Goal: Task Accomplishment & Management: Use online tool/utility

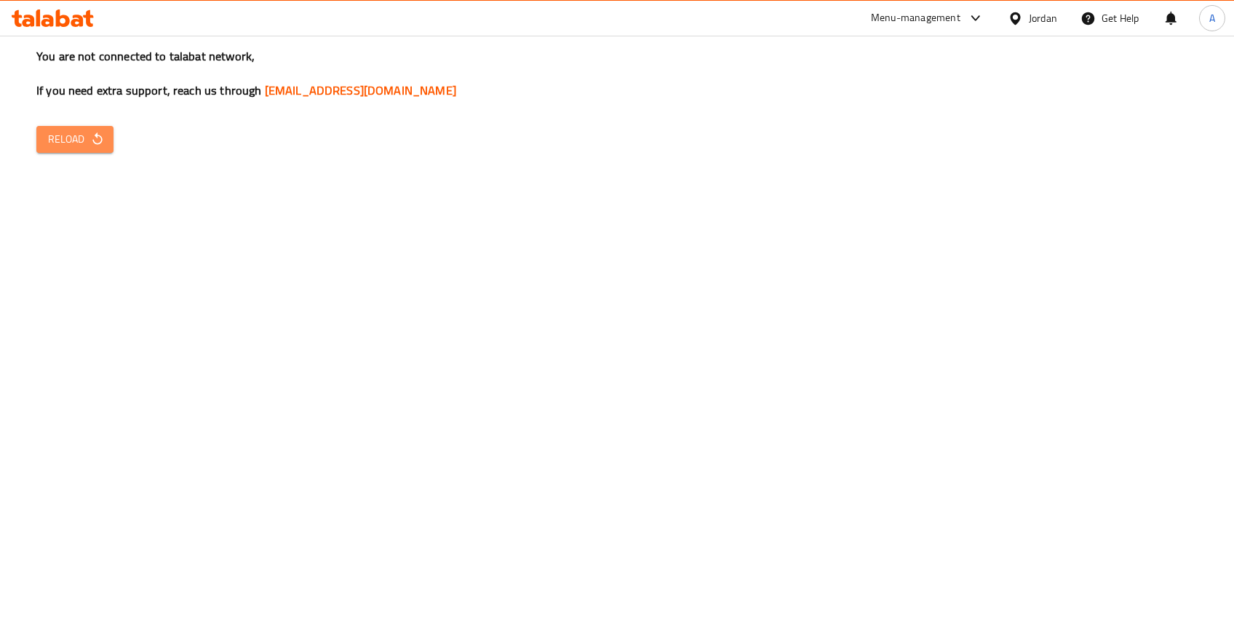
click at [61, 132] on span "Reload" at bounding box center [75, 139] width 54 height 18
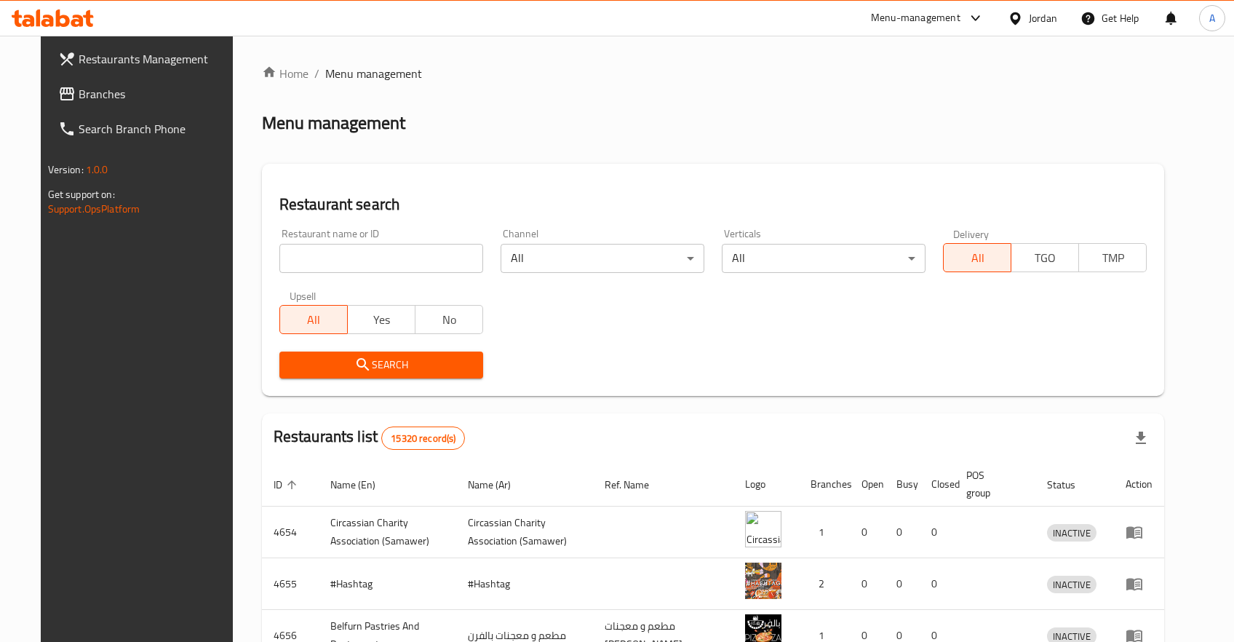
click at [350, 256] on input "search" at bounding box center [382, 258] width 204 height 29
type input "يهمهؤ"
click button "Search" at bounding box center [382, 365] width 204 height 27
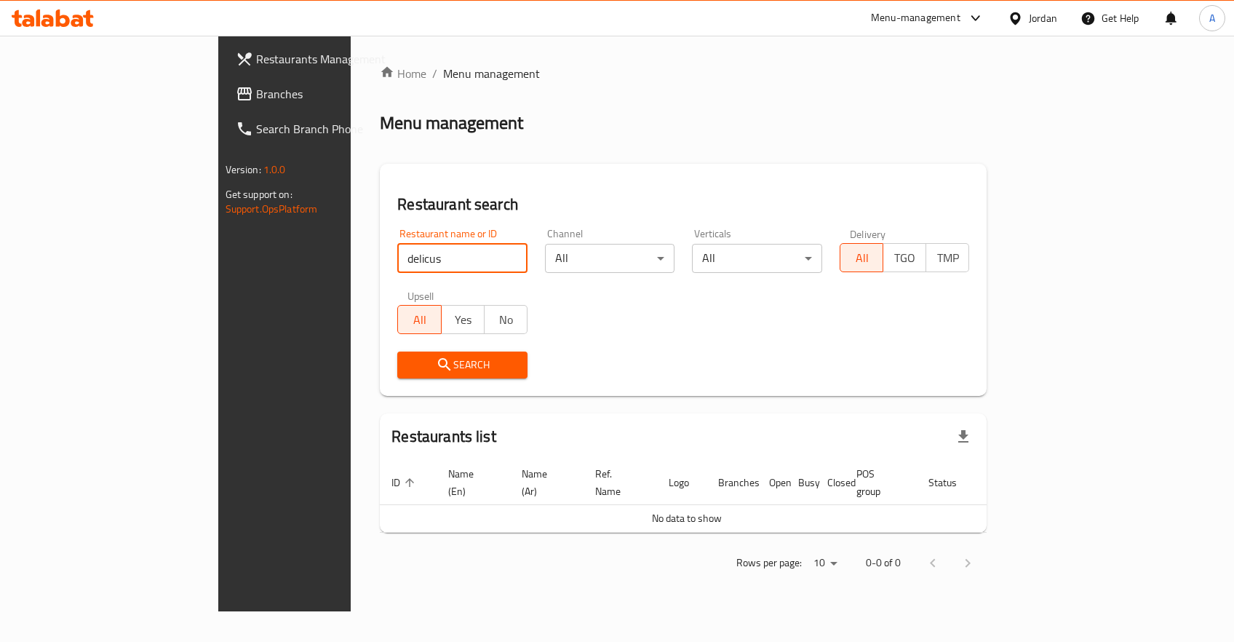
click button "Search" at bounding box center [462, 365] width 130 height 27
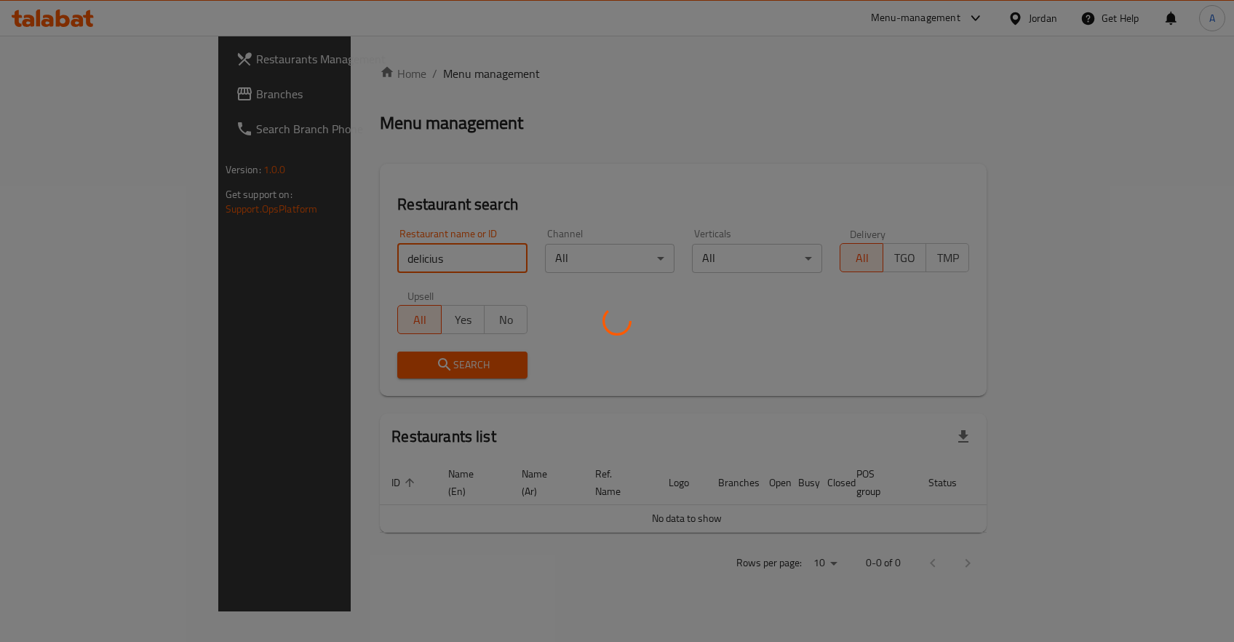
click button "Search" at bounding box center [462, 365] width 130 height 27
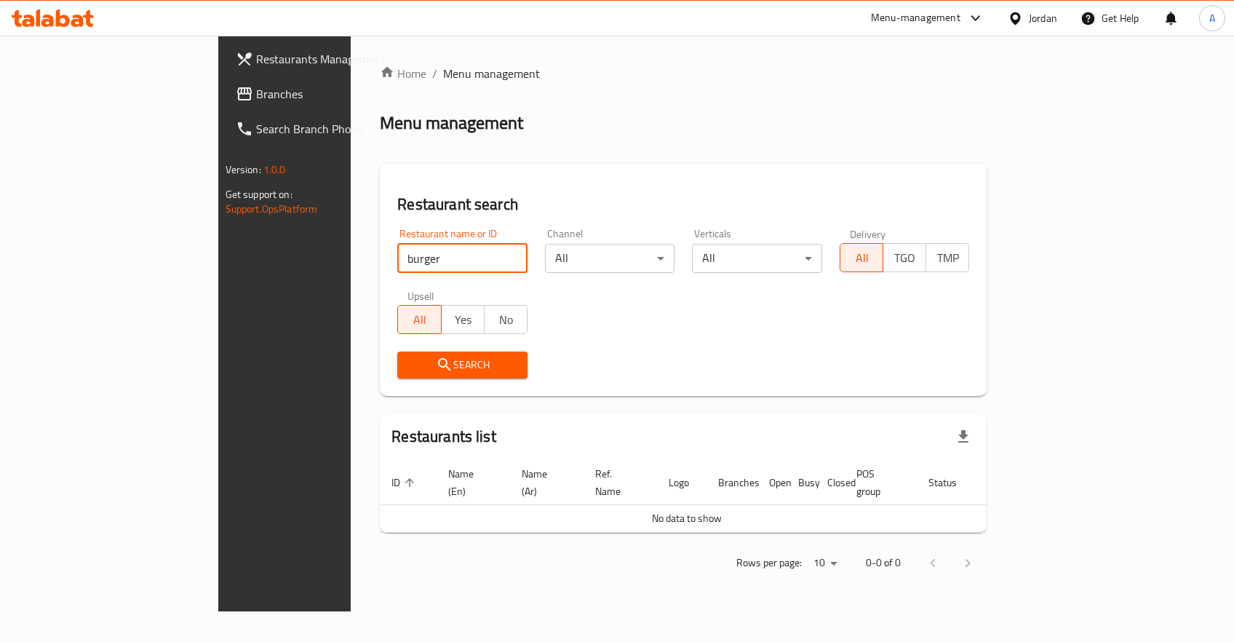
click button "Search" at bounding box center [462, 365] width 130 height 27
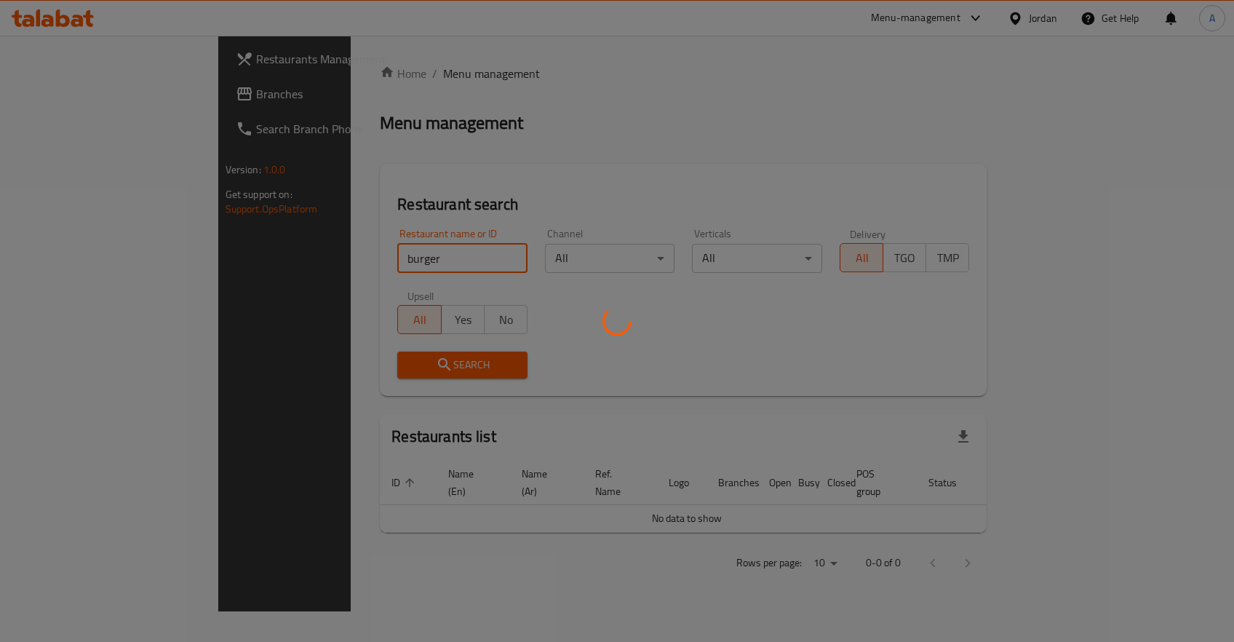
click button "Search" at bounding box center [462, 365] width 130 height 27
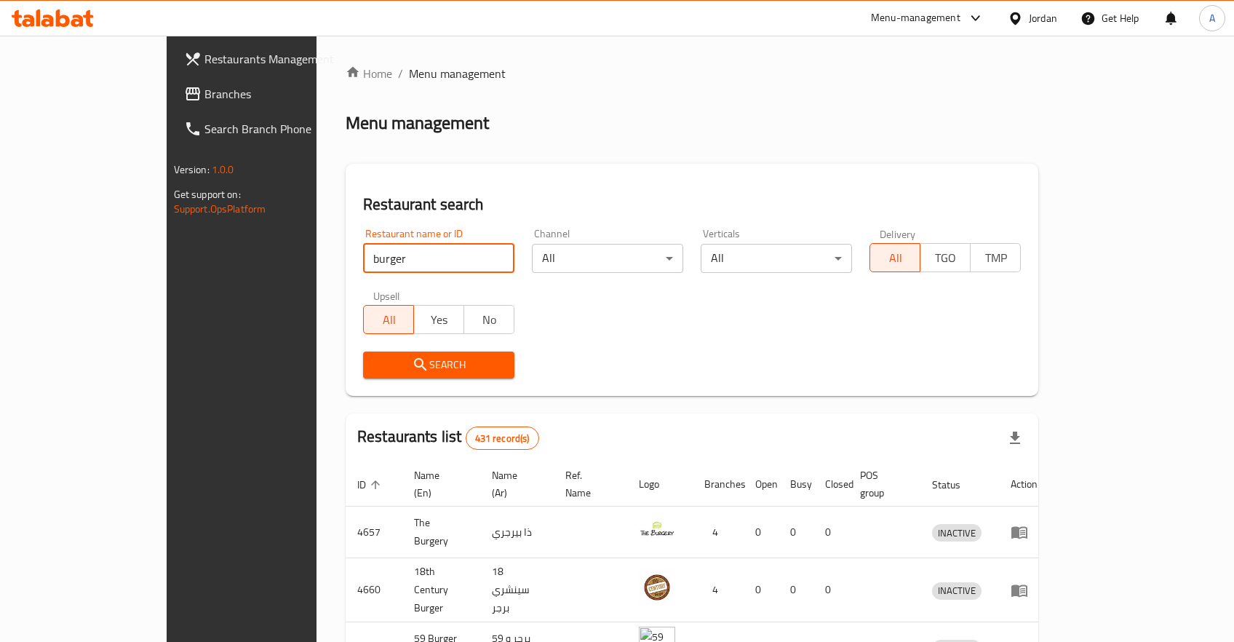
drag, startPoint x: 271, startPoint y: 255, endPoint x: 135, endPoint y: 255, distance: 135.4
click at [363, 255] on input "burger" at bounding box center [438, 258] width 151 height 29
type input "ديليشس"
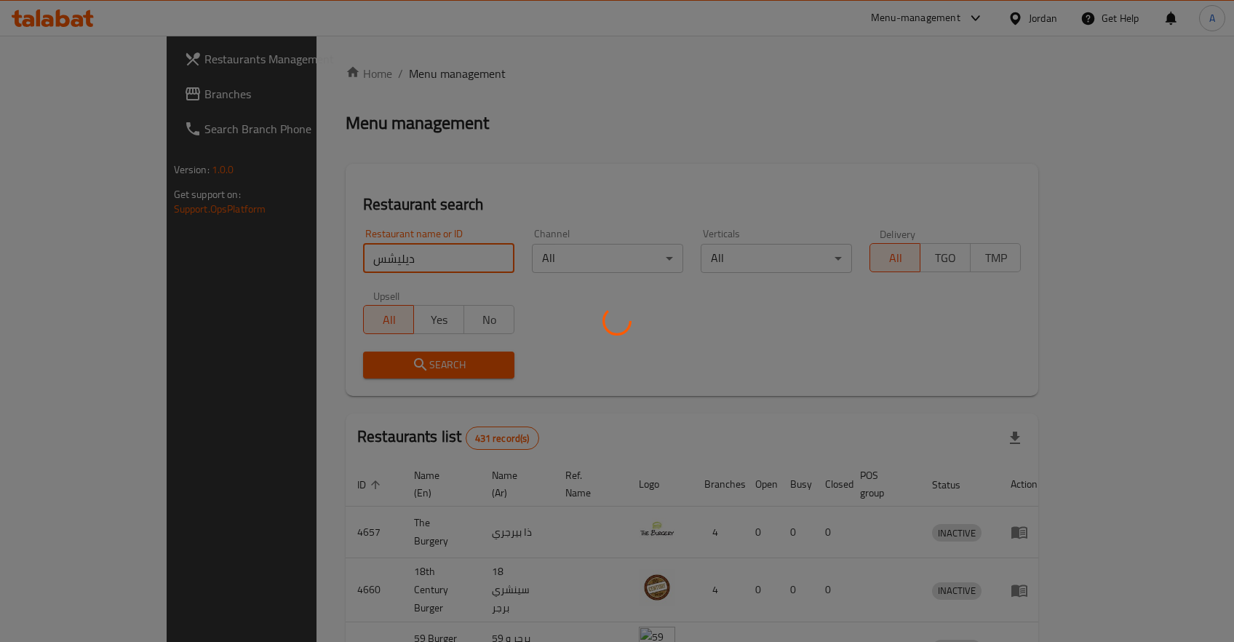
click button "Search" at bounding box center [438, 365] width 151 height 27
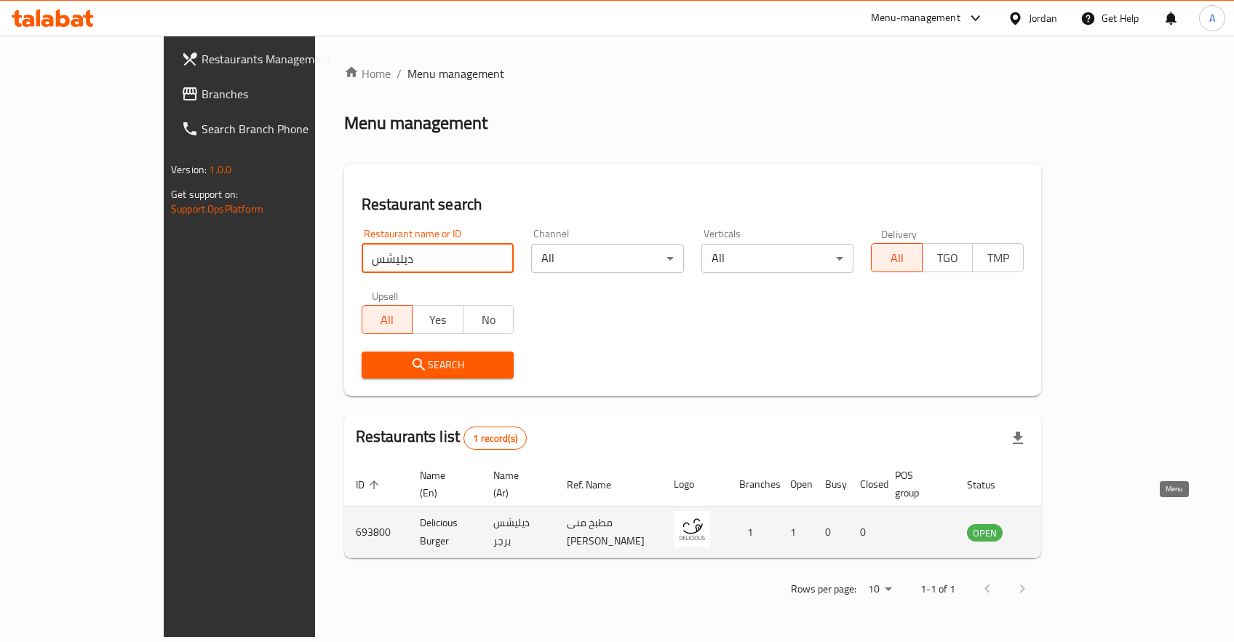
click at [1058, 530] on icon "enhanced table" at bounding box center [1055, 533] width 5 height 6
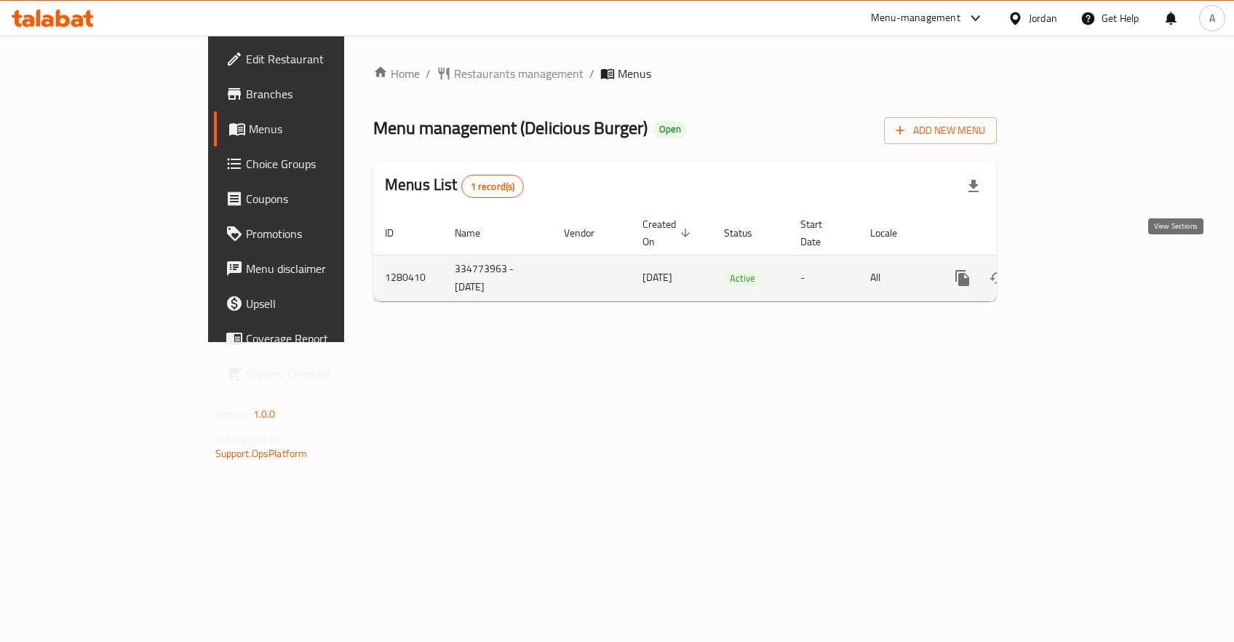
click at [1077, 269] on icon "enhanced table" at bounding box center [1067, 277] width 17 height 17
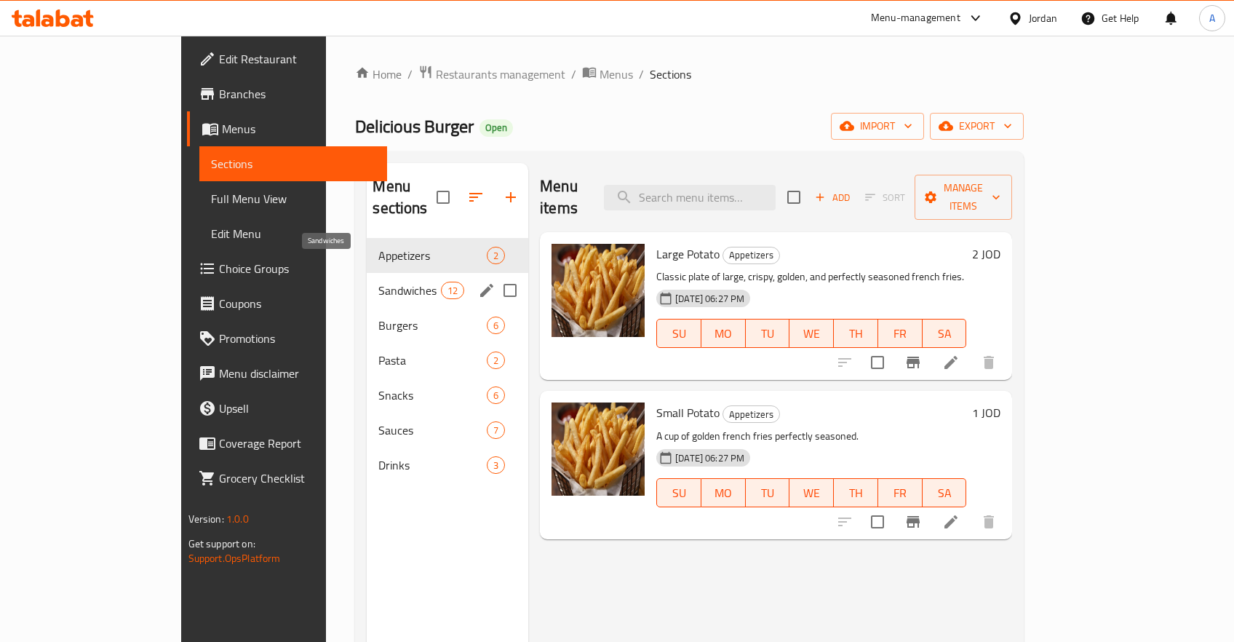
click at [367, 273] on div "Sandwiches 12" at bounding box center [448, 290] width 162 height 35
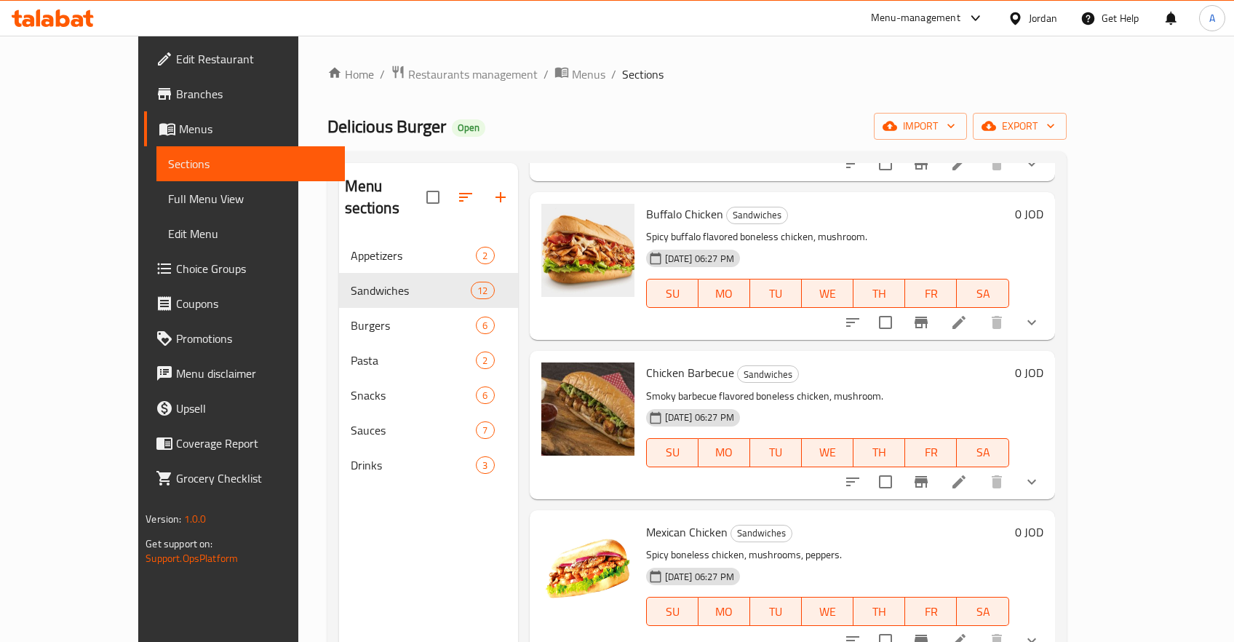
scroll to position [1304, 0]
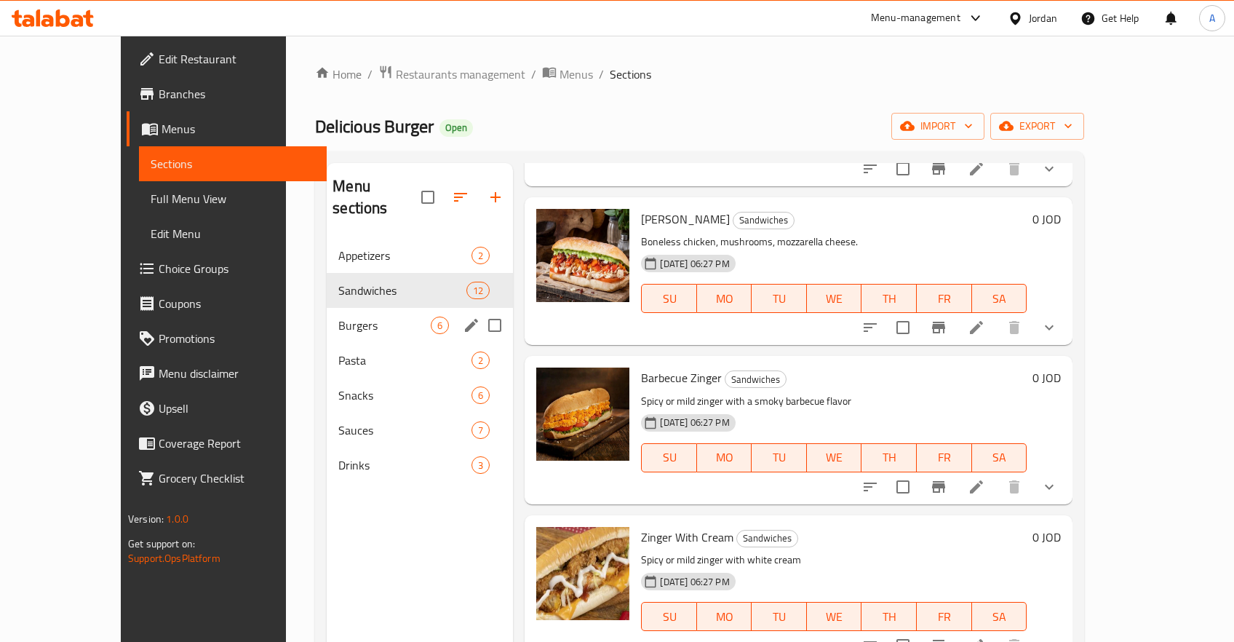
click at [327, 308] on div "Burgers 6" at bounding box center [420, 325] width 186 height 35
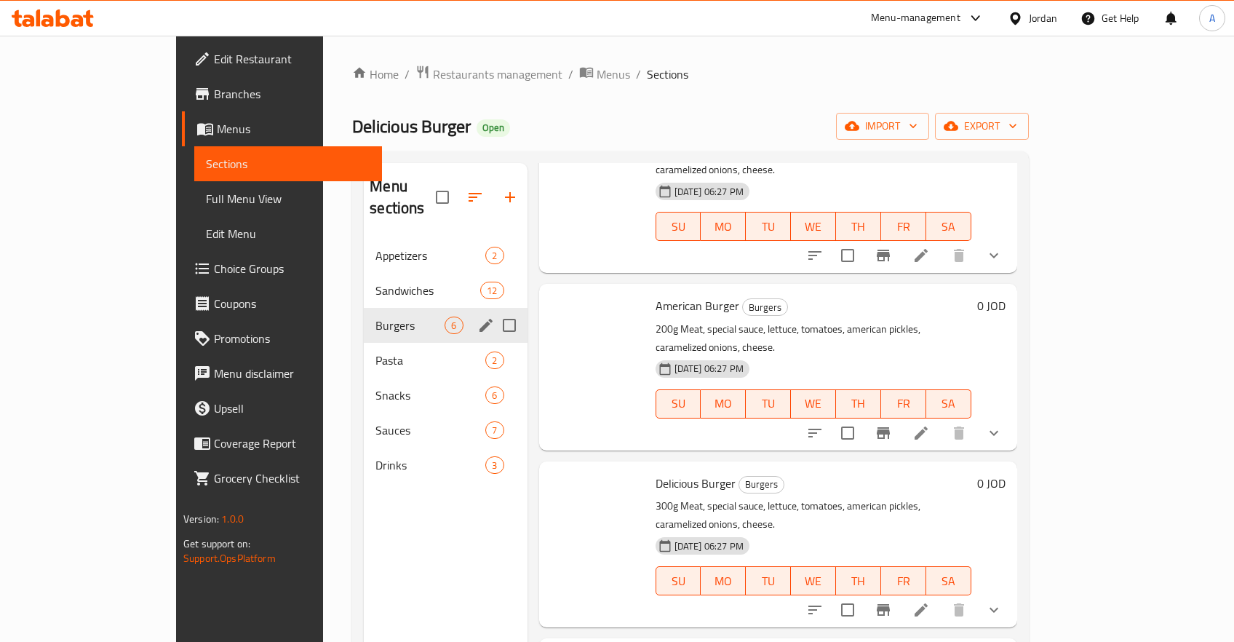
scroll to position [349, 0]
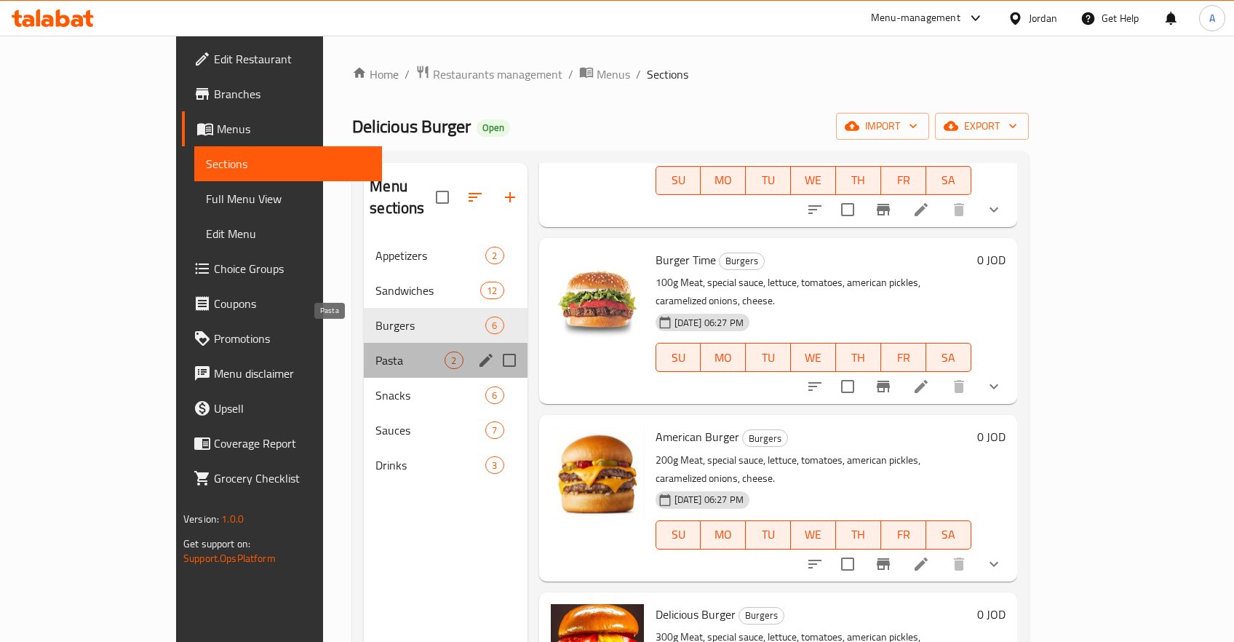
click at [376, 352] on span "Pasta" at bounding box center [410, 360] width 69 height 17
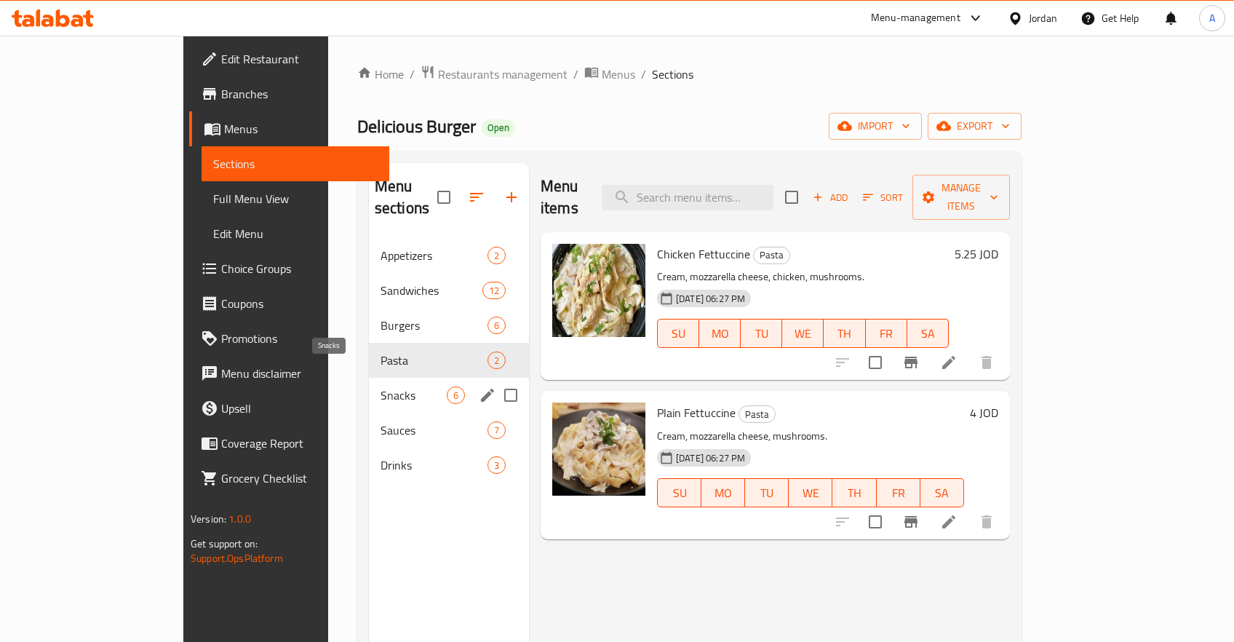
drag, startPoint x: 325, startPoint y: 378, endPoint x: 340, endPoint y: 383, distance: 15.2
click at [381, 386] on span "Snacks" at bounding box center [414, 394] width 66 height 17
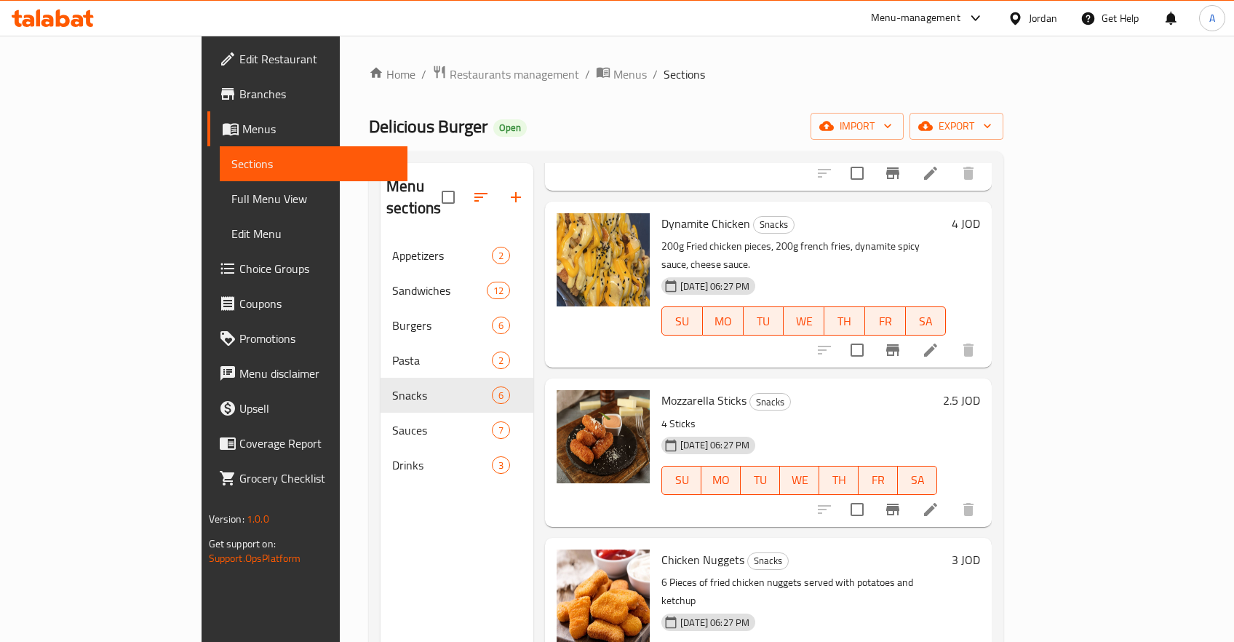
scroll to position [203, 0]
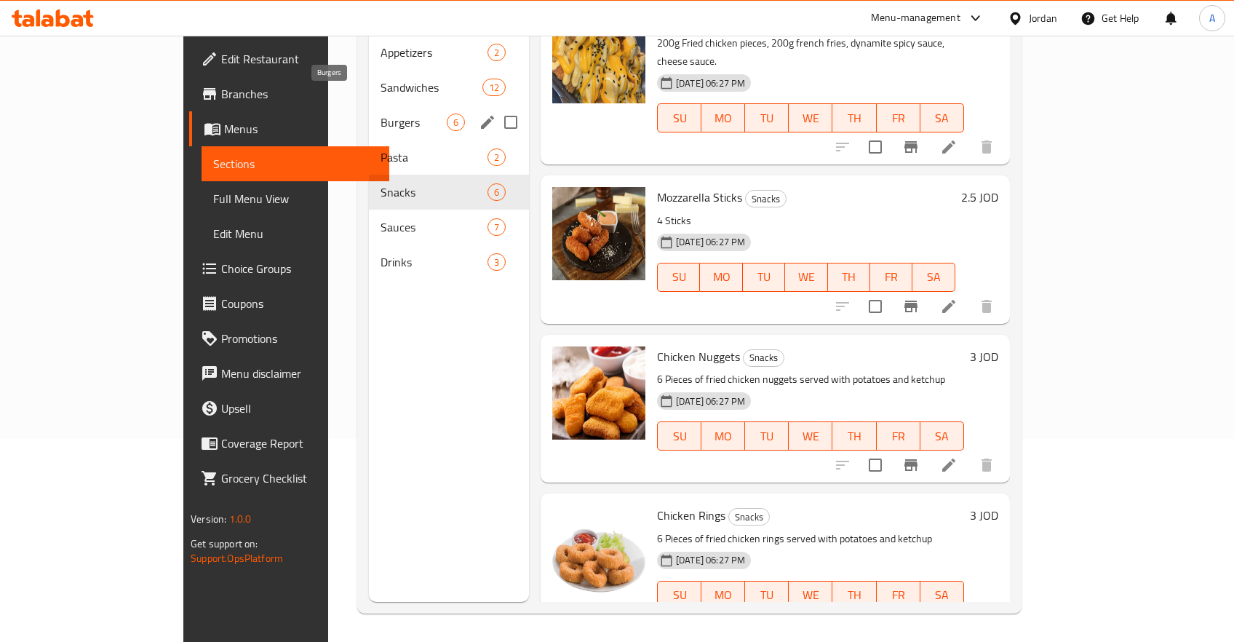
drag, startPoint x: 282, startPoint y: 100, endPoint x: 313, endPoint y: 130, distance: 42.7
click at [381, 114] on span "Burgers" at bounding box center [414, 122] width 66 height 17
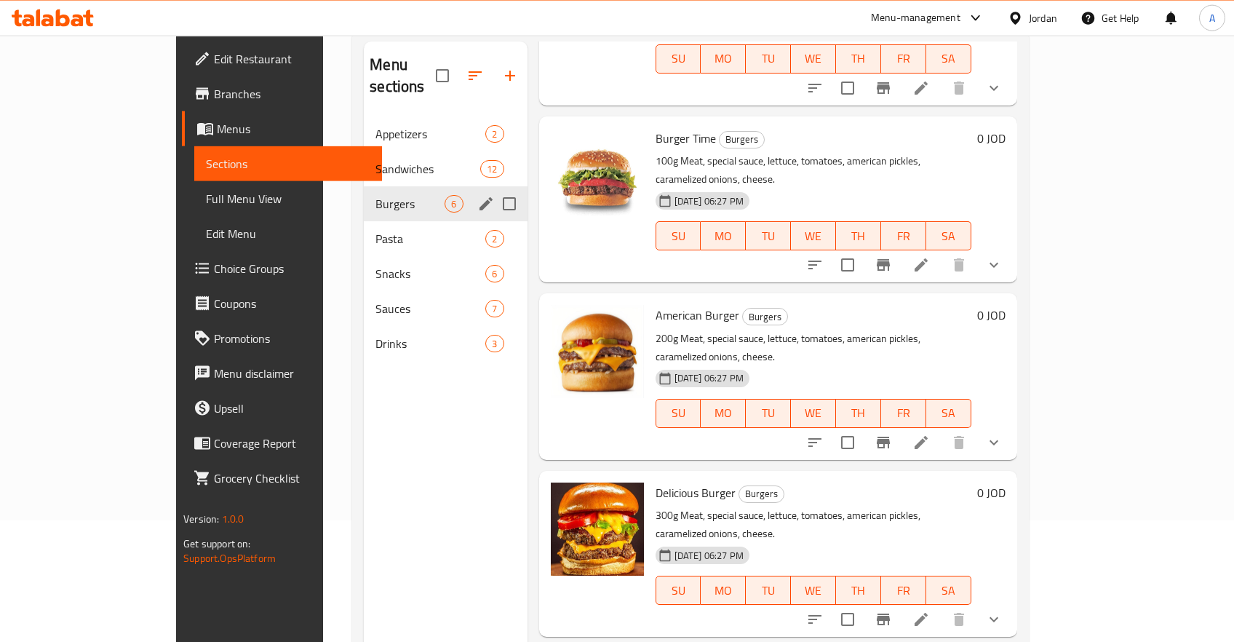
scroll to position [49, 0]
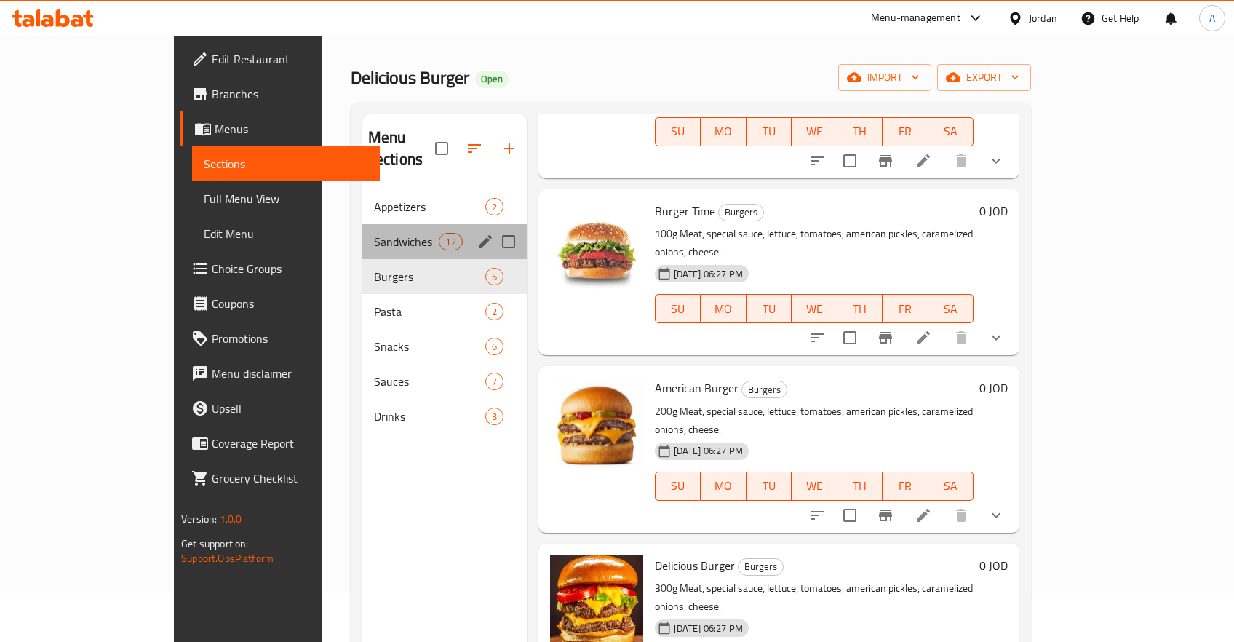
click at [362, 224] on div "Sandwiches 12" at bounding box center [444, 241] width 164 height 35
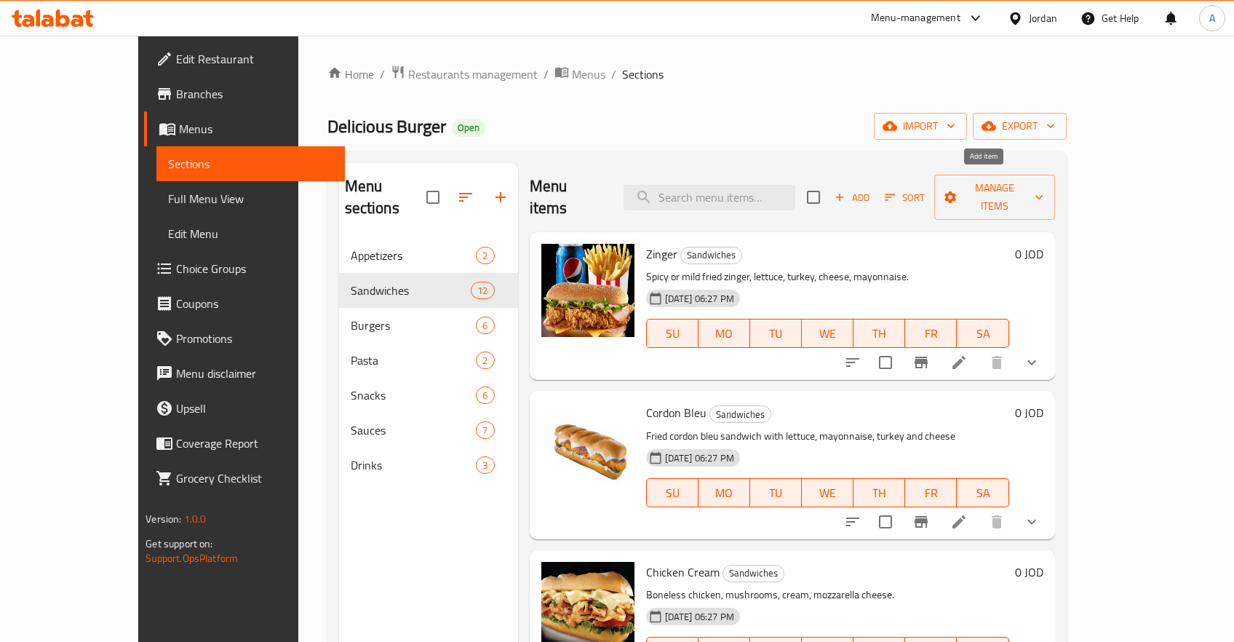
click at [872, 190] on span "Add" at bounding box center [852, 197] width 39 height 17
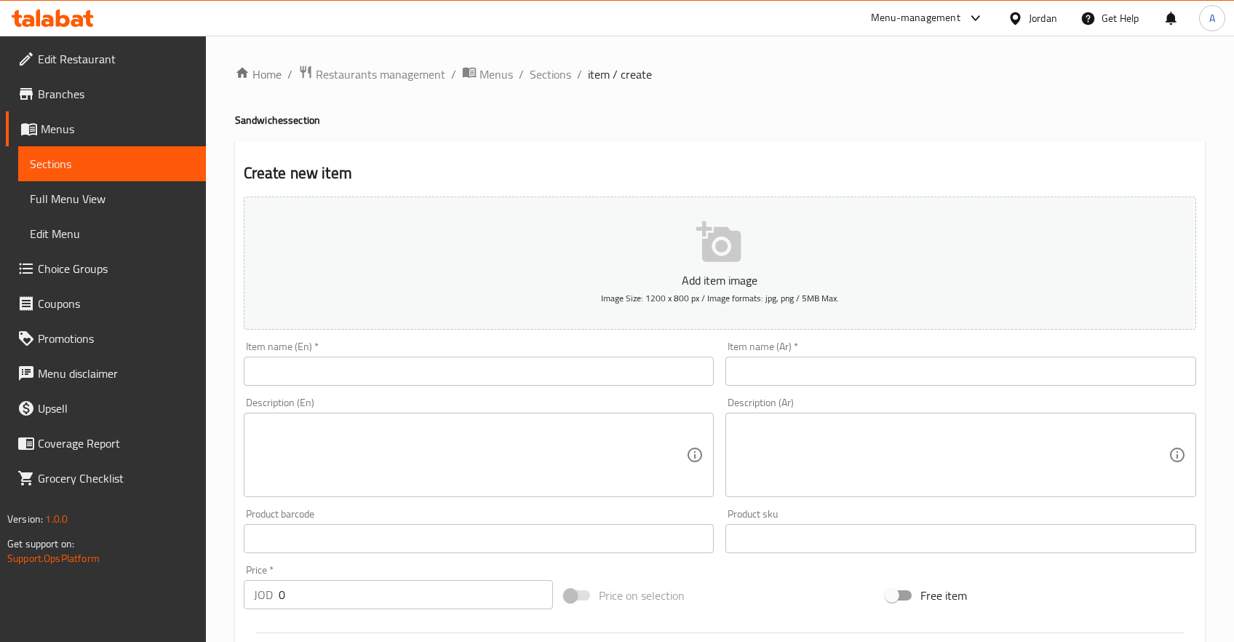
click at [314, 375] on input "text" at bounding box center [479, 371] width 471 height 29
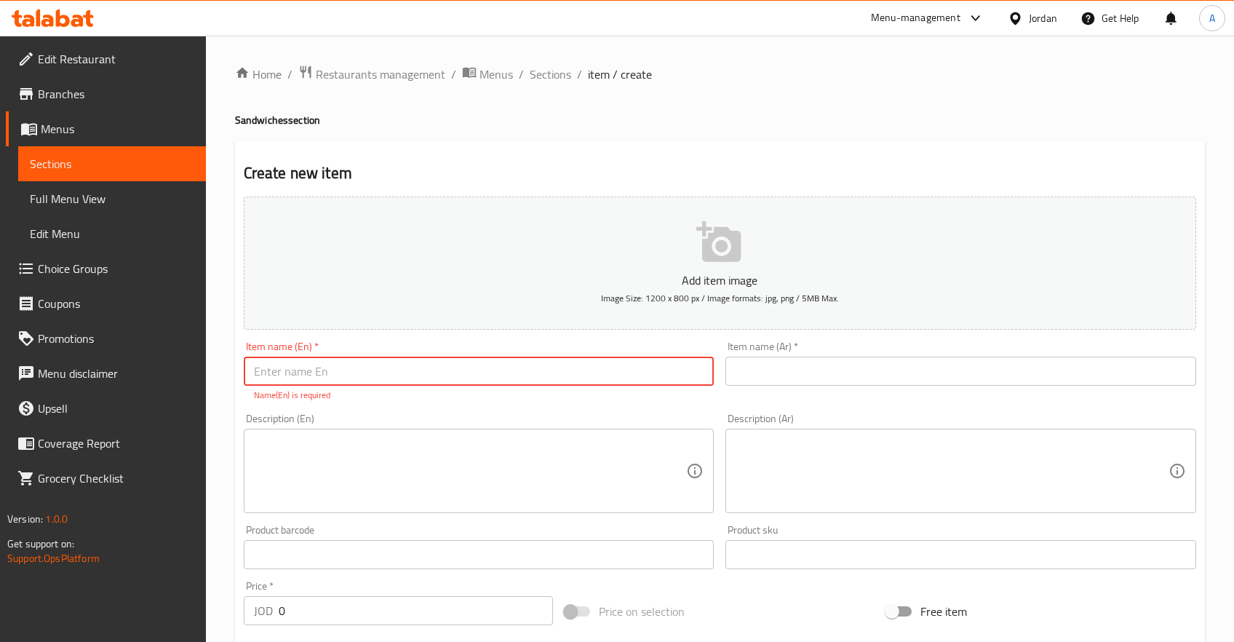
drag, startPoint x: 785, startPoint y: 392, endPoint x: 784, endPoint y: 372, distance: 19.7
click at [786, 384] on div "Item name (Ar)   * Item name (Ar) *" at bounding box center [961, 372] width 483 height 72
click at [784, 372] on input "text" at bounding box center [961, 371] width 471 height 29
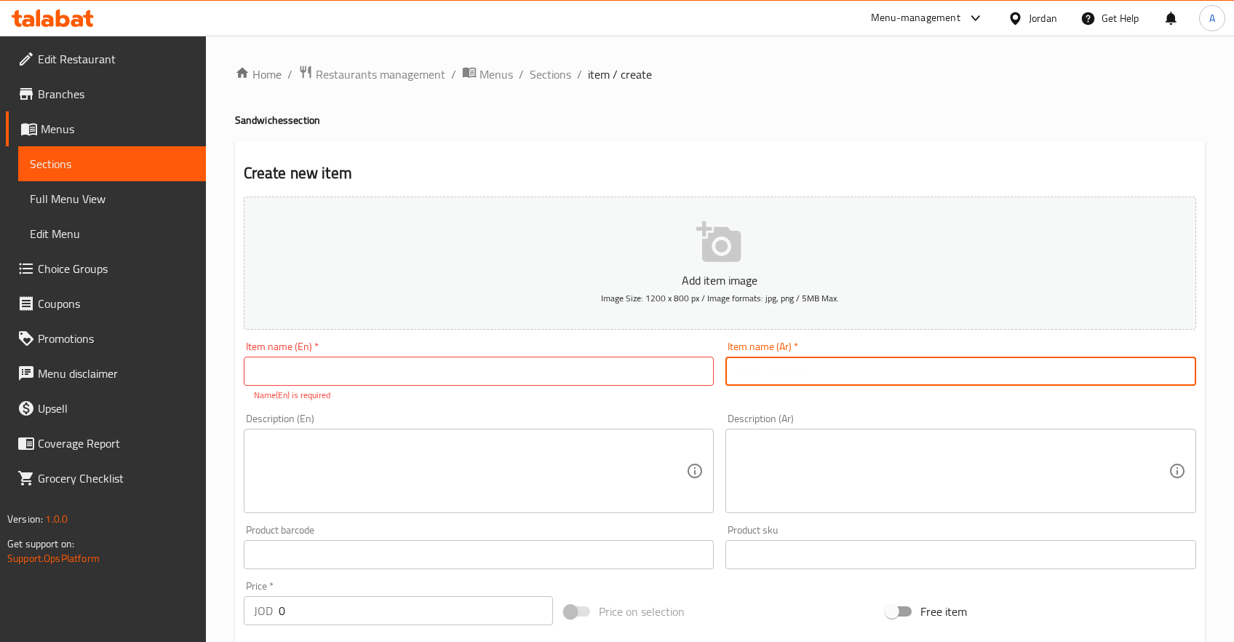
paste input "نقانق اللحم البلدي"
drag, startPoint x: 784, startPoint y: 372, endPoint x: 852, endPoint y: 457, distance: 108.8
click at [841, 386] on input "نقانق اللحم البلدي" at bounding box center [961, 371] width 471 height 29
type input "نقانق اللحم البلدي"
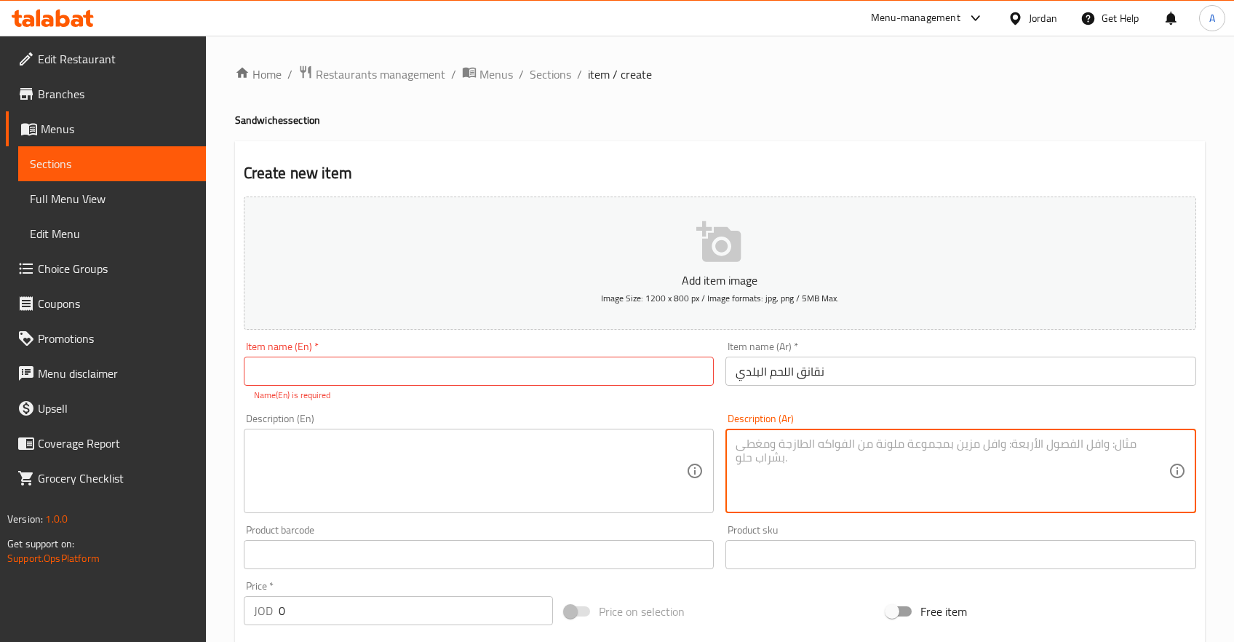
click at [868, 469] on textarea at bounding box center [952, 471] width 433 height 69
click at [892, 472] on textarea at bounding box center [952, 471] width 433 height 69
paste textarea "خبز فرنسي جامبو ، نقانق لحم من خلطتنا المميزة،طماطم،بطل مكرمل،صوص خاص"
type textarea "خبز فرنسي جامبو ، نقانق لحم من خلطتنا المميزة،طماطم،بطل مكرمل،صوص خاص"
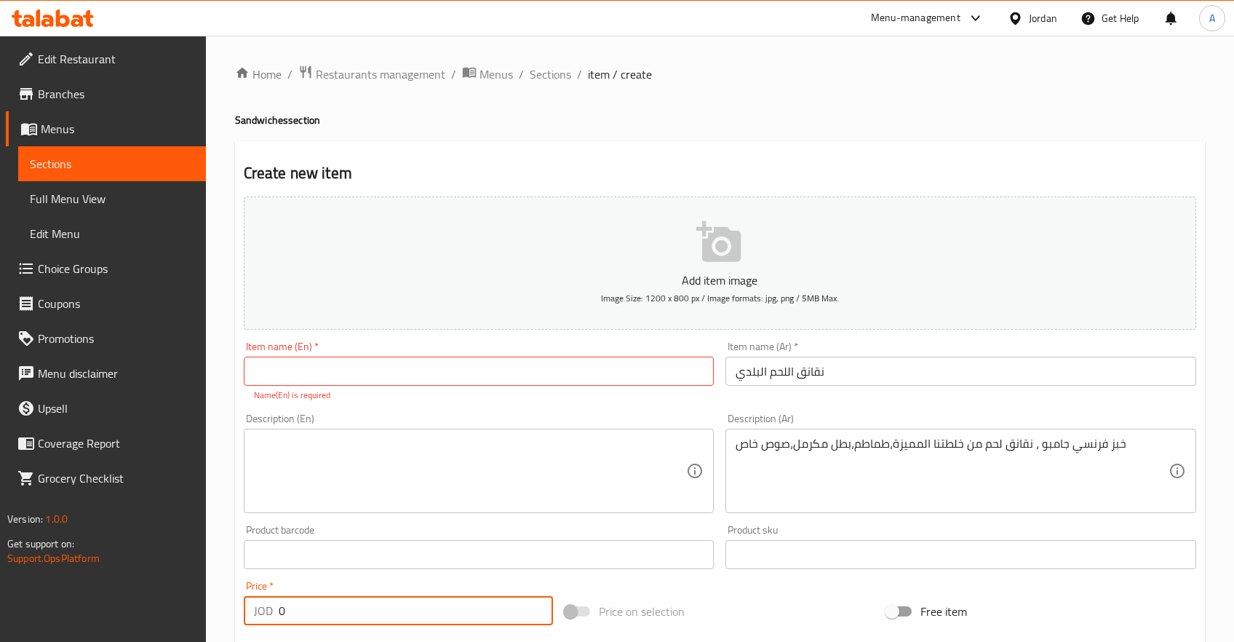
drag, startPoint x: 288, startPoint y: 609, endPoint x: 209, endPoint y: 608, distance: 79.4
click at [279, 609] on input "0" at bounding box center [416, 610] width 275 height 29
type input "2"
click at [392, 372] on input "text" at bounding box center [479, 371] width 471 height 29
paste input "Beef Sausage"
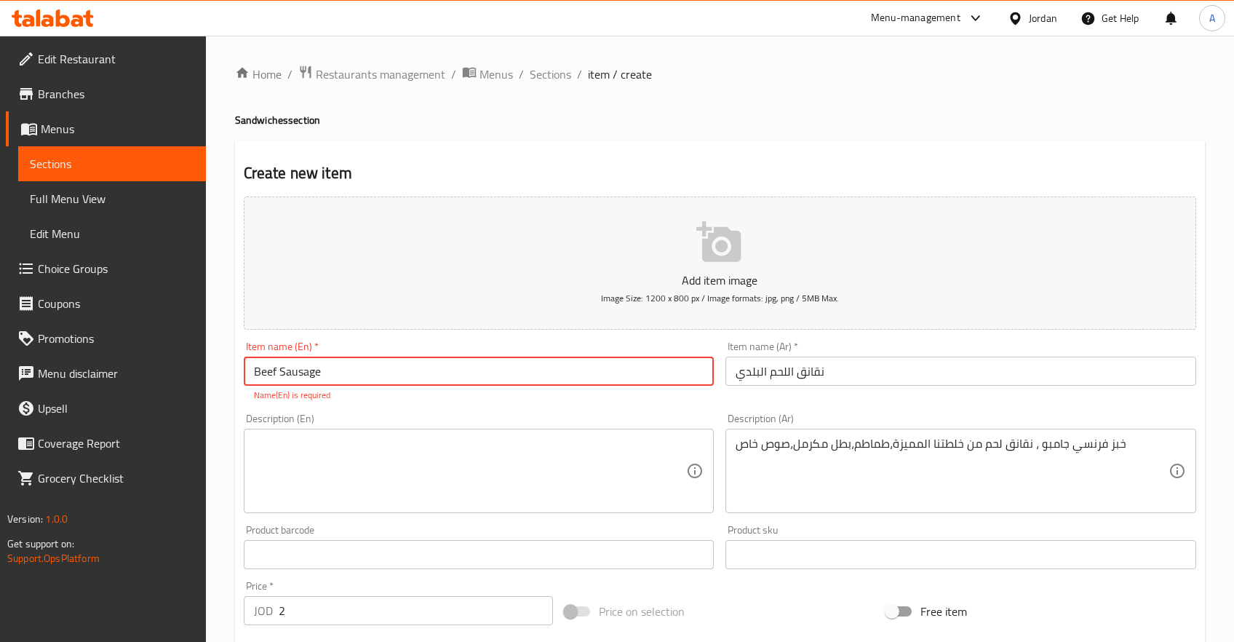
type input "Beef Sausage"
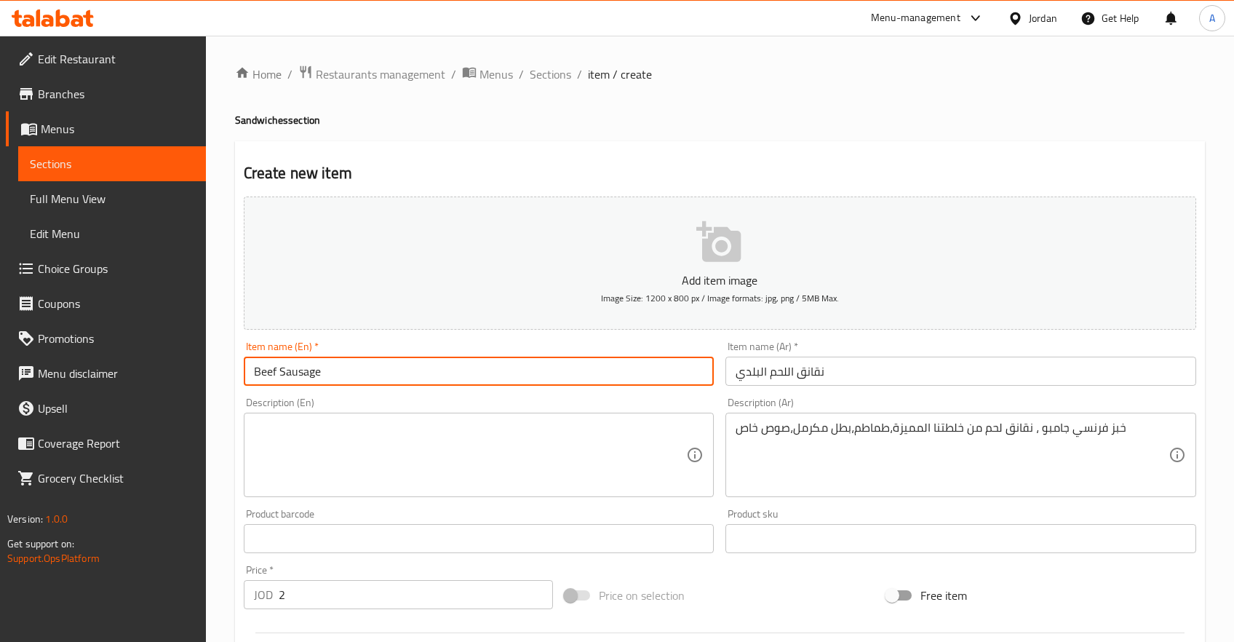
click at [360, 446] on textarea at bounding box center [470, 455] width 433 height 69
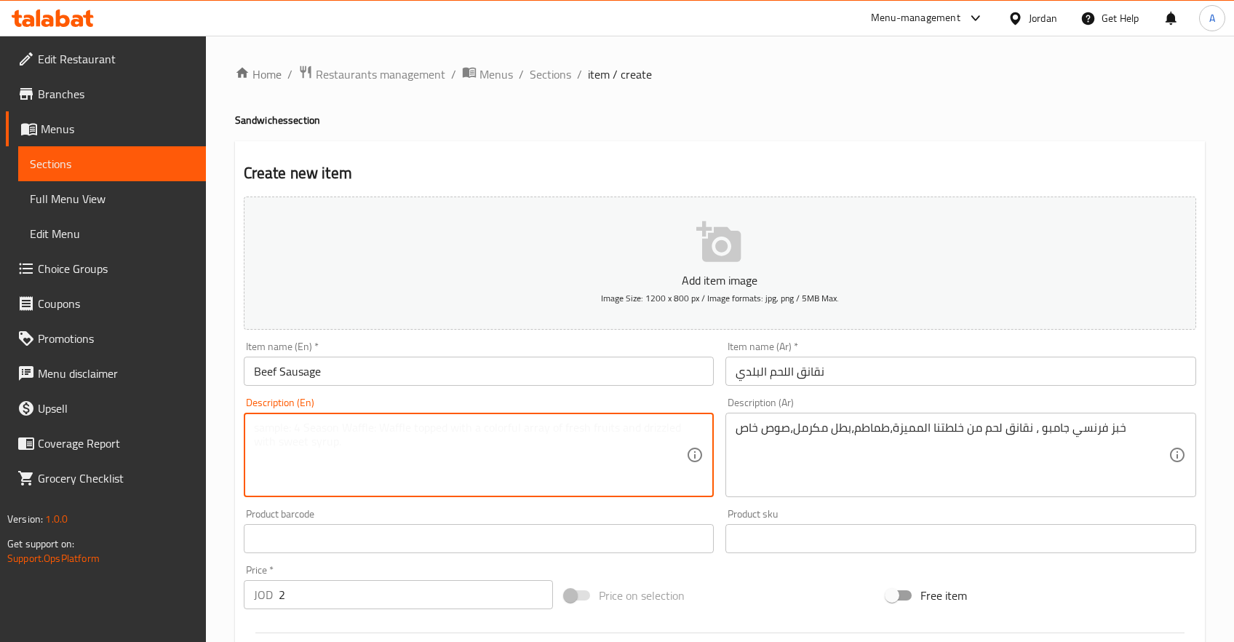
paste textarea "Jumbo French baguette filled with our signature beef sausage blend, fresh tomat…"
click at [370, 444] on textarea "Jumbo French baguette filled with our signature beef sausage blend, fresh tomat…" at bounding box center [470, 455] width 433 height 69
click at [336, 424] on textarea "Jumbo French baguette filled with our signature beef sausage blend, fresh tomat…" at bounding box center [470, 455] width 433 height 69
drag, startPoint x: 286, startPoint y: 429, endPoint x: 367, endPoint y: 427, distance: 80.8
click at [367, 427] on textarea "Jumbo French baguette filled with our signature beef sausage blend, fresh tomat…" at bounding box center [470, 455] width 433 height 69
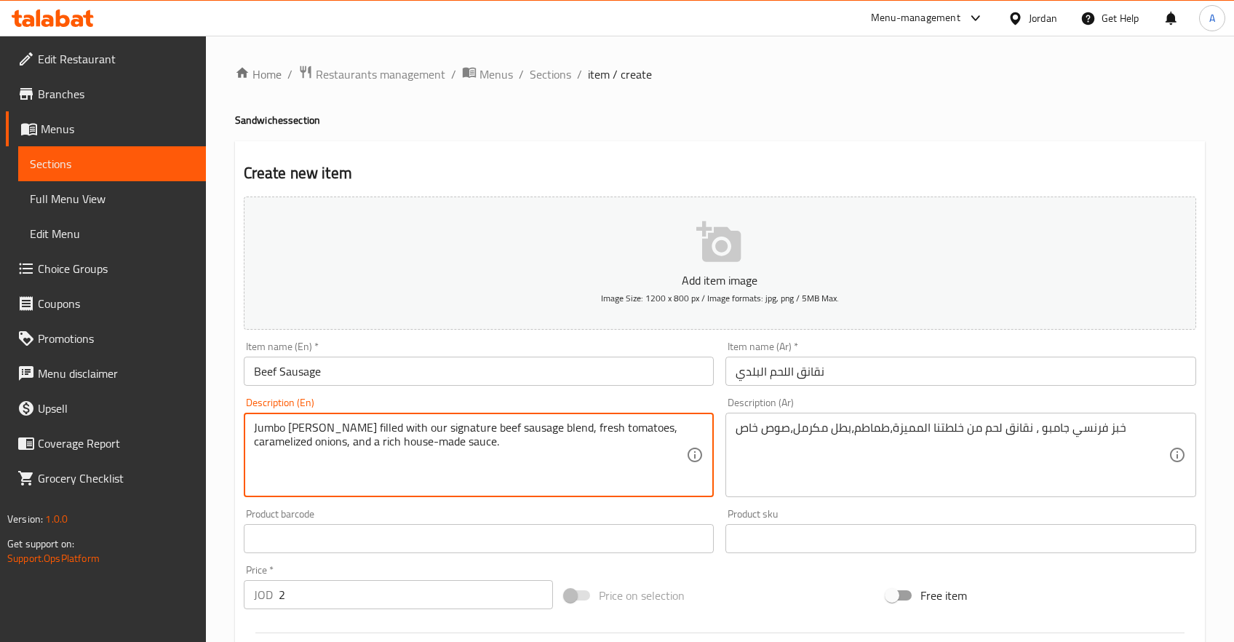
click at [484, 458] on textarea "Jumbo brad filled with our signature beef sausage blend, fresh tomatoes, carame…" at bounding box center [470, 455] width 433 height 69
click at [459, 472] on textarea "Jumbo brad filled with our signature beef sausage blend, fresh tomatoes, carame…" at bounding box center [470, 455] width 433 height 69
paste textarea
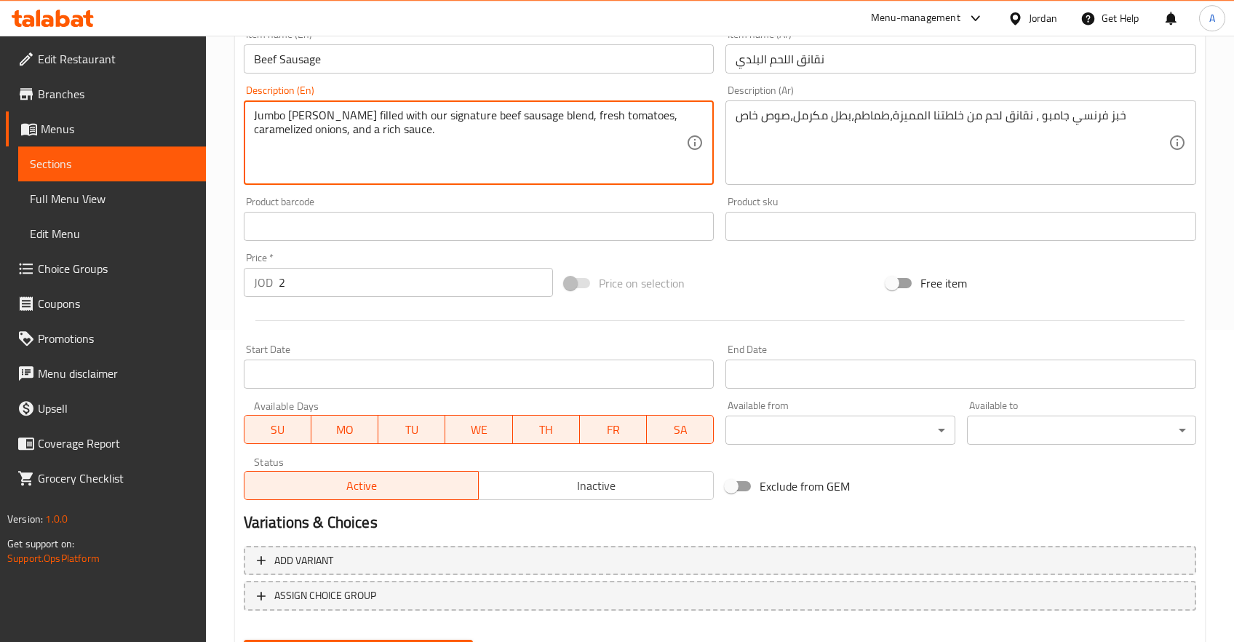
scroll to position [386, 0]
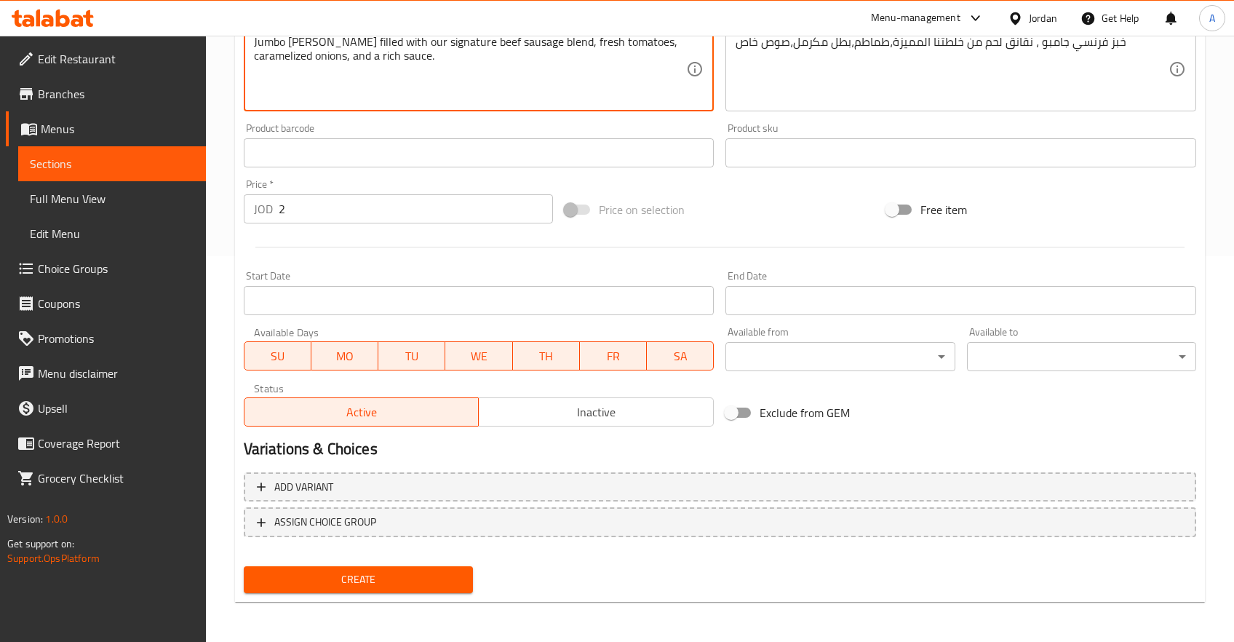
type textarea "Jumbo brad filled with our signature beef sausage blend, fresh tomatoes, carame…"
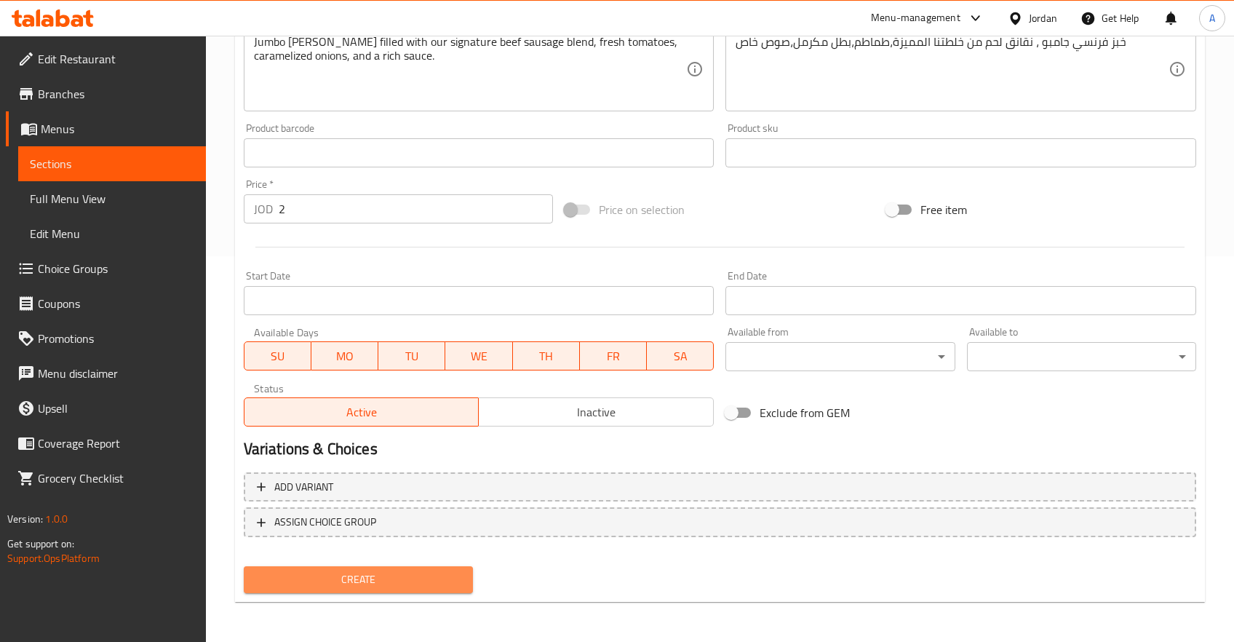
drag, startPoint x: 356, startPoint y: 589, endPoint x: 392, endPoint y: 561, distance: 45.7
click at [356, 588] on span "Create" at bounding box center [358, 580] width 206 height 18
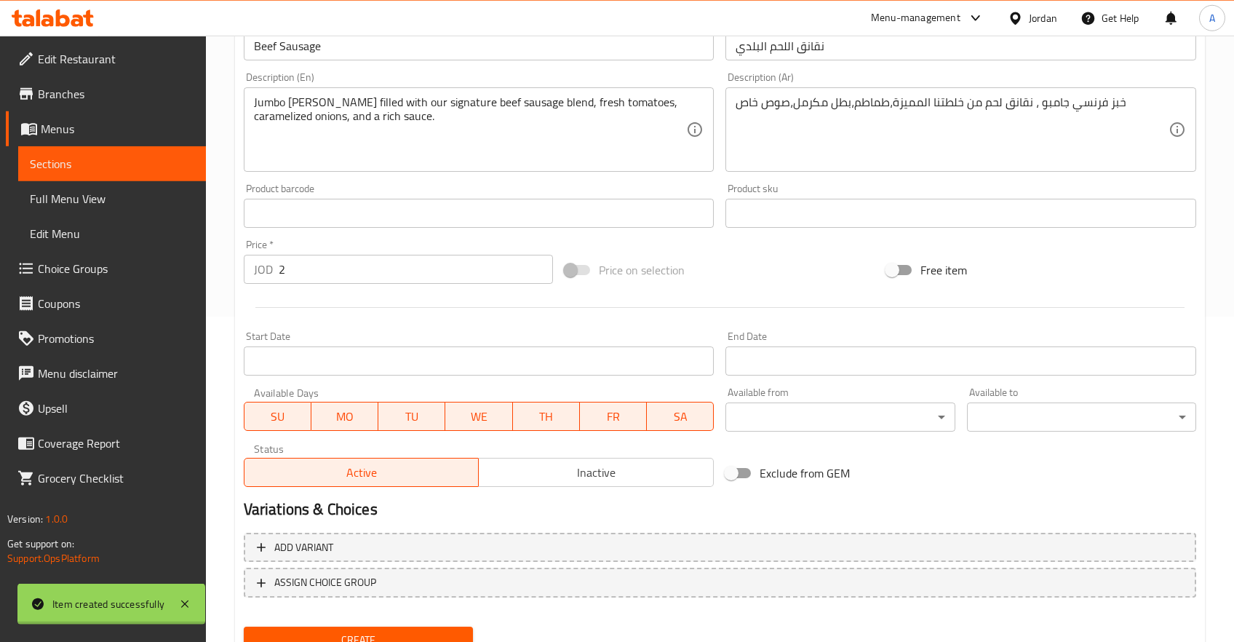
type input "0"
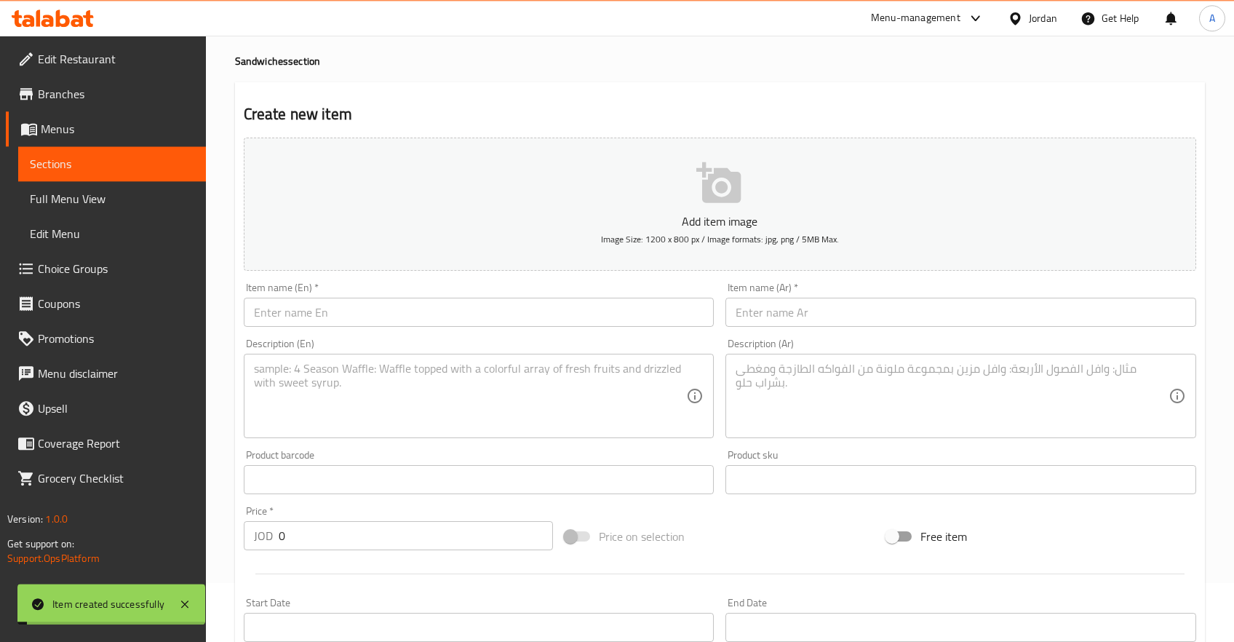
scroll to position [0, 0]
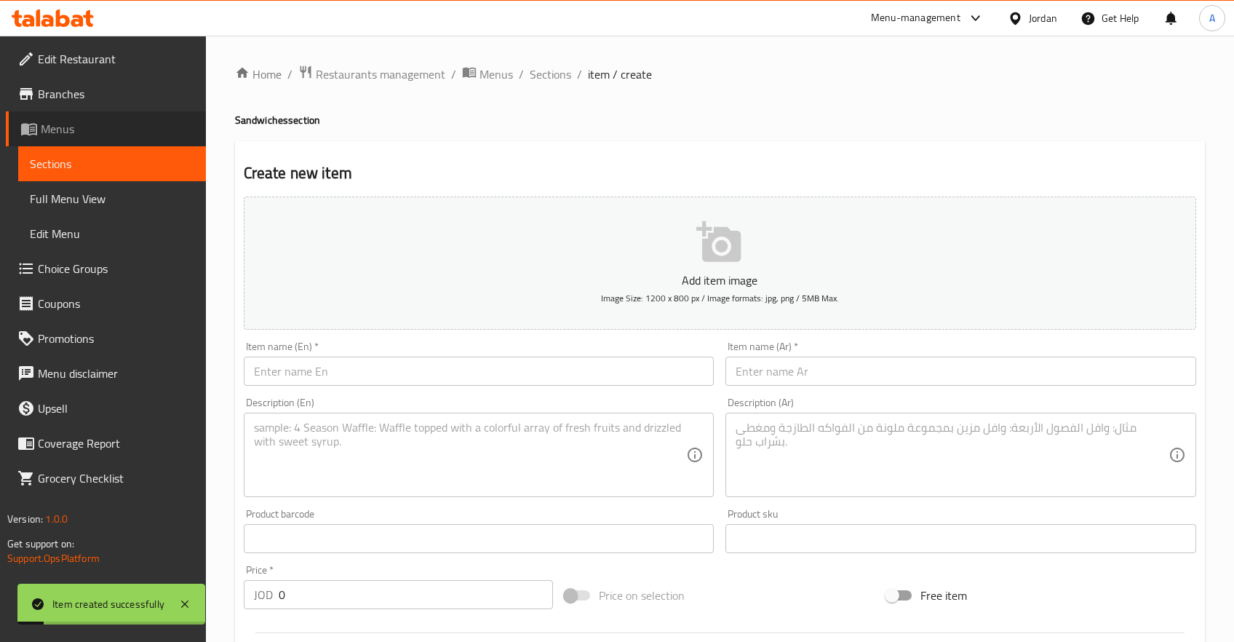
click at [72, 135] on span "Menus" at bounding box center [118, 128] width 154 height 17
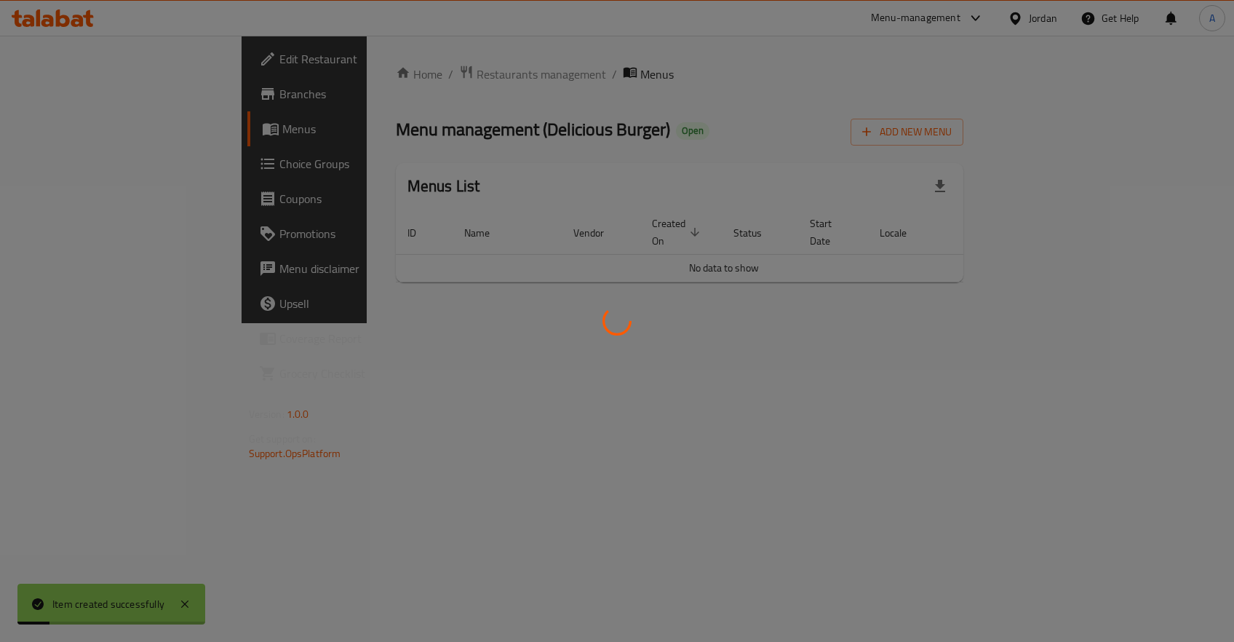
click at [72, 153] on div at bounding box center [617, 321] width 1234 height 642
click at [57, 131] on div at bounding box center [617, 321] width 1234 height 642
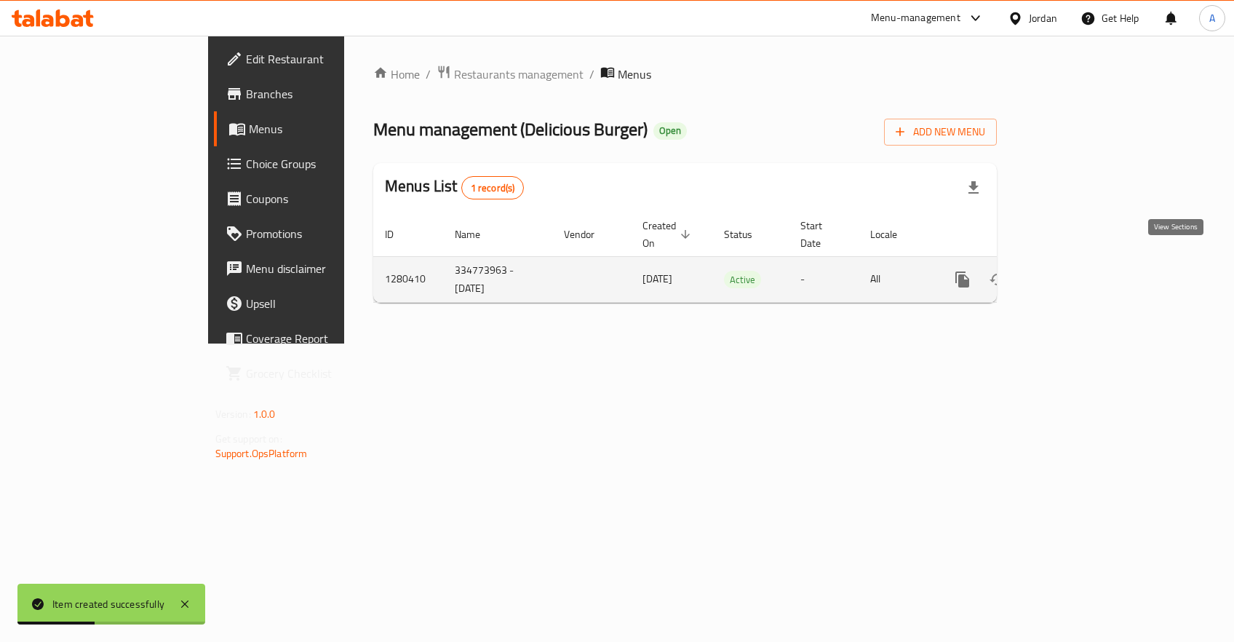
click at [1085, 262] on link "enhanced table" at bounding box center [1067, 279] width 35 height 35
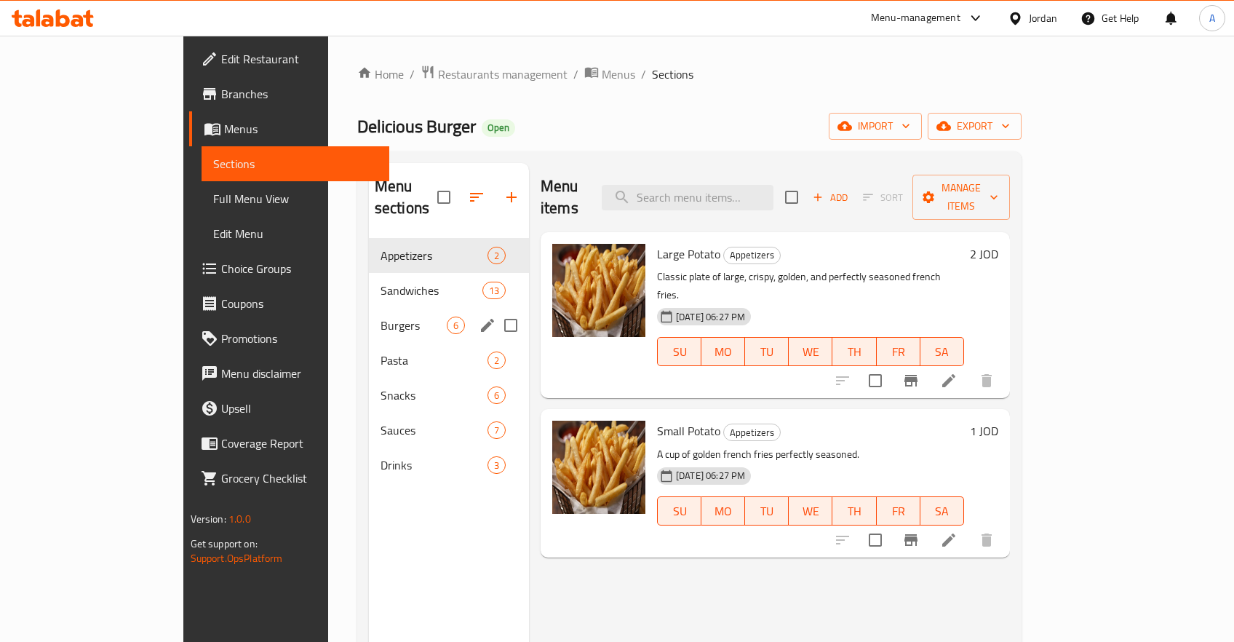
click at [407, 277] on div "Sandwiches 13" at bounding box center [449, 290] width 160 height 35
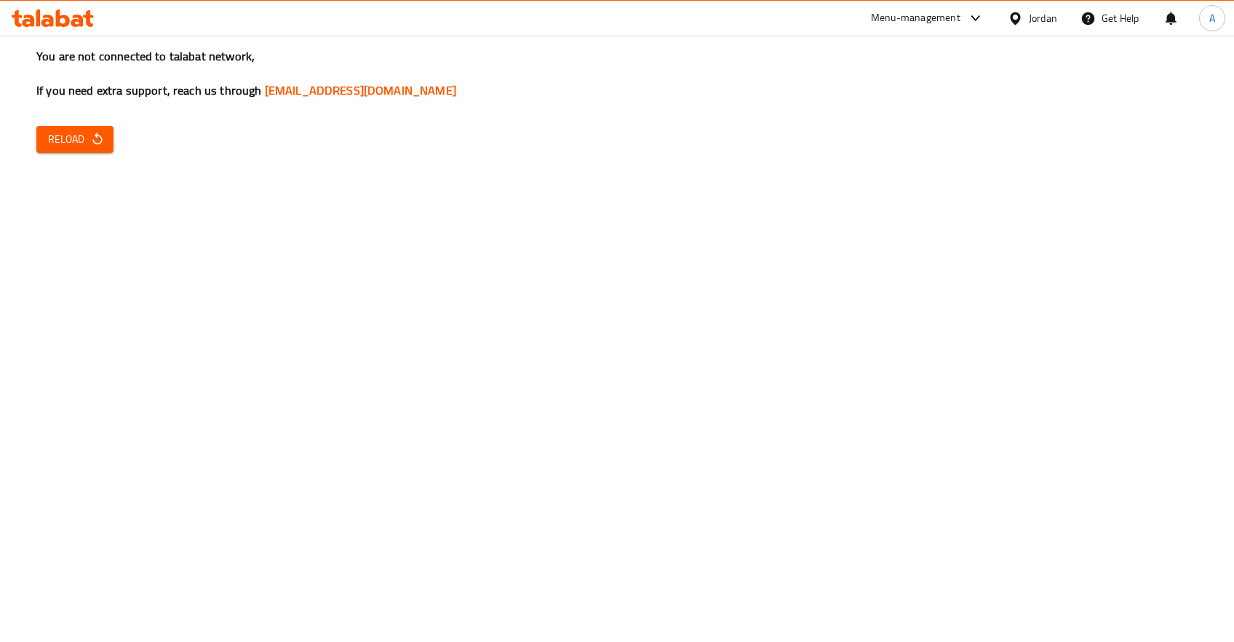
drag, startPoint x: 555, startPoint y: 341, endPoint x: 140, endPoint y: 197, distance: 438.3
click at [554, 340] on div "You are not connected to talabat network, If you need extra support, reach us t…" at bounding box center [617, 321] width 1234 height 642
click at [79, 142] on span "Reload" at bounding box center [75, 139] width 54 height 18
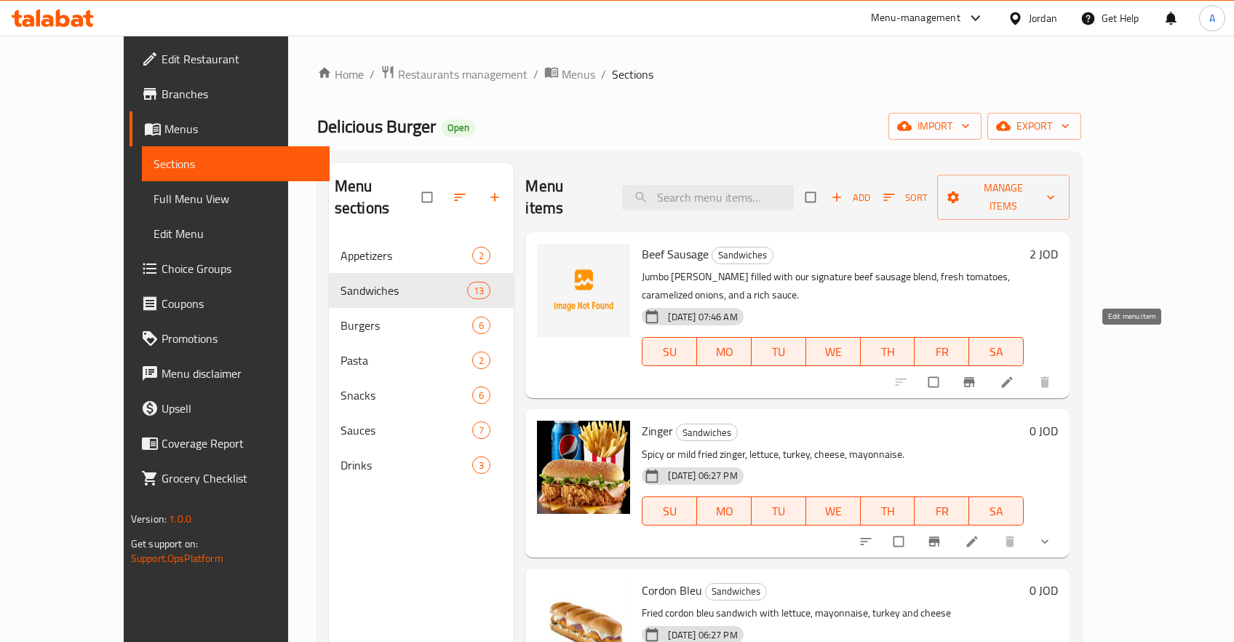
click at [1015, 375] on icon at bounding box center [1007, 382] width 15 height 15
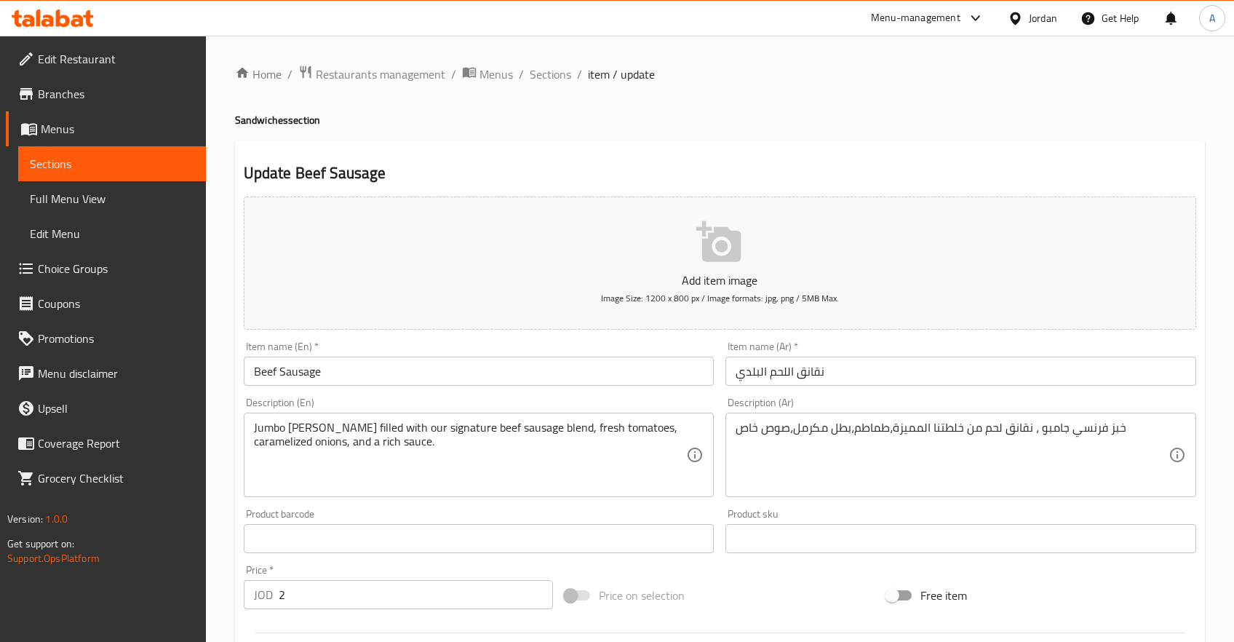
click at [336, 364] on input "Beef Sausage" at bounding box center [479, 371] width 471 height 29
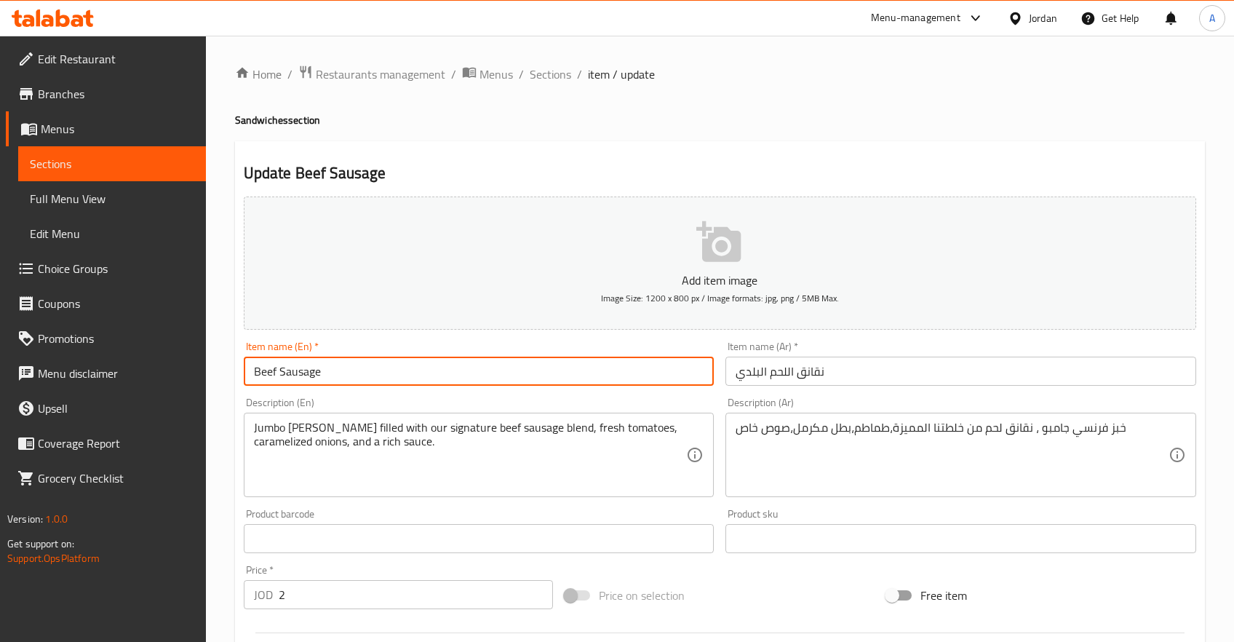
click at [873, 375] on input "نقانق اللحم البلدي" at bounding box center [961, 371] width 471 height 29
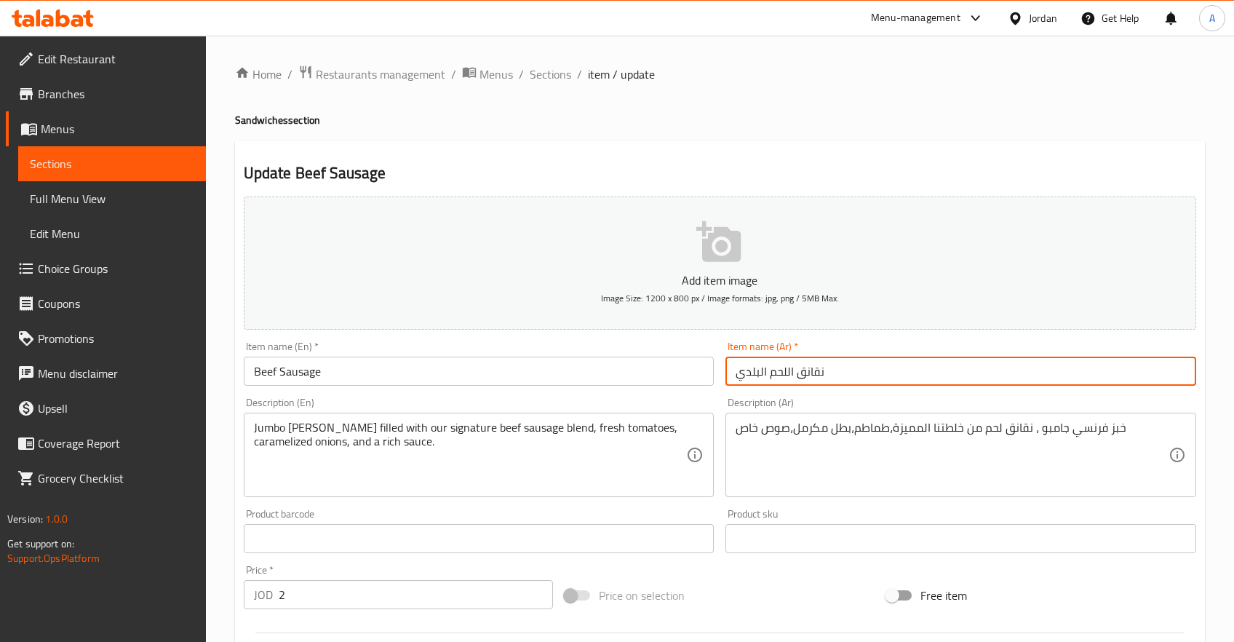
click at [409, 467] on textarea "Jumbo brad filled with our signature beef sausage blend, fresh tomatoes, carame…" at bounding box center [470, 455] width 433 height 69
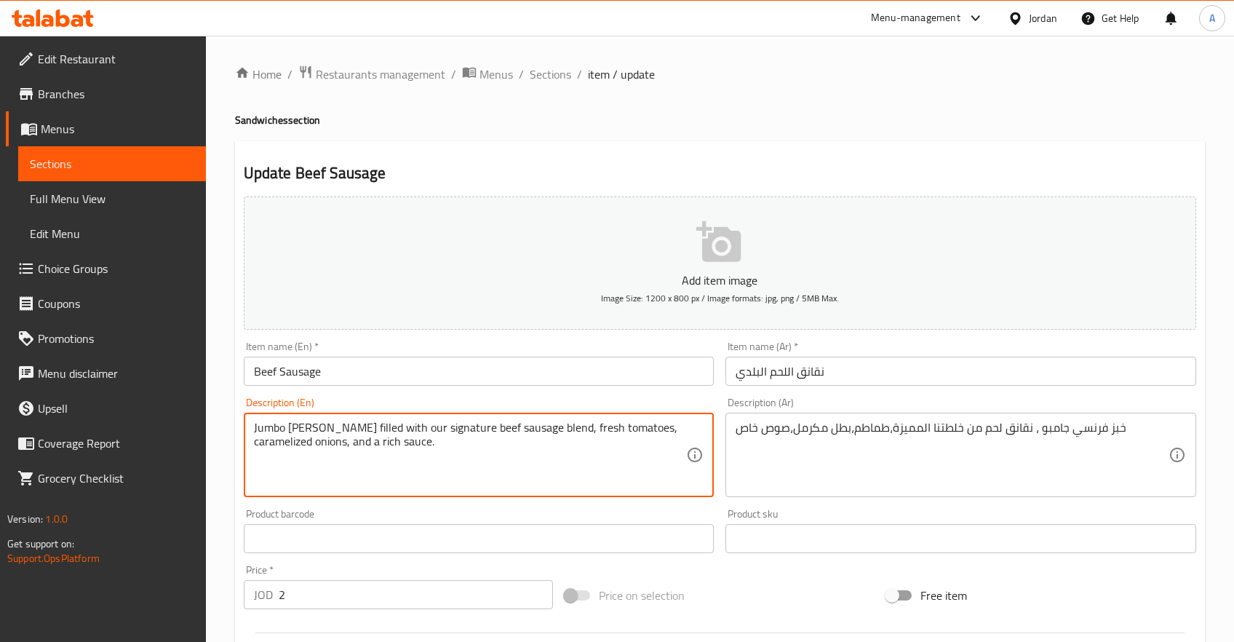
click at [900, 464] on textarea "خبز فرنسي جامبو ، نقانق لحم من خلطتنا المميزة،طماطم،بطل مكرمل،صوص خاص" at bounding box center [952, 455] width 433 height 69
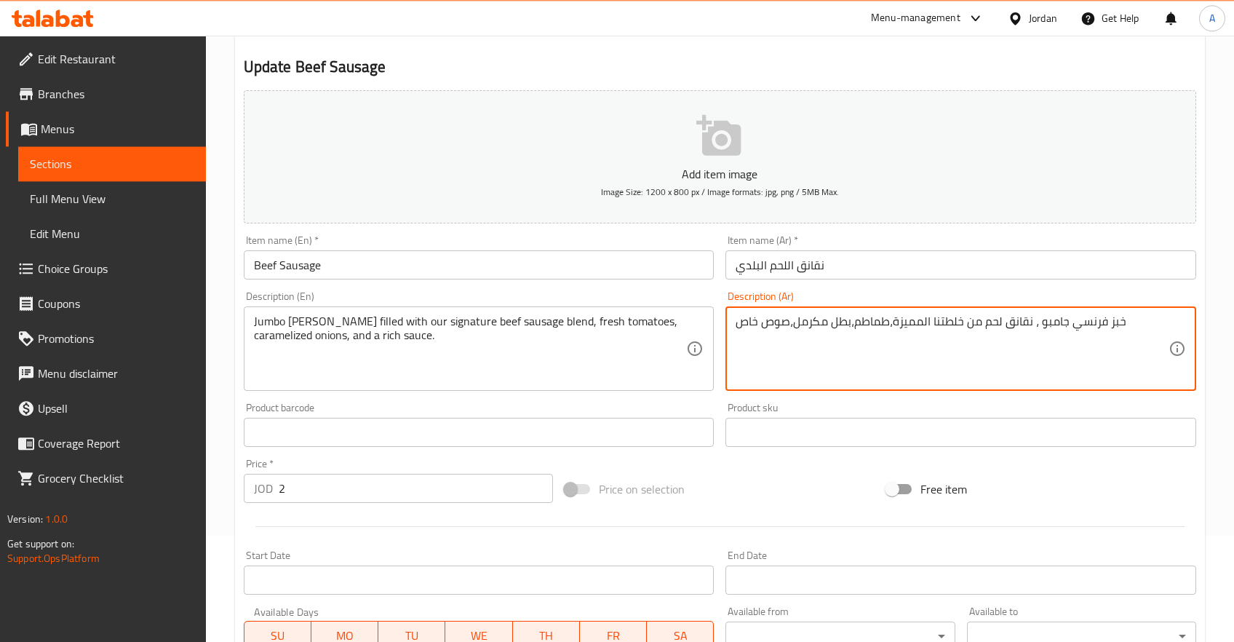
scroll to position [77, 0]
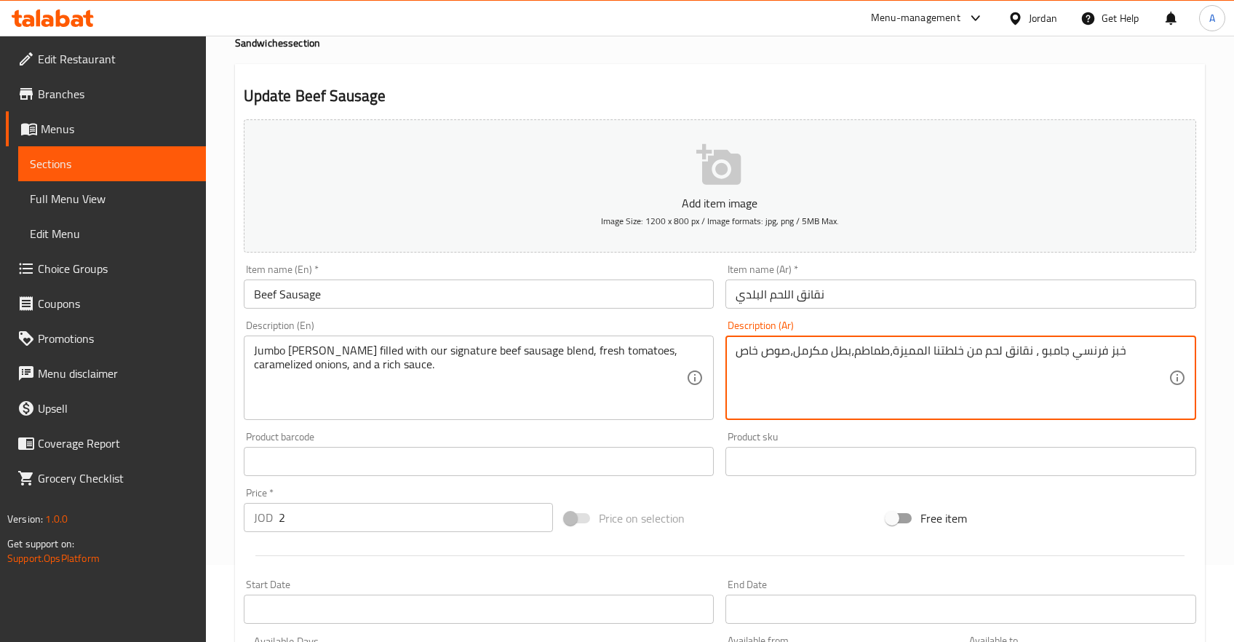
click at [89, 164] on span "Sections" at bounding box center [112, 163] width 164 height 17
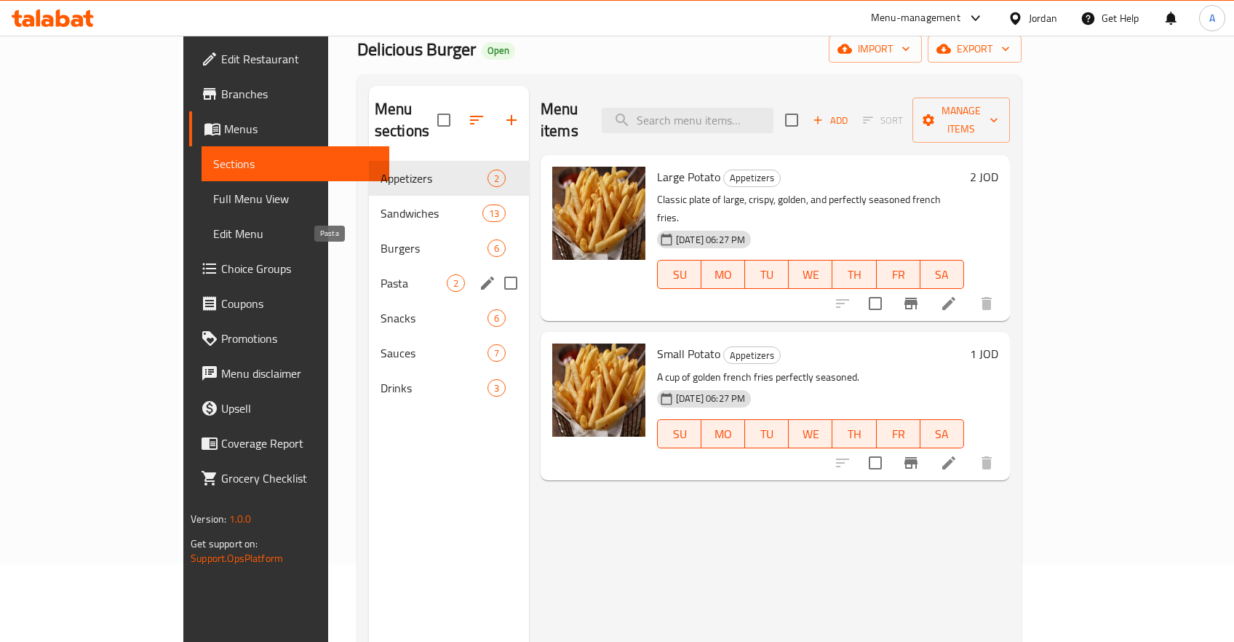
click at [381, 274] on span "Pasta" at bounding box center [414, 282] width 66 height 17
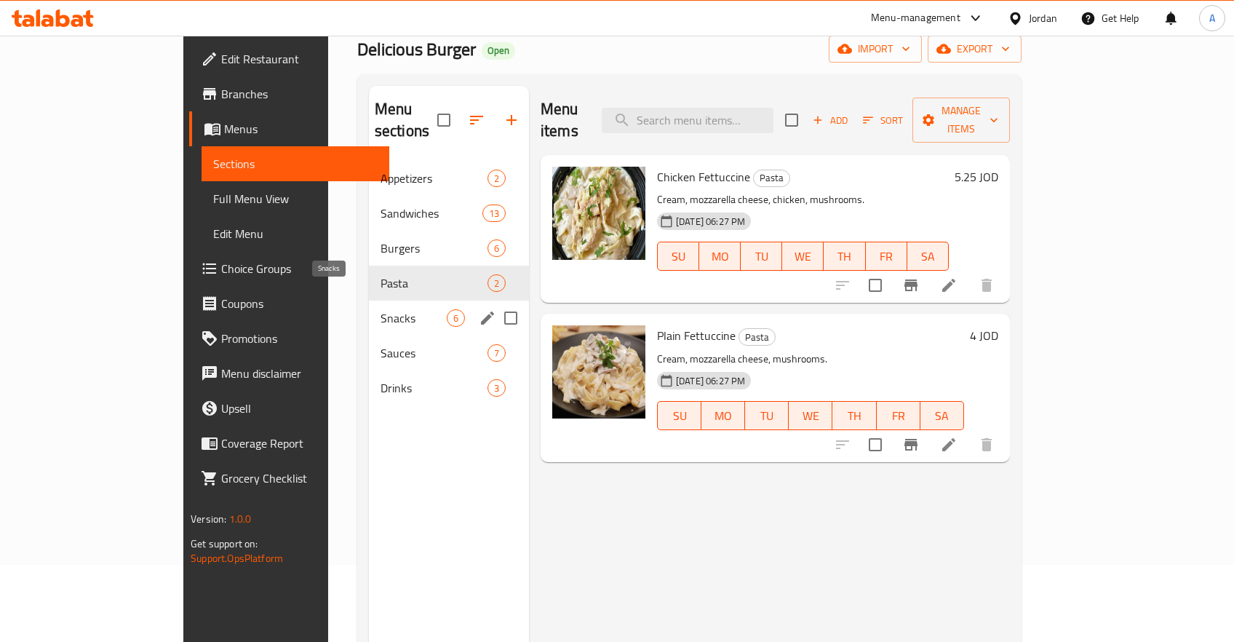
click at [381, 309] on span "Snacks" at bounding box center [414, 317] width 66 height 17
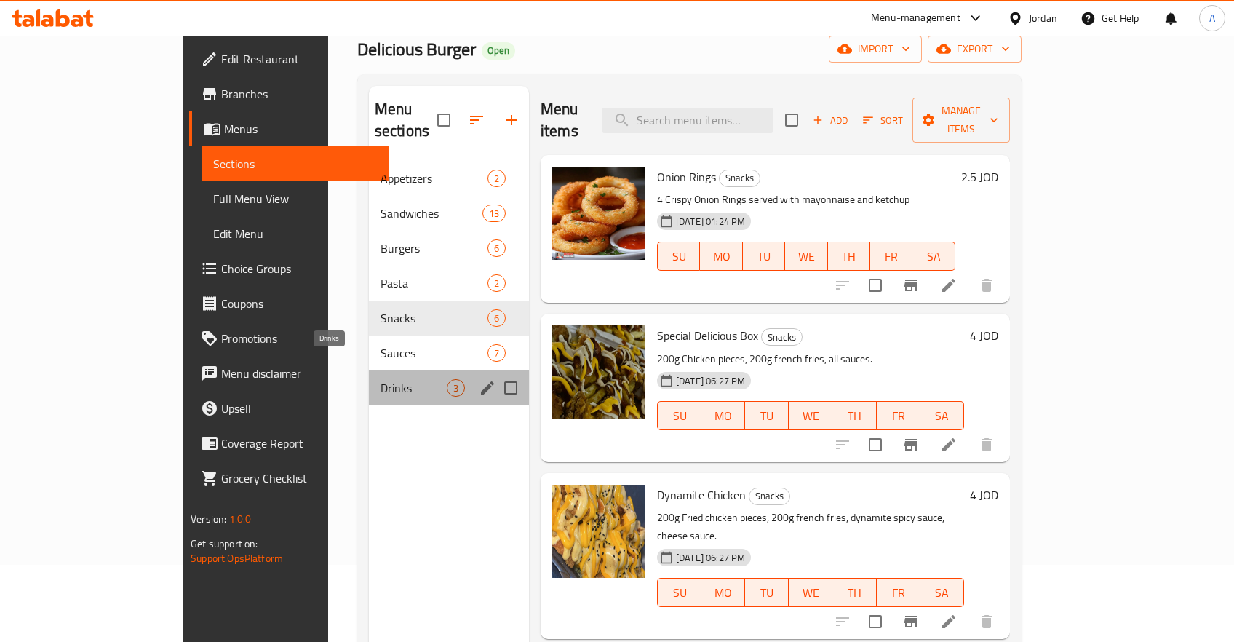
click at [381, 379] on span "Drinks" at bounding box center [414, 387] width 66 height 17
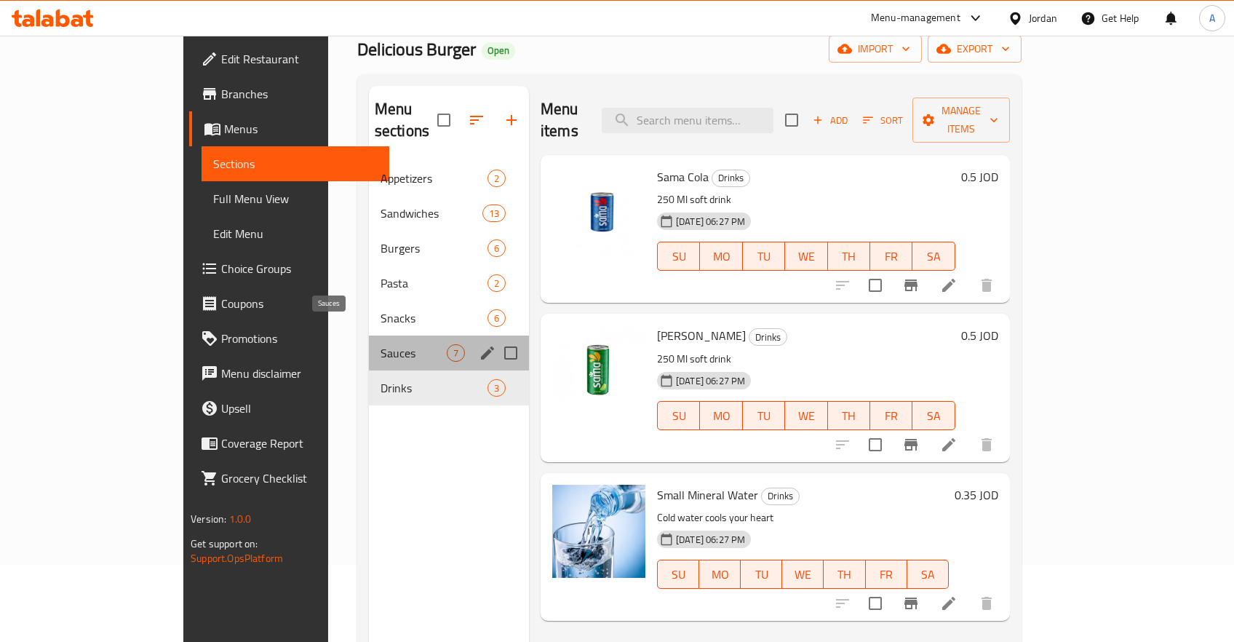
click at [381, 344] on span "Sauces" at bounding box center [414, 352] width 66 height 17
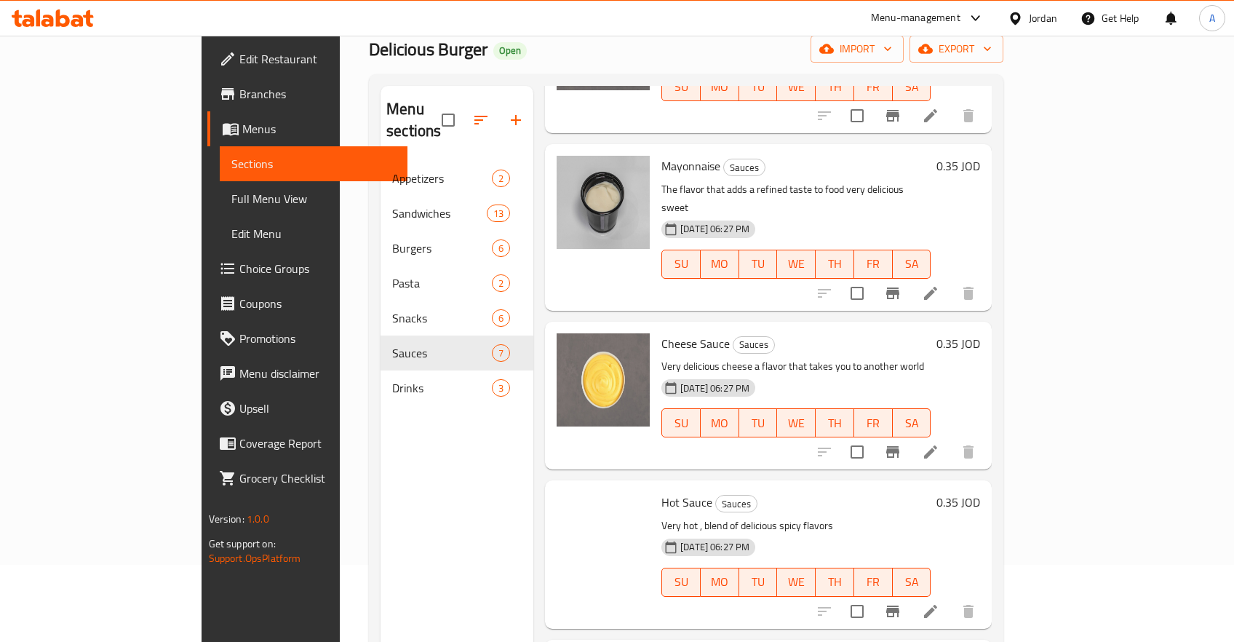
scroll to position [507, 0]
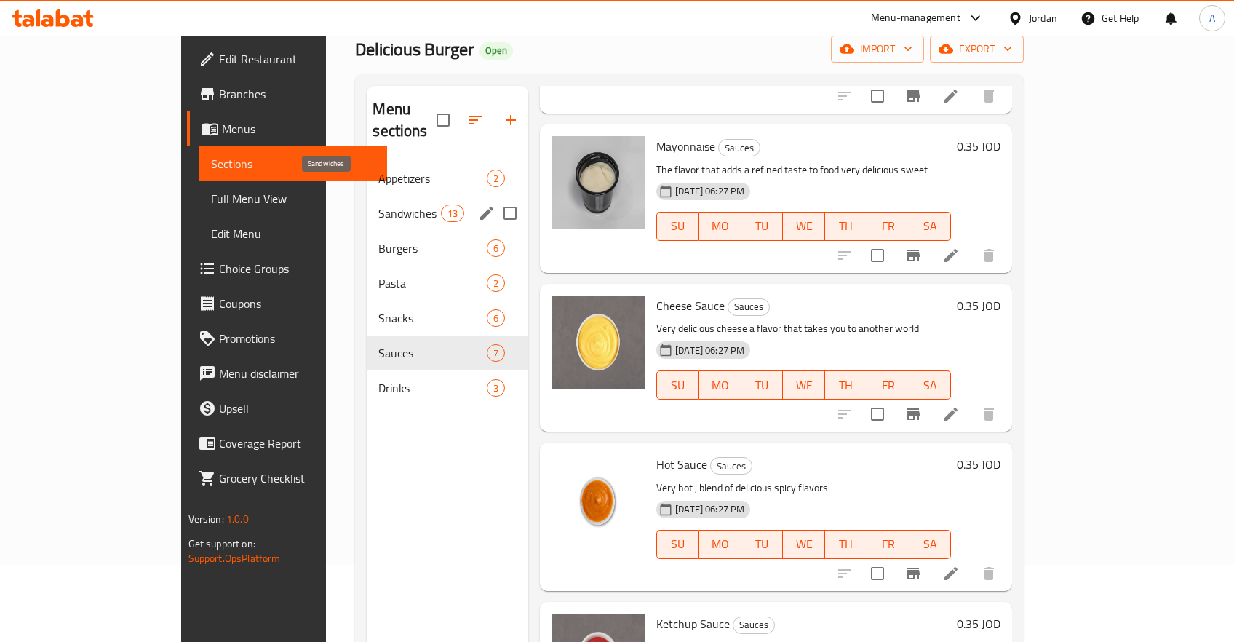
click at [378, 205] on span "Sandwiches" at bounding box center [409, 213] width 62 height 17
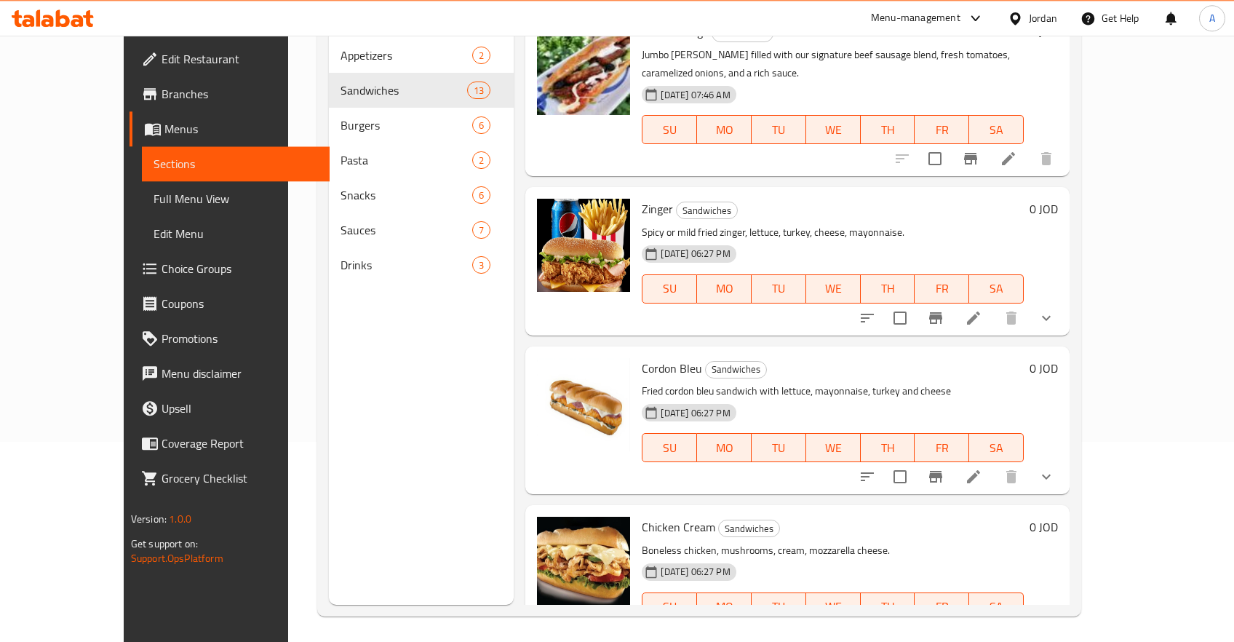
scroll to position [203, 0]
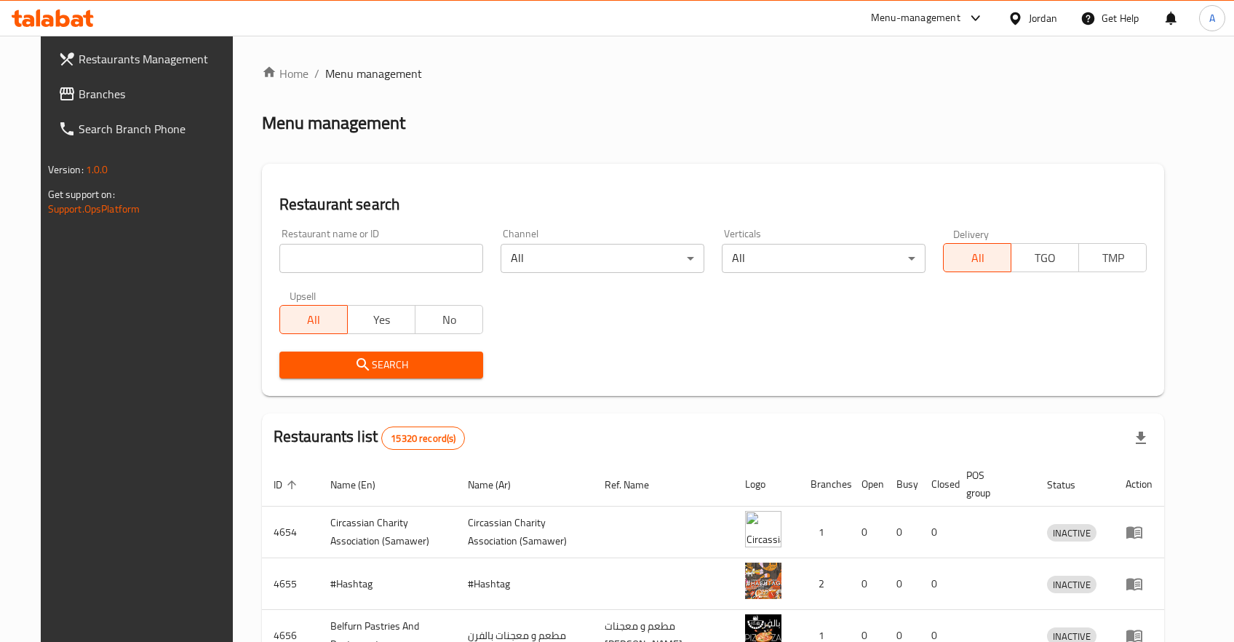
click at [354, 255] on input "search" at bounding box center [382, 258] width 204 height 29
click button "Search" at bounding box center [382, 365] width 204 height 27
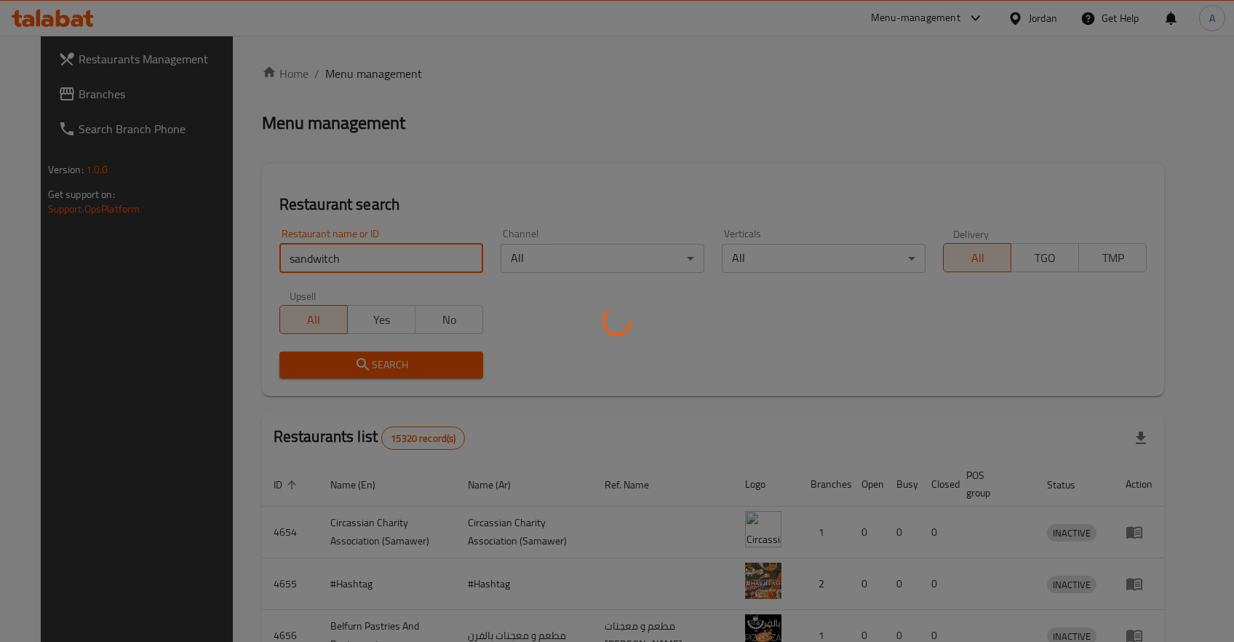
click button "Search" at bounding box center [382, 365] width 204 height 27
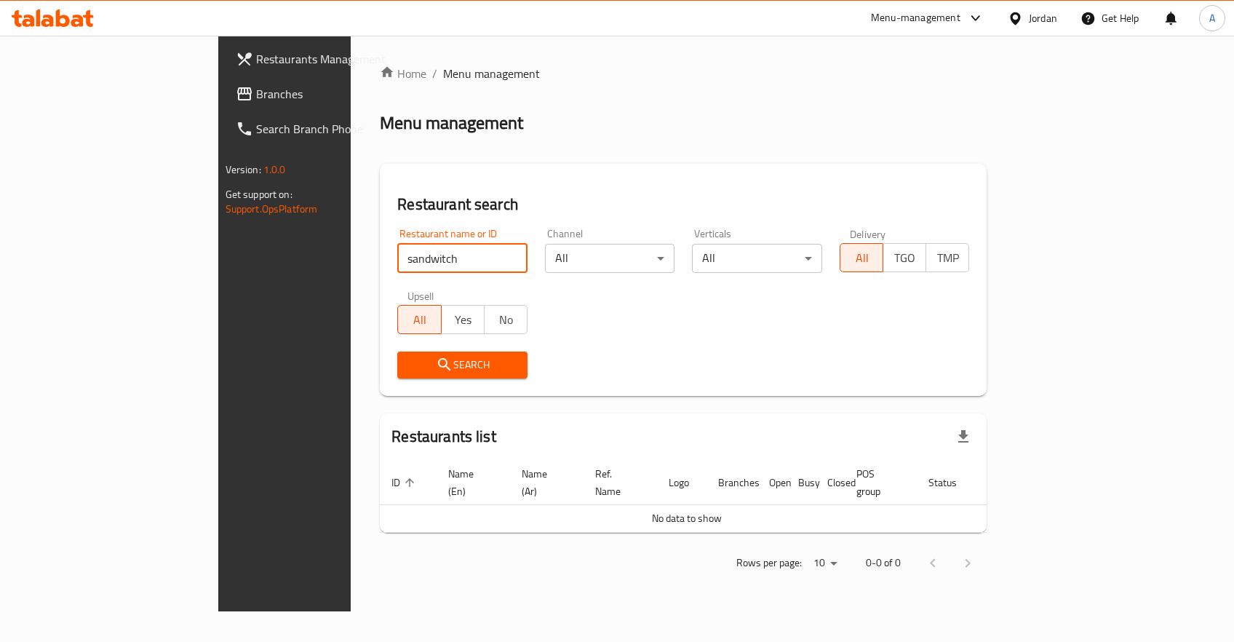
click button "Search" at bounding box center [462, 365] width 130 height 27
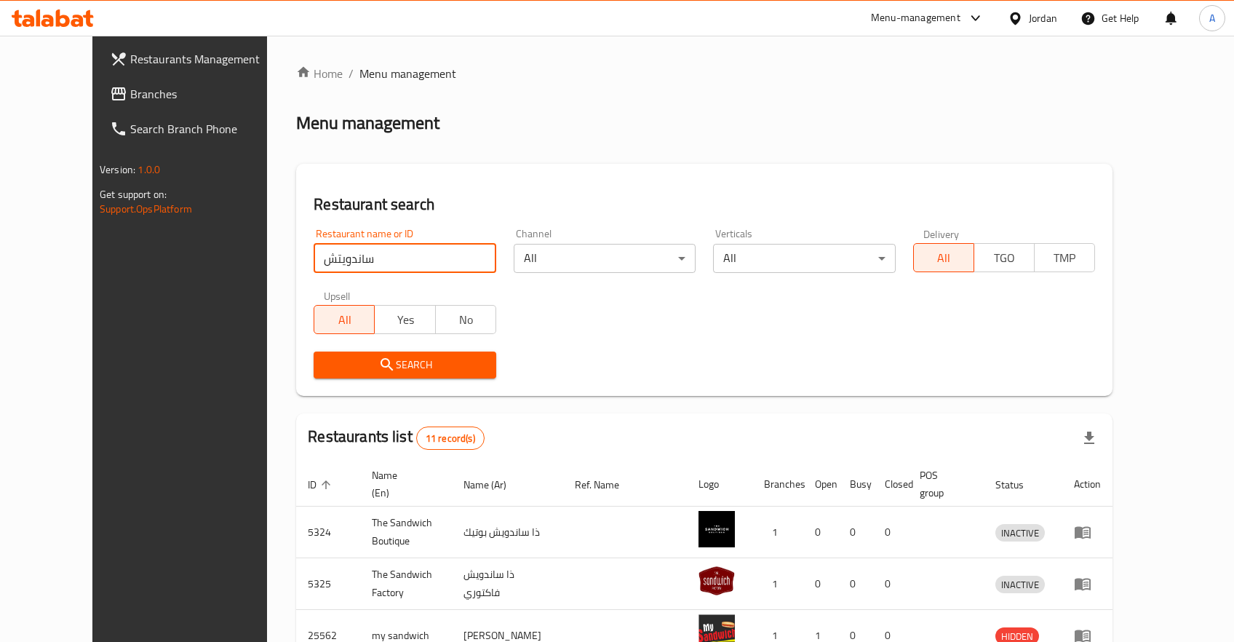
click button "Search" at bounding box center [405, 365] width 182 height 27
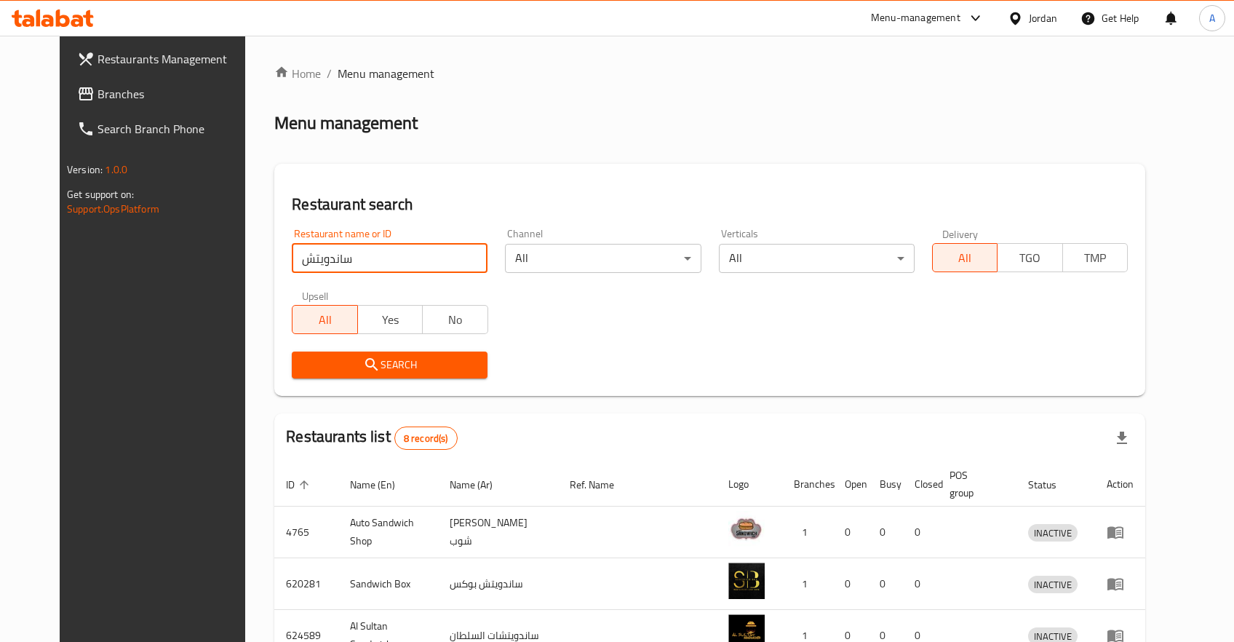
drag, startPoint x: 322, startPoint y: 255, endPoint x: 66, endPoint y: 261, distance: 257.0
click at [292, 262] on input "ساندويتش" at bounding box center [390, 258] width 196 height 29
type input "d"
click button "Search" at bounding box center [390, 365] width 196 height 27
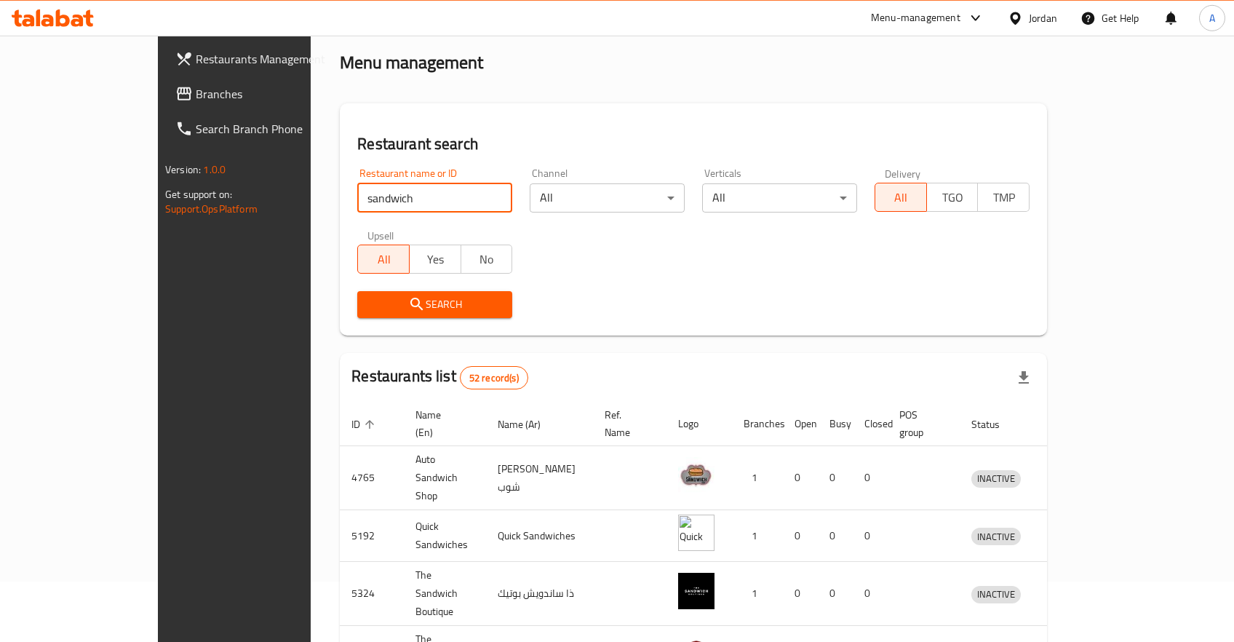
scroll to position [51, 0]
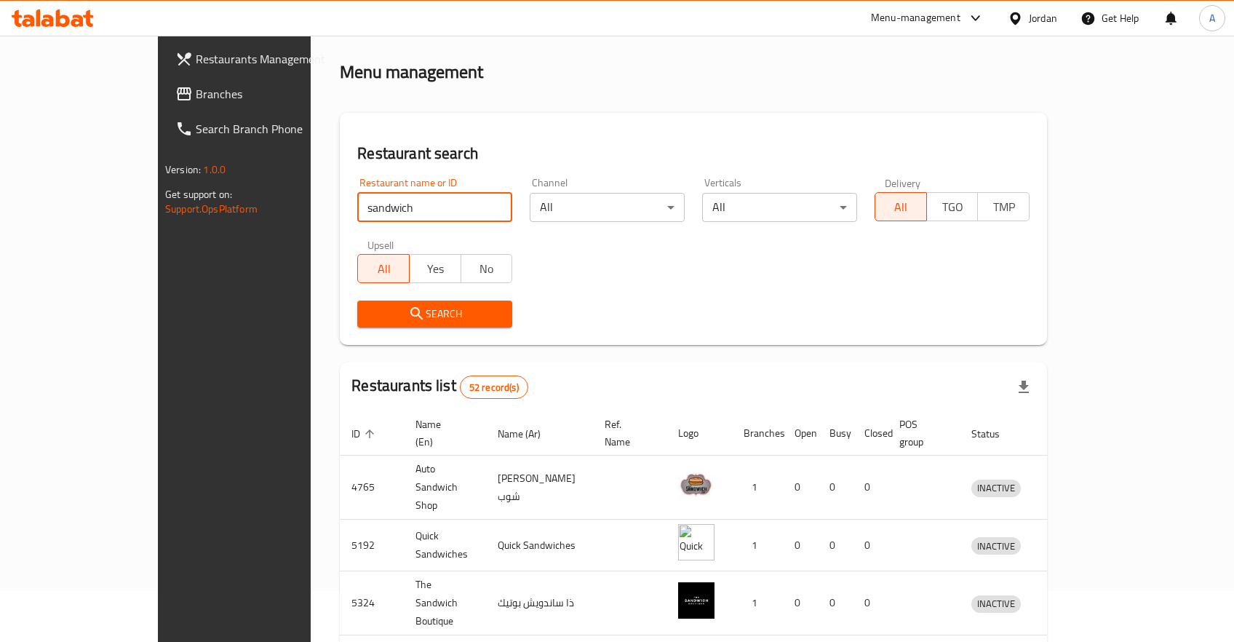
type input "sandwich"
click at [628, 140] on div "Restaurant search Restaurant name or ID Restaurant name or ID Channel All ​ Ver…" at bounding box center [693, 229] width 707 height 232
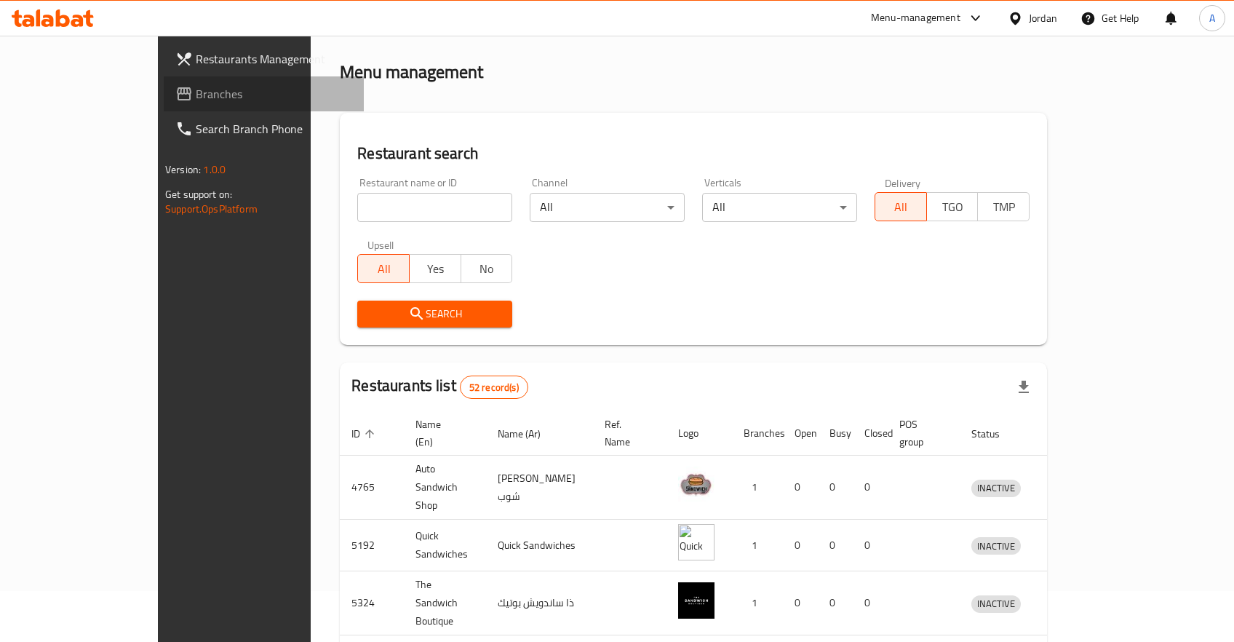
click at [196, 90] on span "Branches" at bounding box center [274, 93] width 156 height 17
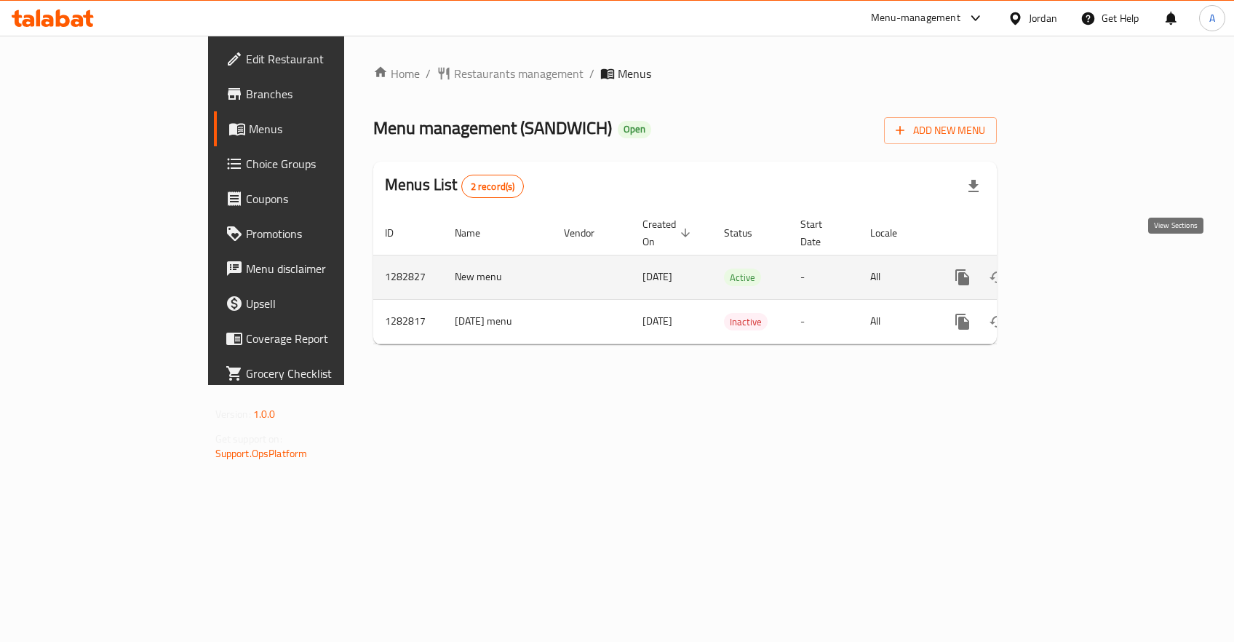
click at [1074, 271] on icon "enhanced table" at bounding box center [1067, 277] width 13 height 13
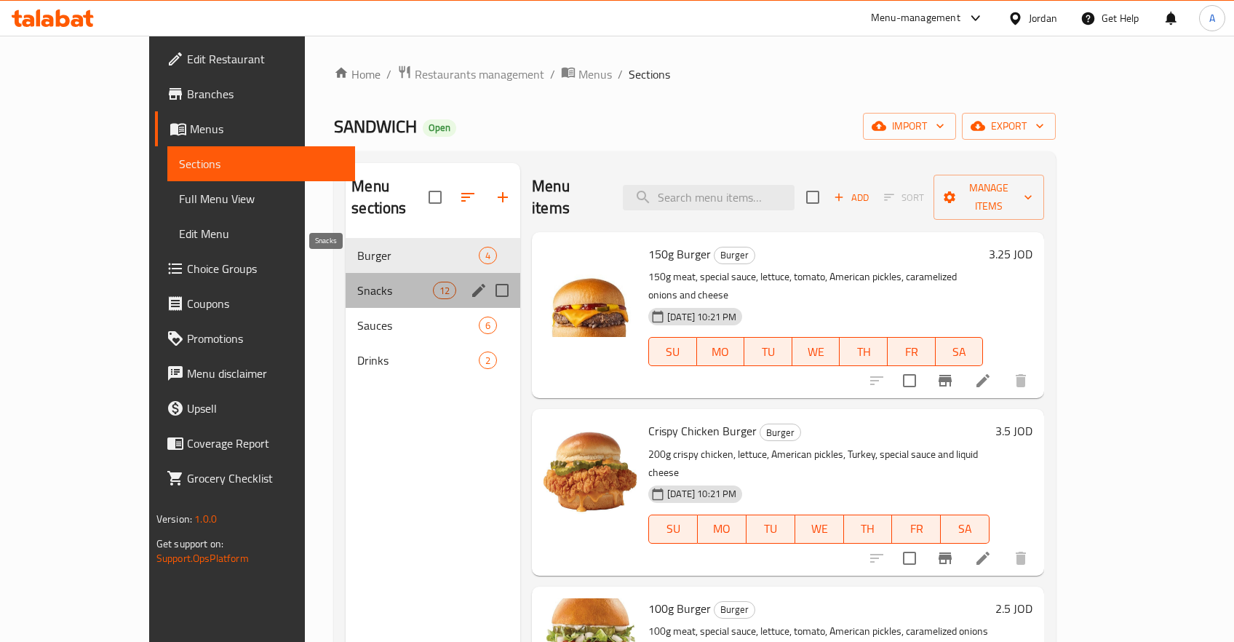
click at [357, 282] on span "Snacks" at bounding box center [395, 290] width 76 height 17
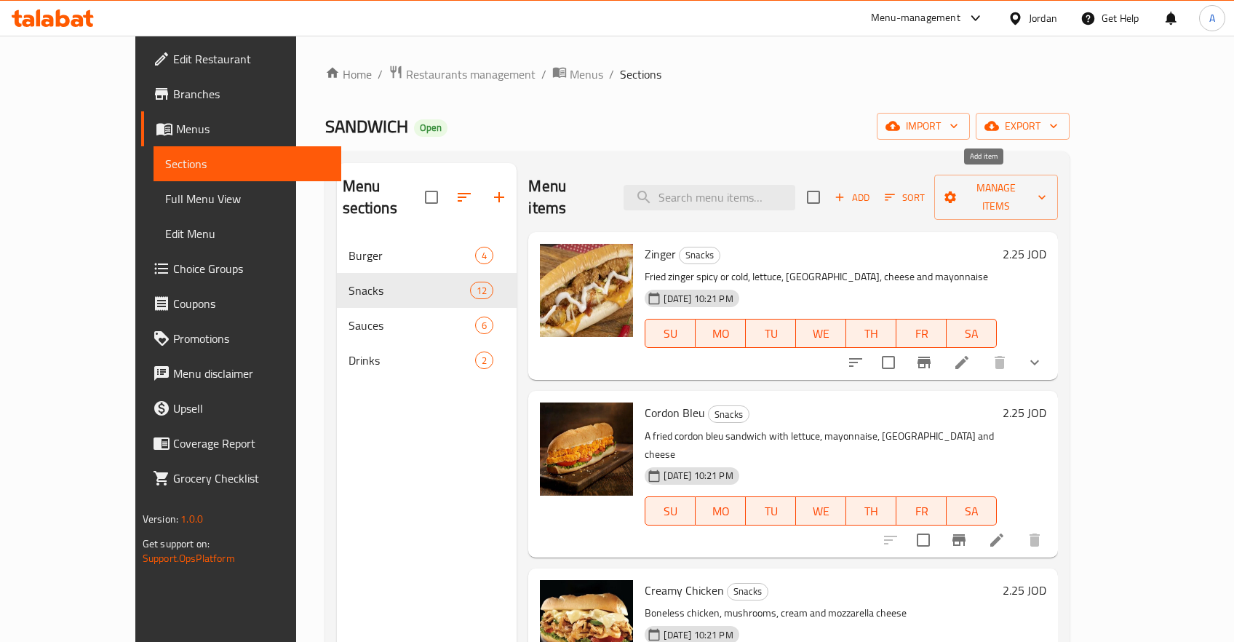
click at [872, 189] on span "Add" at bounding box center [852, 197] width 39 height 17
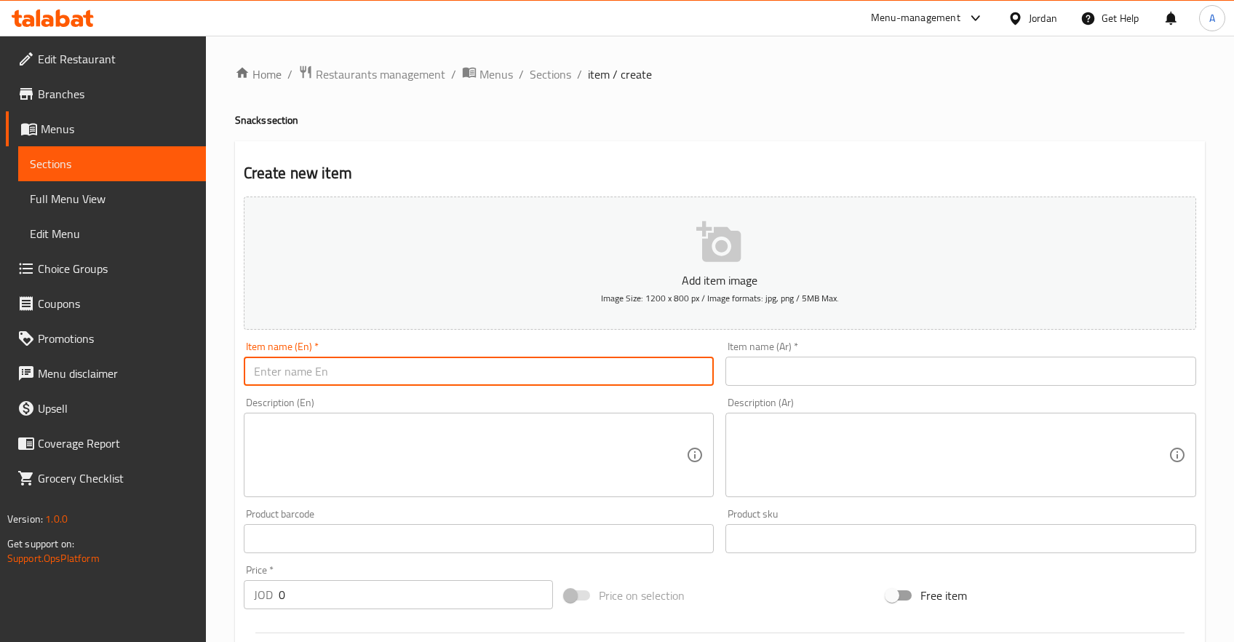
click at [460, 367] on input "text" at bounding box center [479, 371] width 471 height 29
paste input "Beef Sausage"
type input "Beef Sausage"
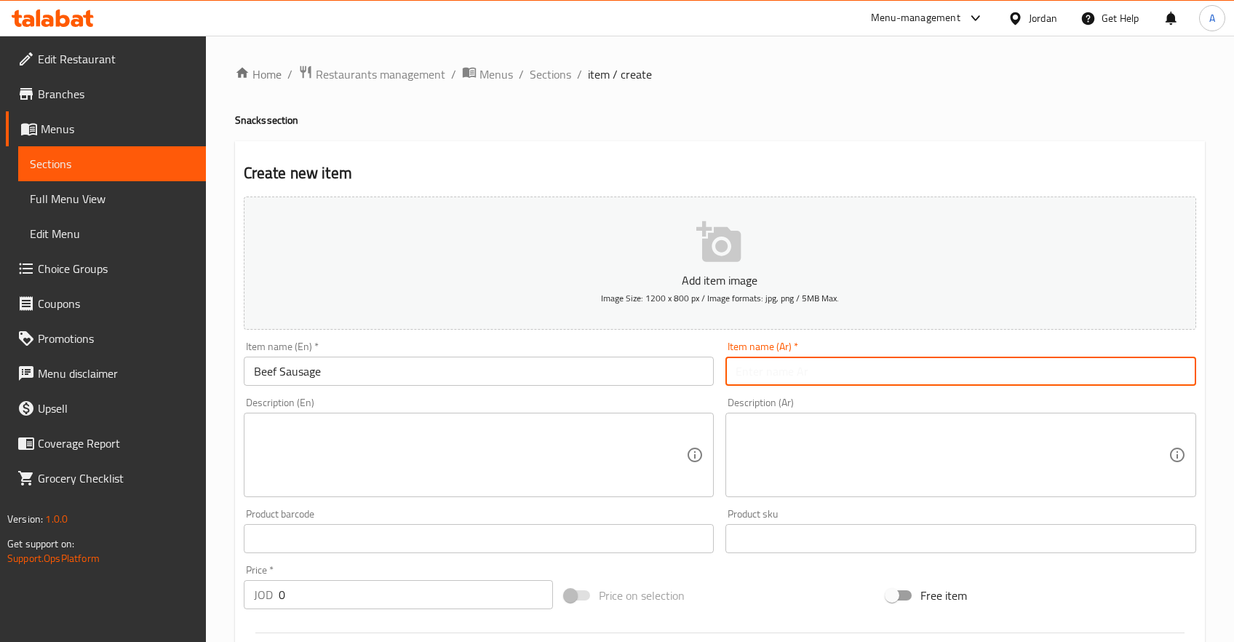
paste input "نقانق اللحم البلدي"
type input "نقانق اللحم البلدي"
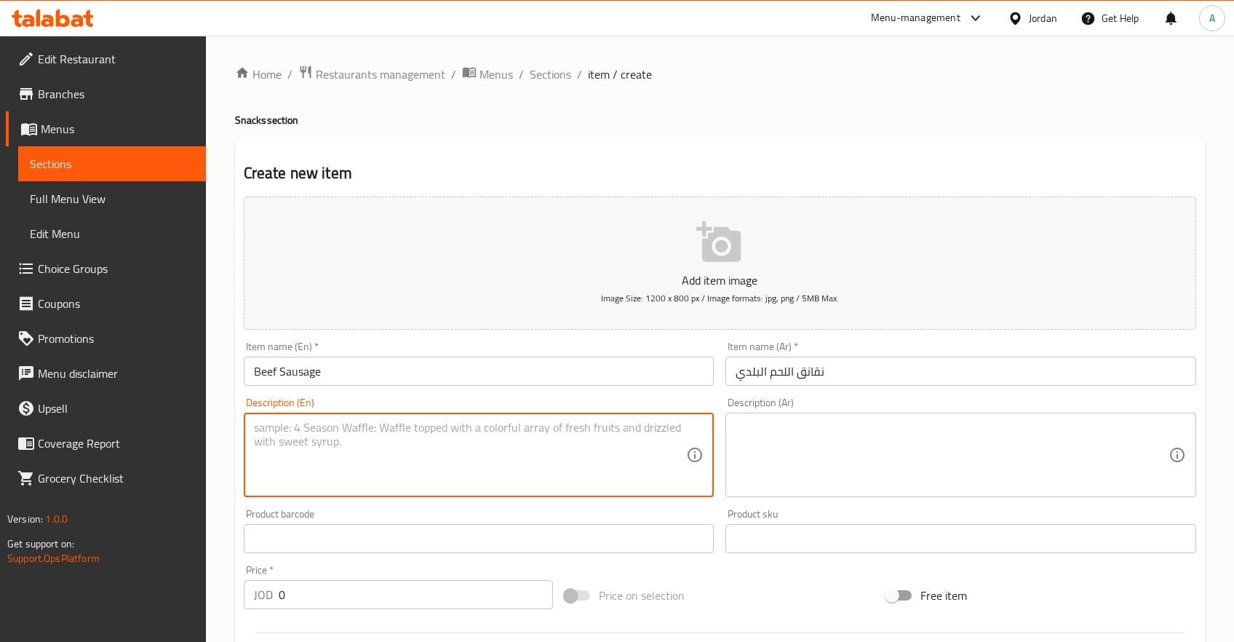
click at [566, 453] on textarea at bounding box center [470, 455] width 433 height 69
paste textarea "Jumbo brad filled with our signature beef sausage blend, fresh tomatoes, carame…"
type textarea "Jumbo brad filled with our signature beef sausage blend, fresh tomatoes, carame…"
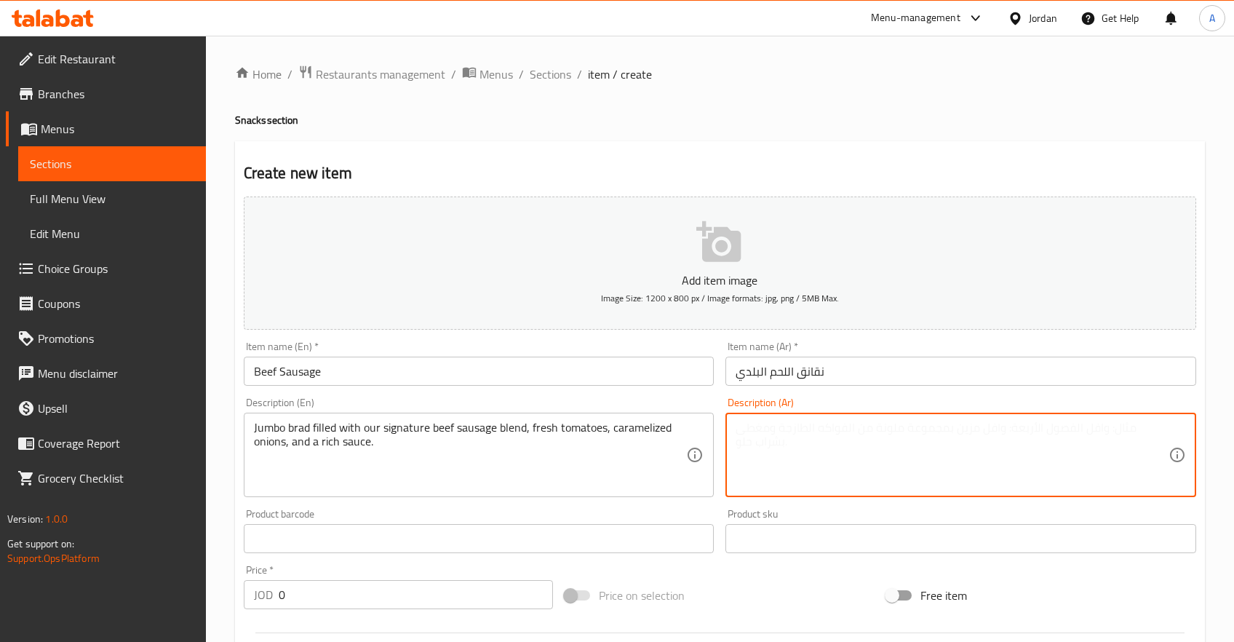
paste textarea "خبز فرنسي جامبو ، نقانق لحم من خلطتنا المميزة،طماطم،بطل مكرمل،صوص خاص"
type textarea "خبز فرنسي جامبو ، نقانق لحم من خلطتنا المميزة،طماطم،بطل مكرمل،صوص خاص"
click at [414, 367] on input "Beef Sausage" at bounding box center [479, 371] width 471 height 29
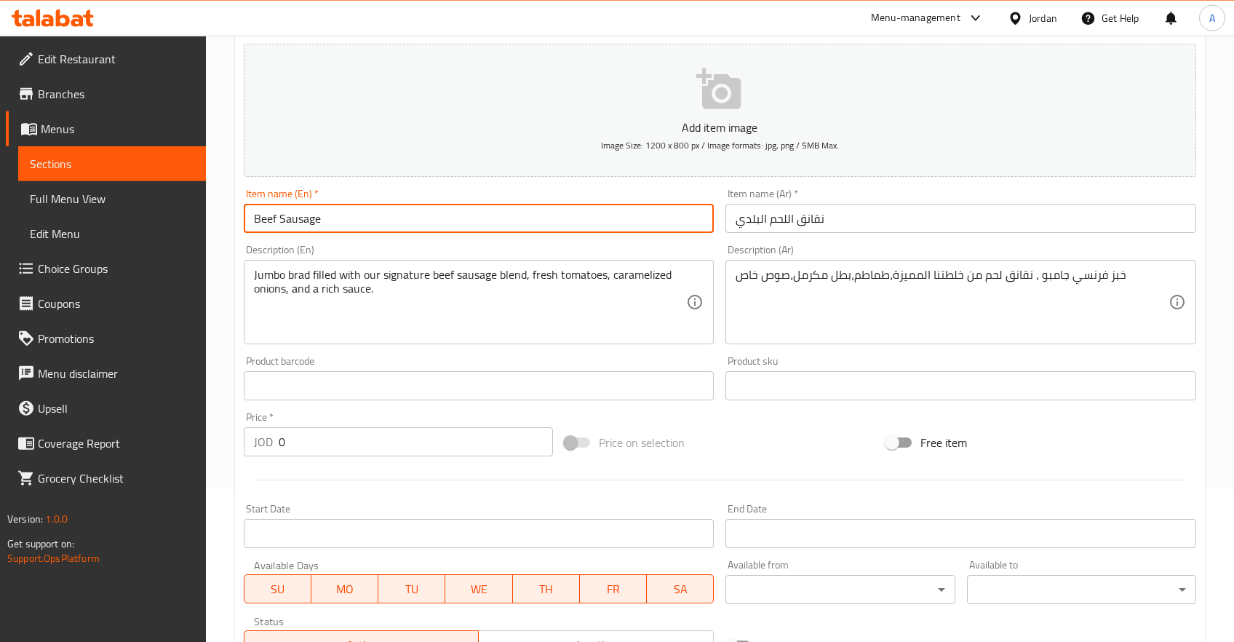
scroll to position [154, 0]
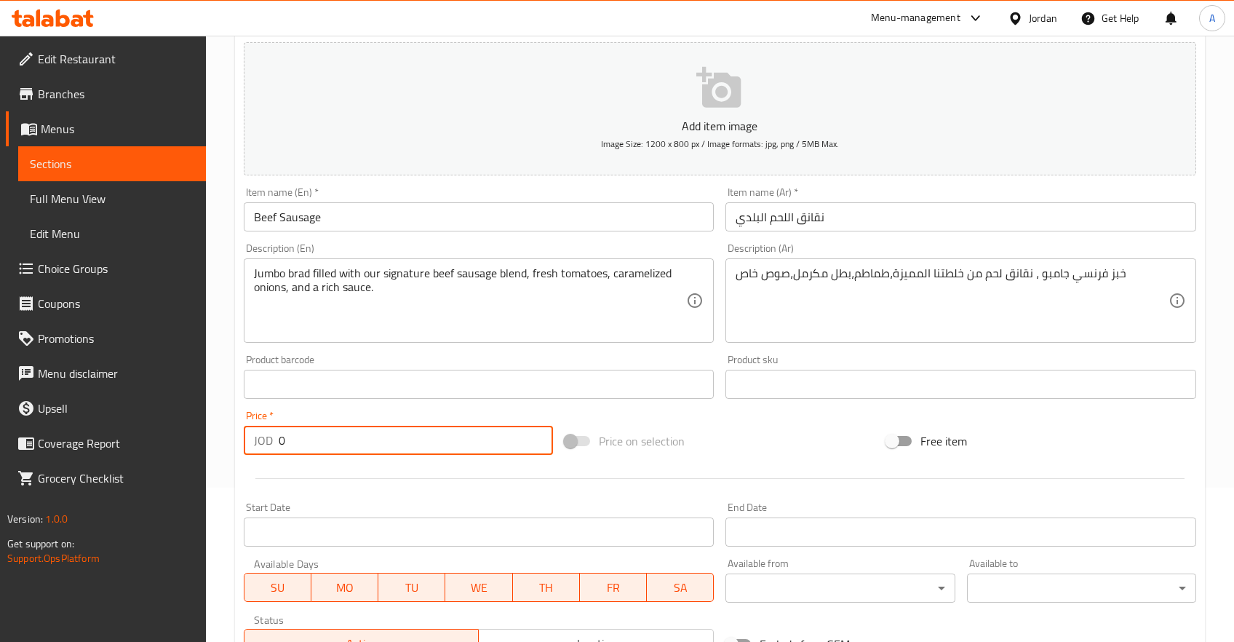
drag, startPoint x: 168, startPoint y: 441, endPoint x: 140, endPoint y: 441, distance: 27.7
click at [279, 441] on input "0" at bounding box center [416, 440] width 275 height 29
type input "2"
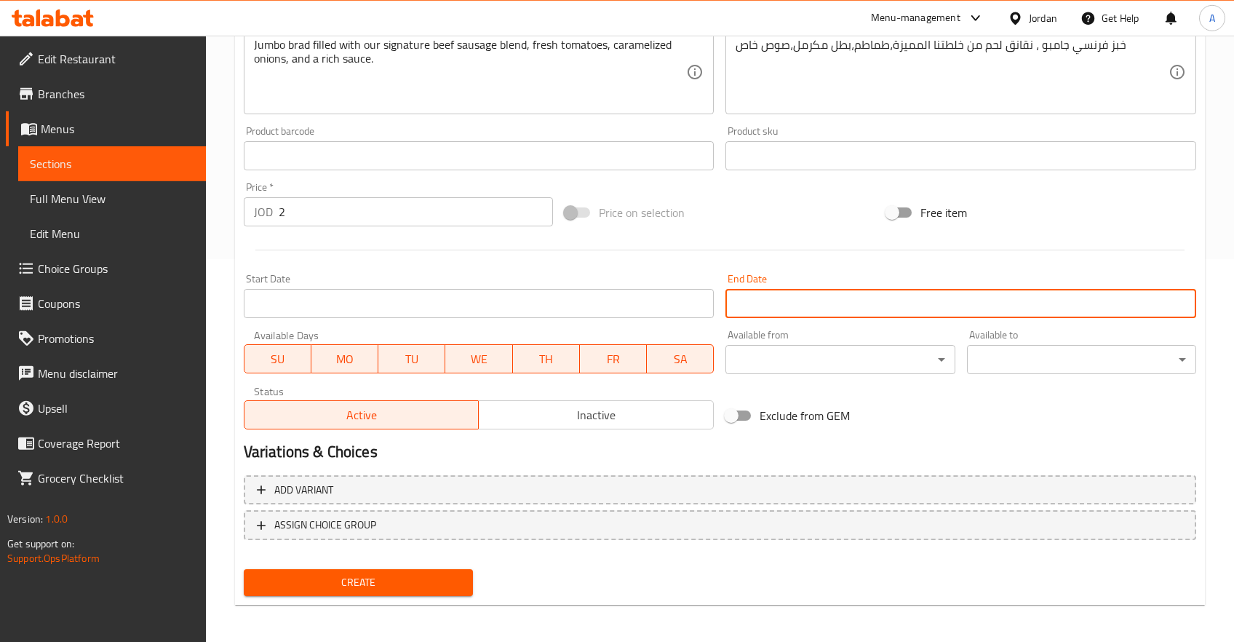
scroll to position [386, 0]
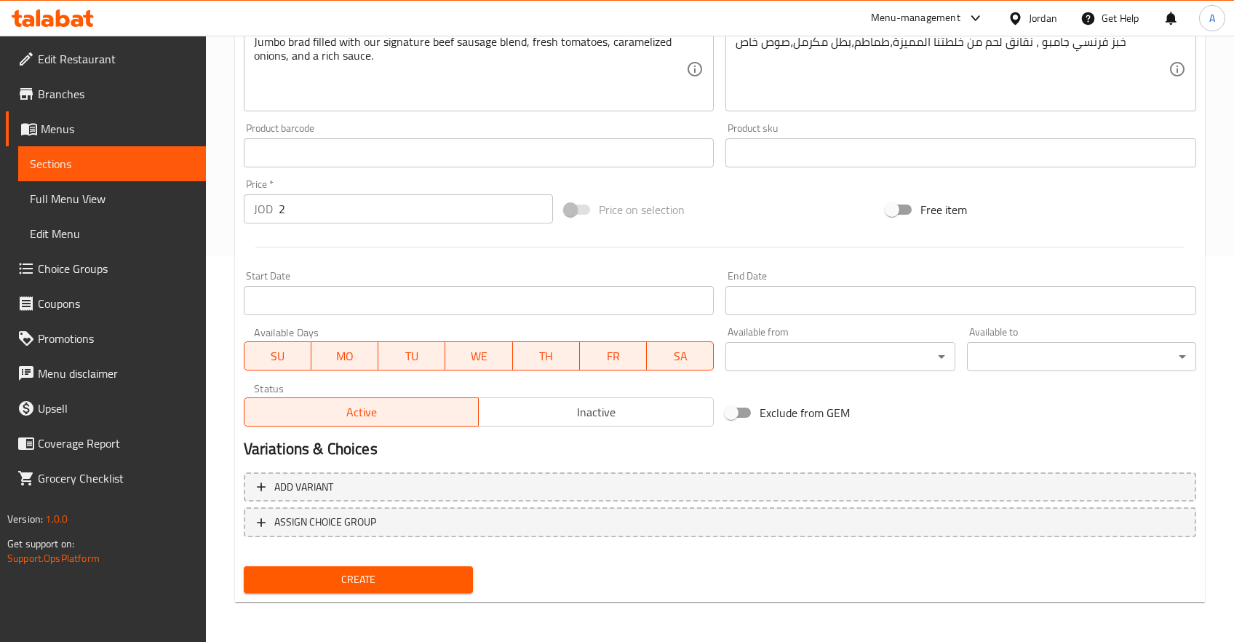
click at [383, 599] on div "Create new item Add item image Image Size: 1200 x 800 px / Image formats: jpg, …" at bounding box center [720, 178] width 970 height 847
click at [374, 581] on span "Create" at bounding box center [358, 580] width 206 height 18
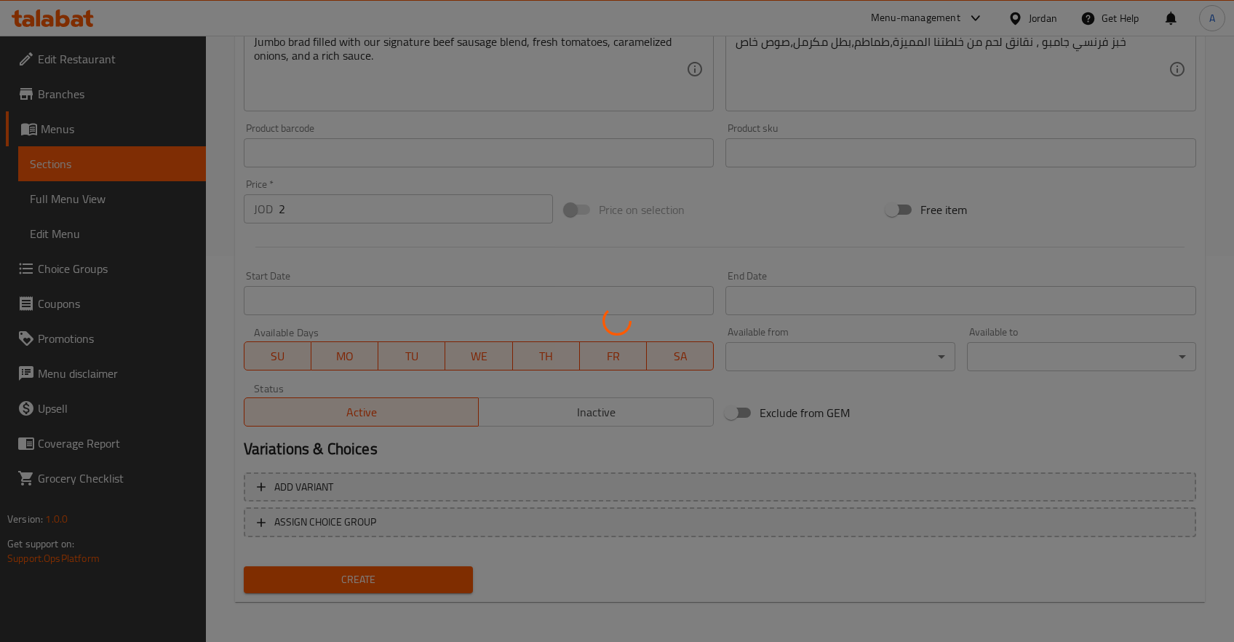
type input "0"
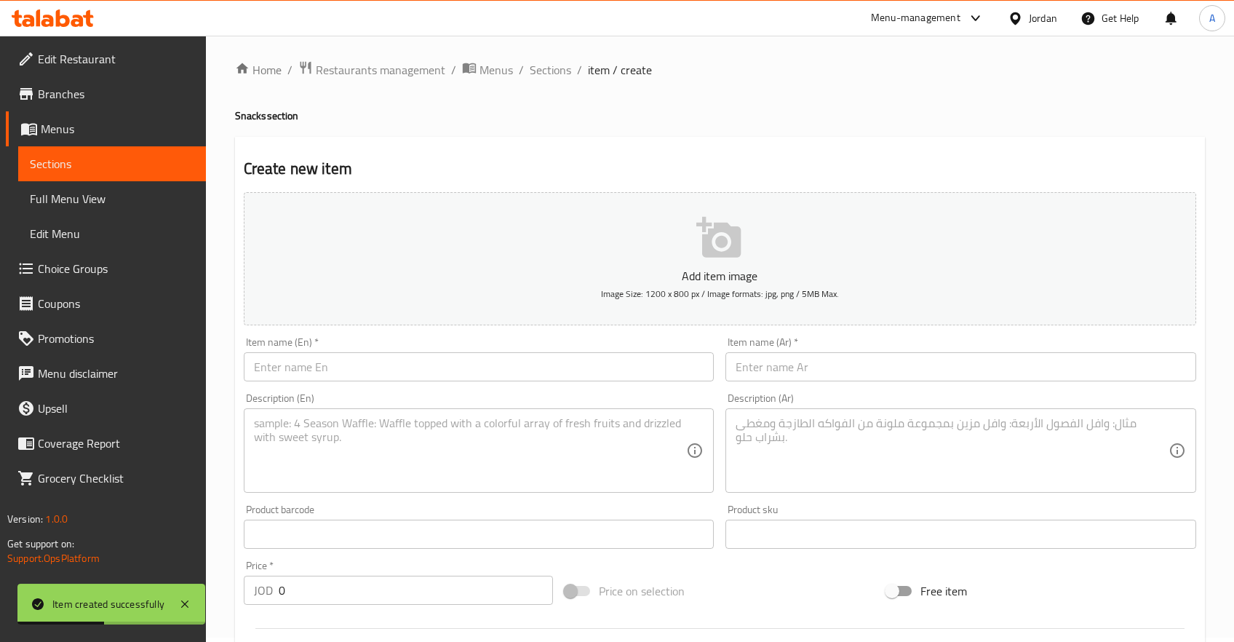
scroll to position [0, 0]
drag, startPoint x: 97, startPoint y: 186, endPoint x: 100, endPoint y: 166, distance: 19.9
click at [97, 183] on link "Full Menu View" at bounding box center [112, 198] width 188 height 35
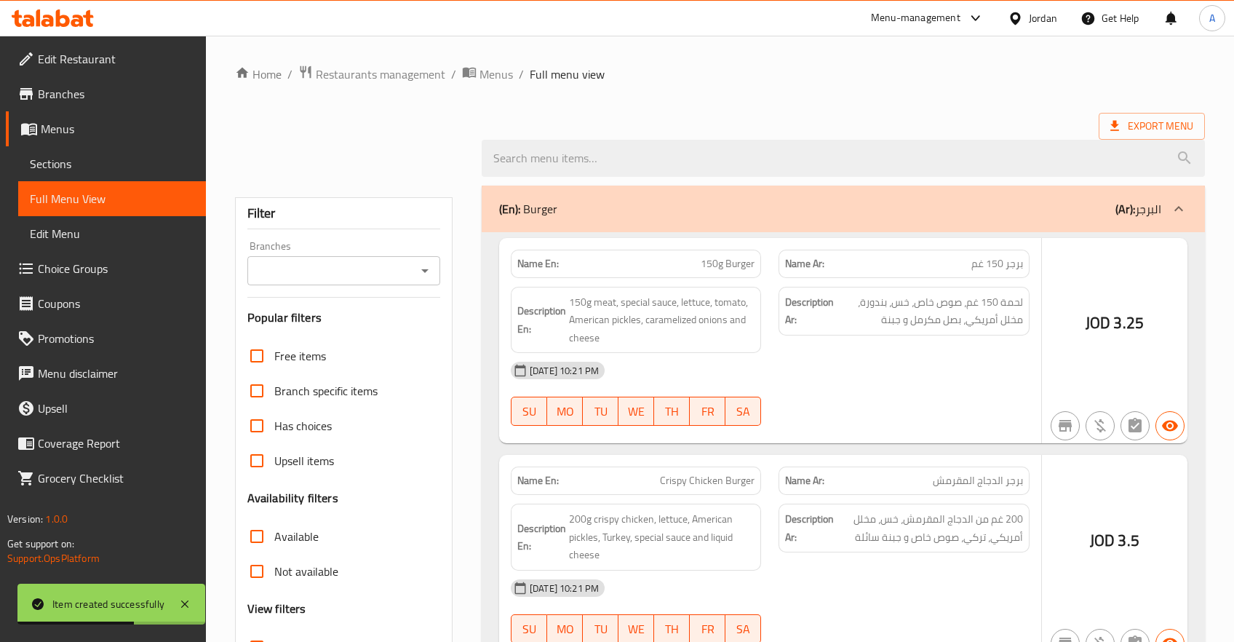
click at [100, 165] on span "Sections" at bounding box center [112, 163] width 164 height 17
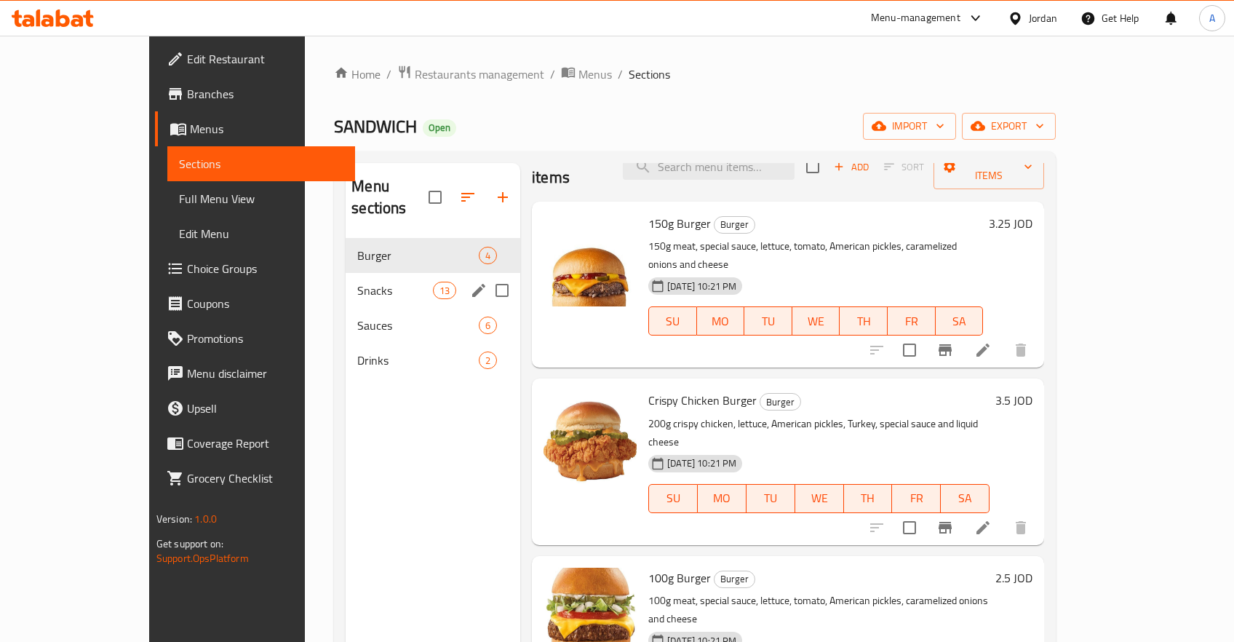
click at [346, 273] on div "Snacks 13" at bounding box center [433, 290] width 175 height 35
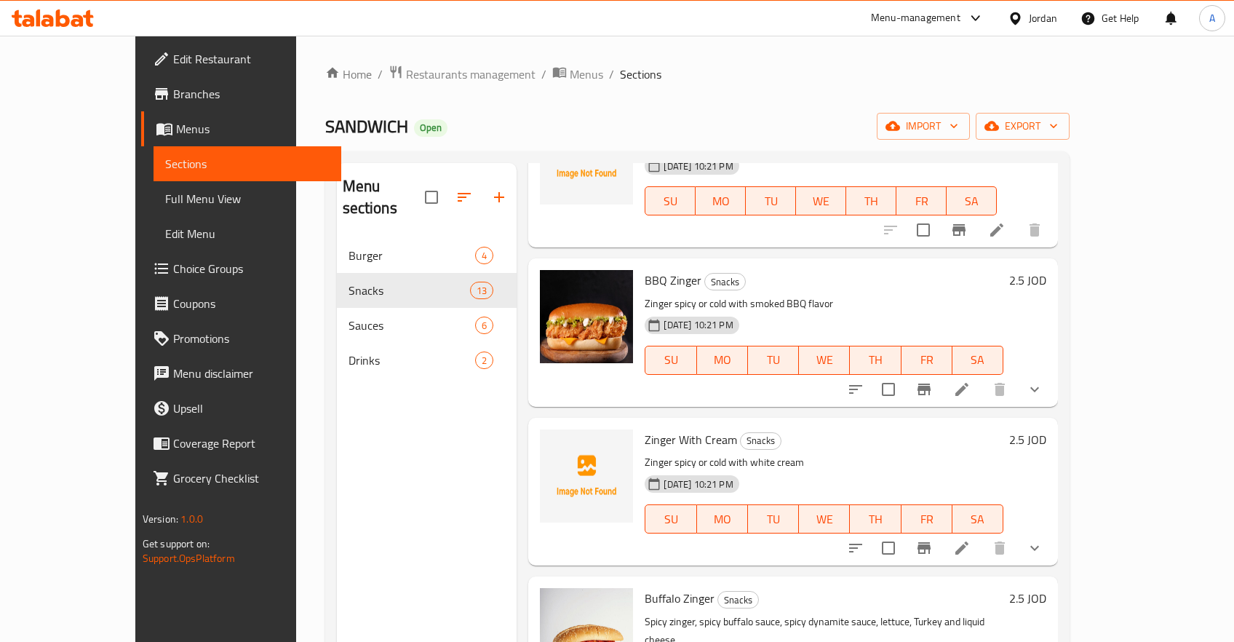
scroll to position [1463, 0]
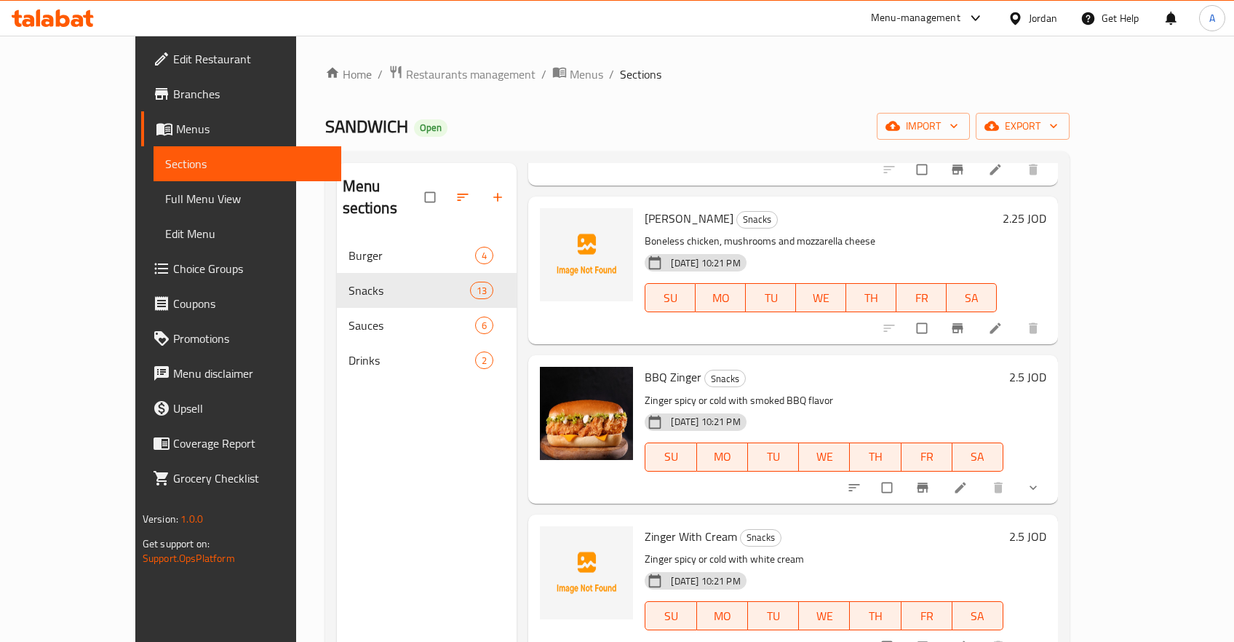
scroll to position [1463, 0]
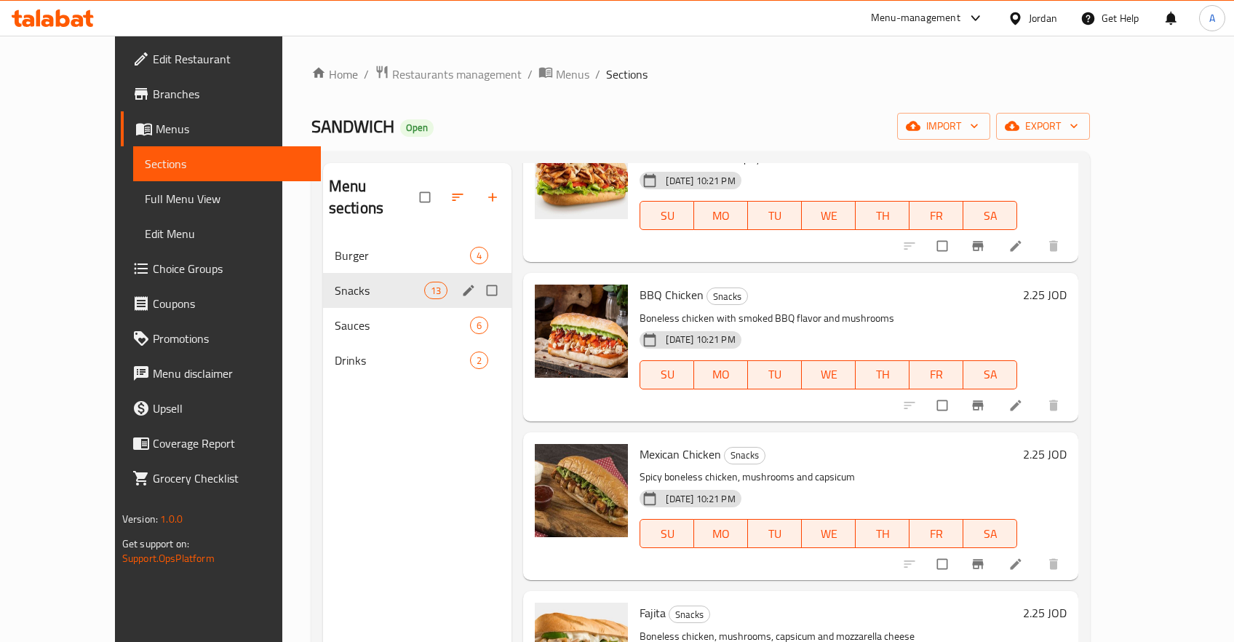
drag, startPoint x: 328, startPoint y: 299, endPoint x: 342, endPoint y: 300, distance: 14.6
click at [335, 317] on span "Sauces" at bounding box center [402, 325] width 135 height 17
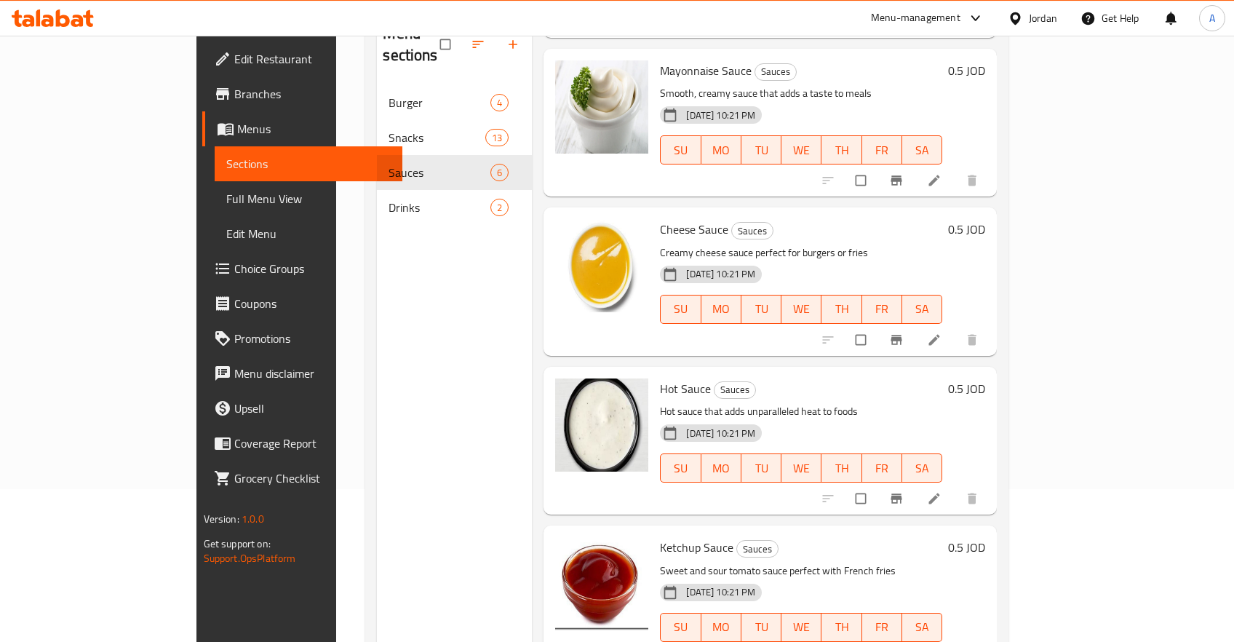
scroll to position [203, 0]
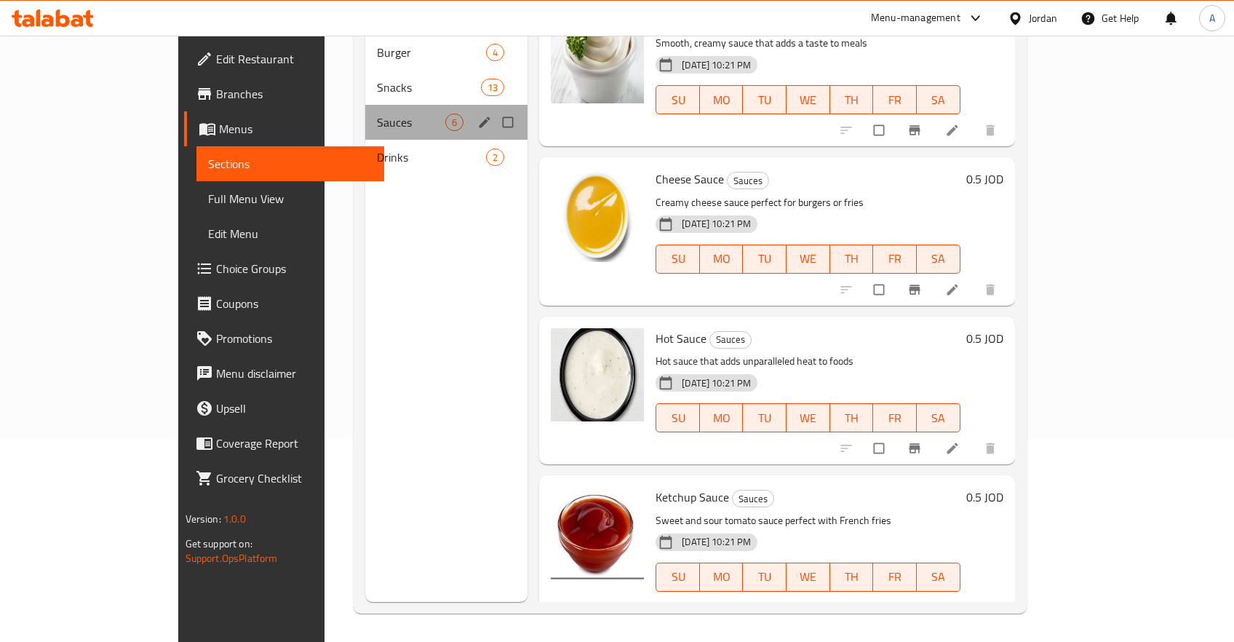
click at [365, 116] on div "Sauces 6" at bounding box center [446, 122] width 162 height 35
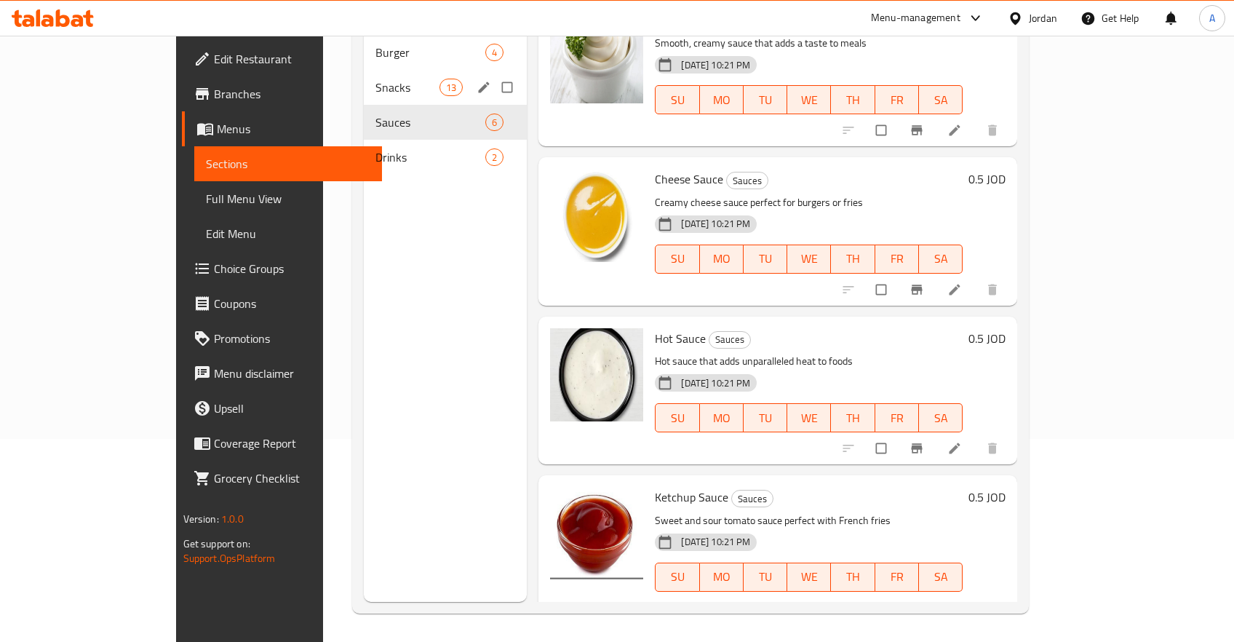
scroll to position [0, 0]
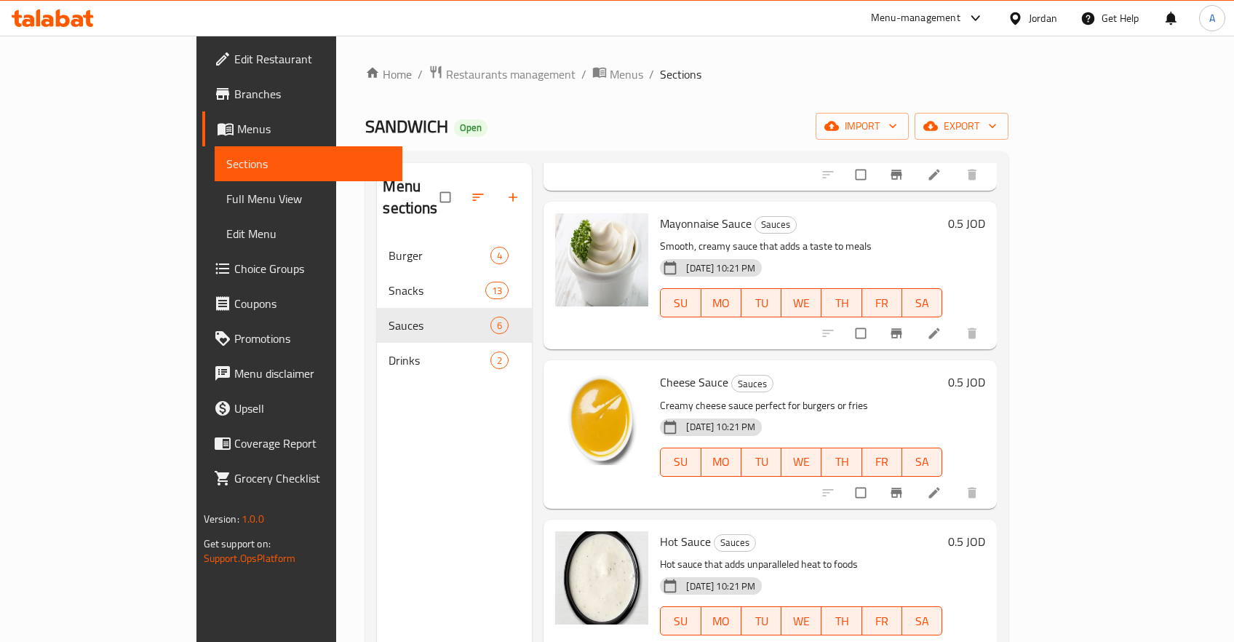
click at [377, 246] on div "Burger 4" at bounding box center [454, 255] width 155 height 35
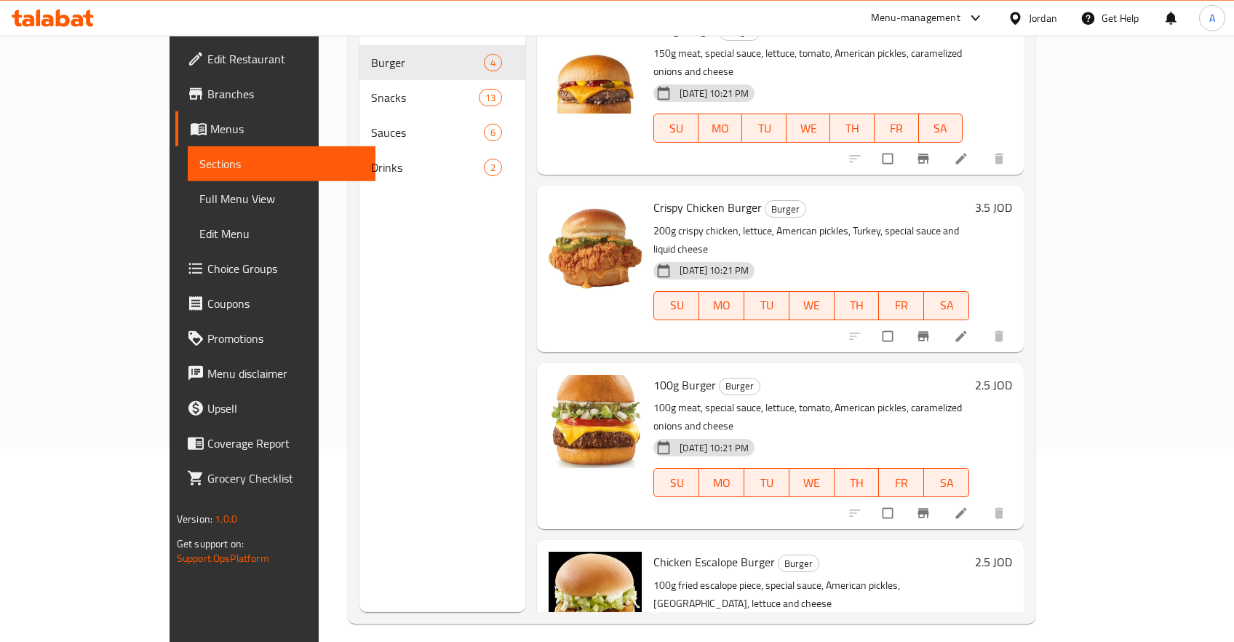
scroll to position [203, 0]
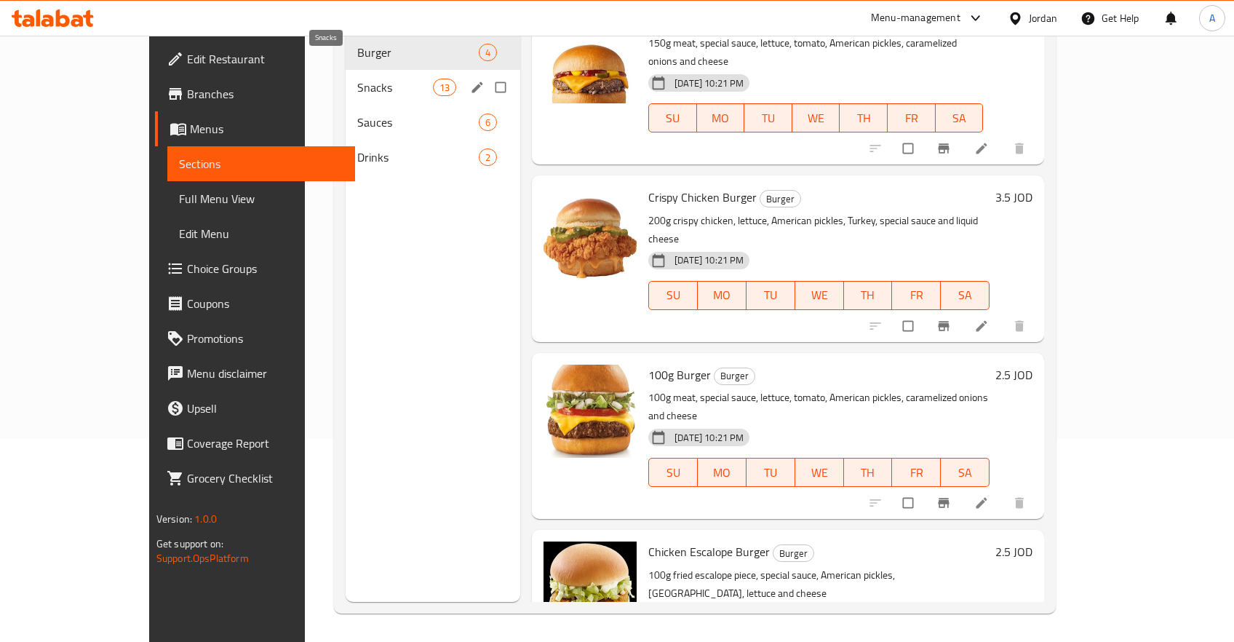
drag, startPoint x: 271, startPoint y: 66, endPoint x: 290, endPoint y: 75, distance: 21.2
click at [357, 79] on span "Snacks" at bounding box center [395, 87] width 76 height 17
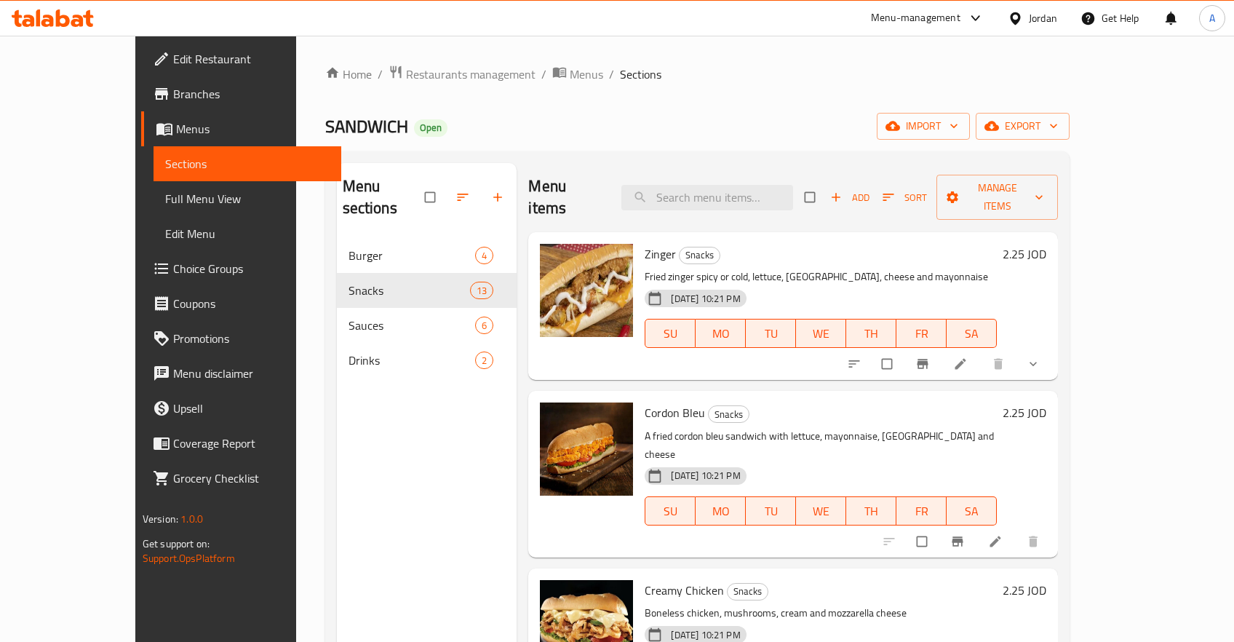
click at [713, 170] on div "Menu items Add Sort Manage items" at bounding box center [793, 197] width 530 height 69
click at [710, 194] on input "search" at bounding box center [708, 197] width 172 height 25
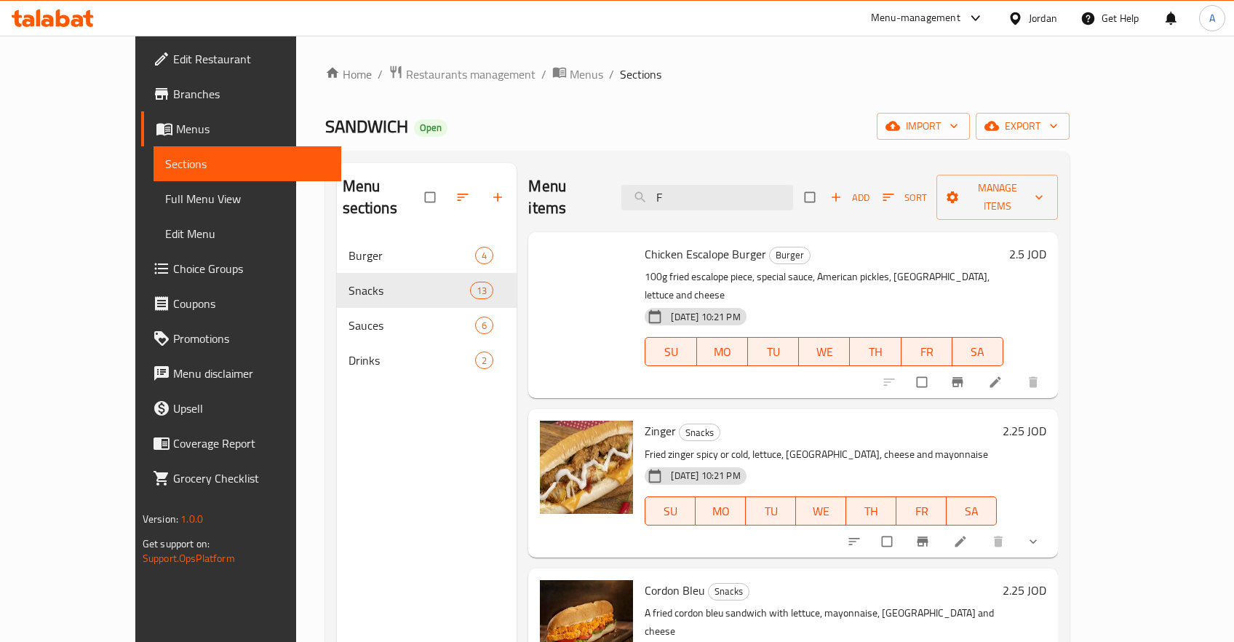
type input "FQ"
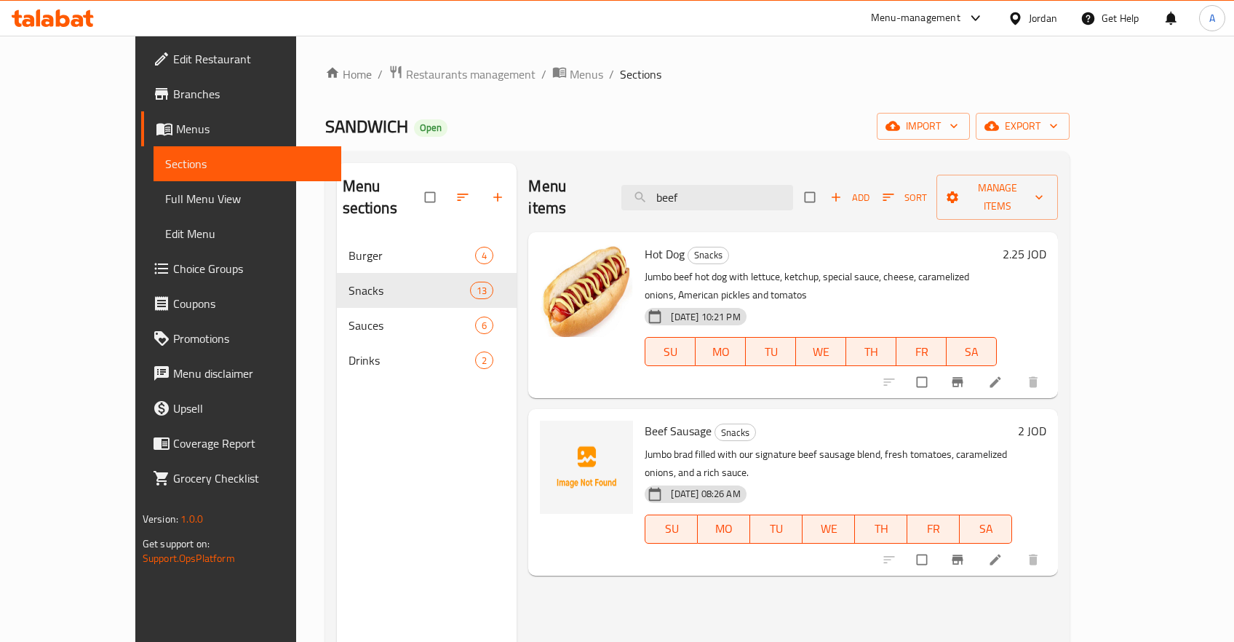
type input "beef"
